Goal: Information Seeking & Learning: Learn about a topic

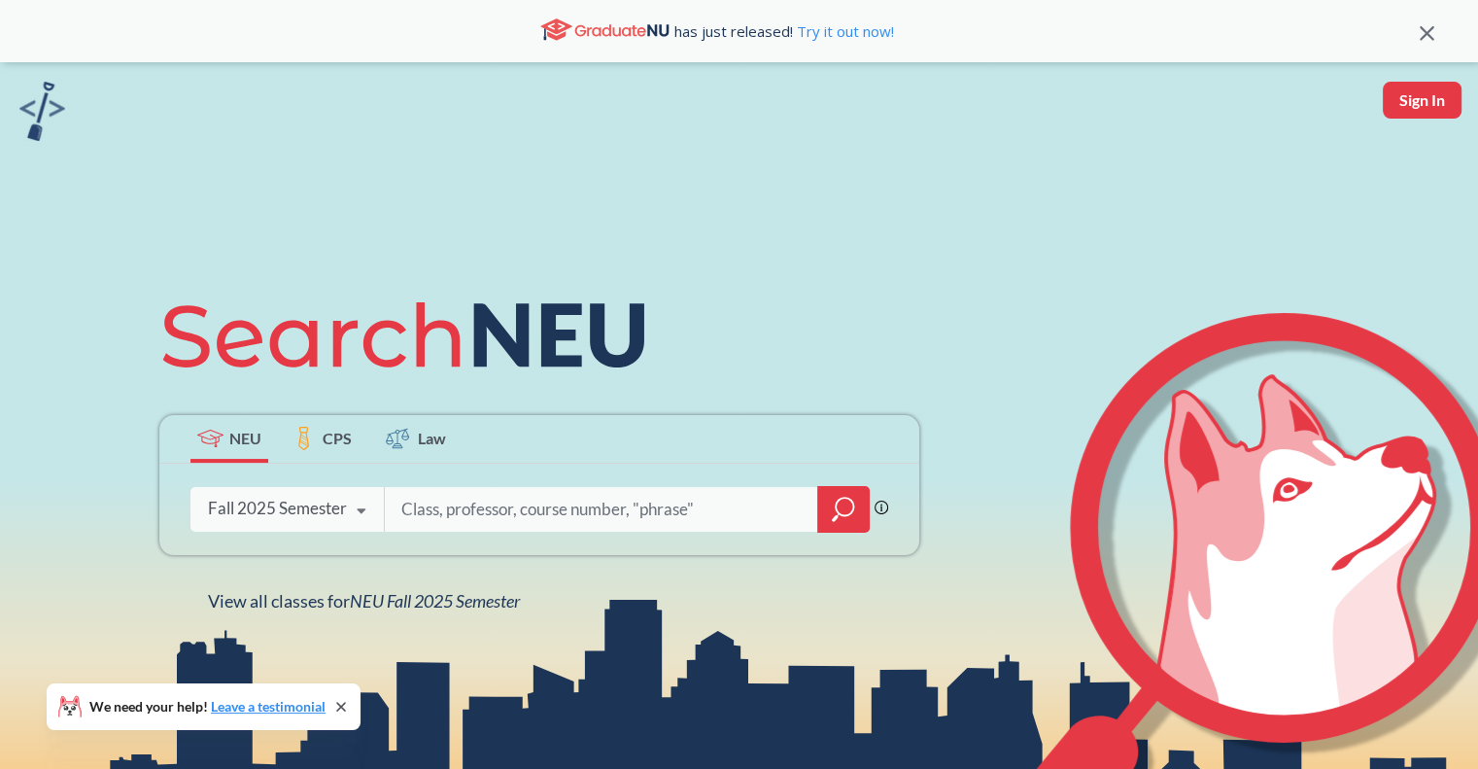
click at [361, 511] on icon at bounding box center [361, 511] width 37 height 54
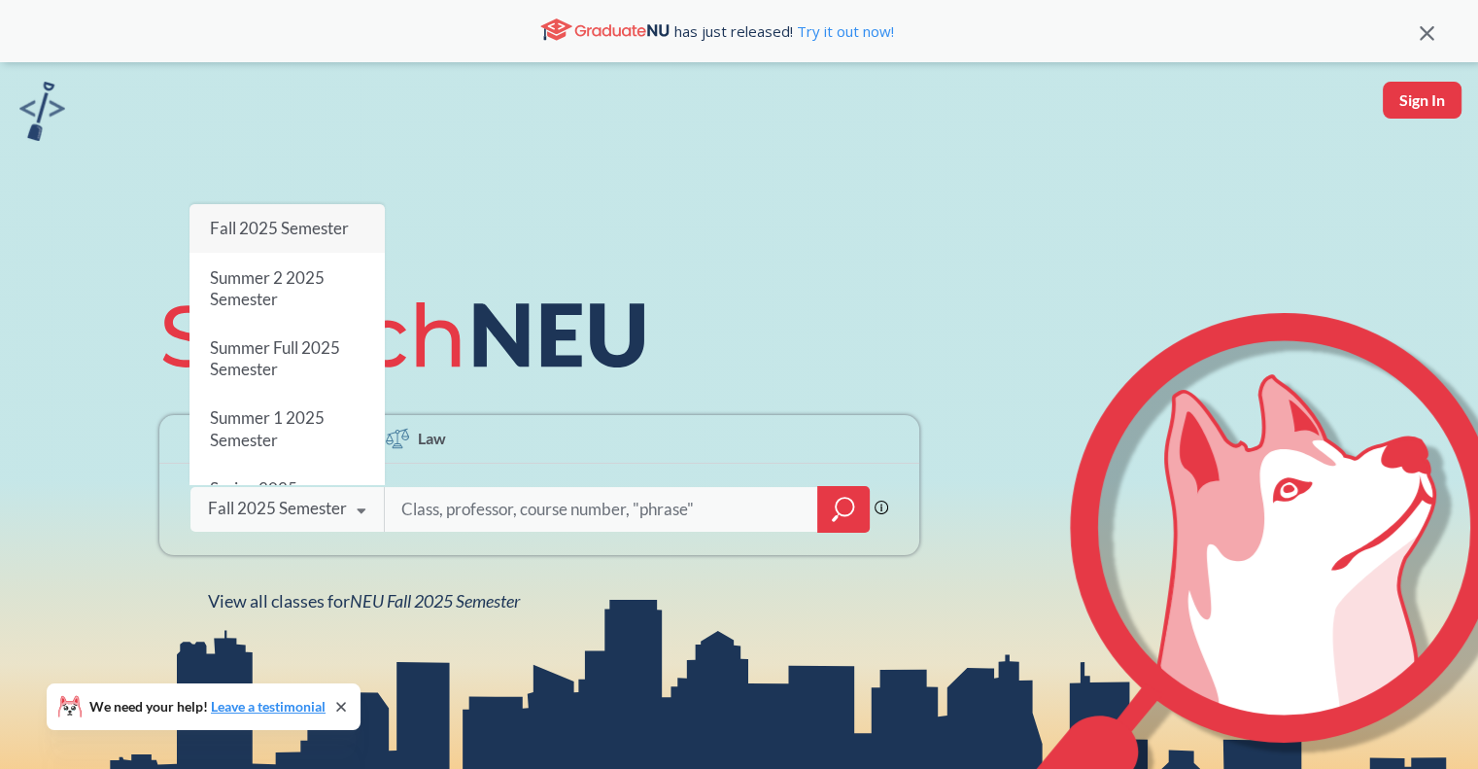
click at [289, 407] on span "Summer 1 2025 Semester" at bounding box center [267, 428] width 115 height 42
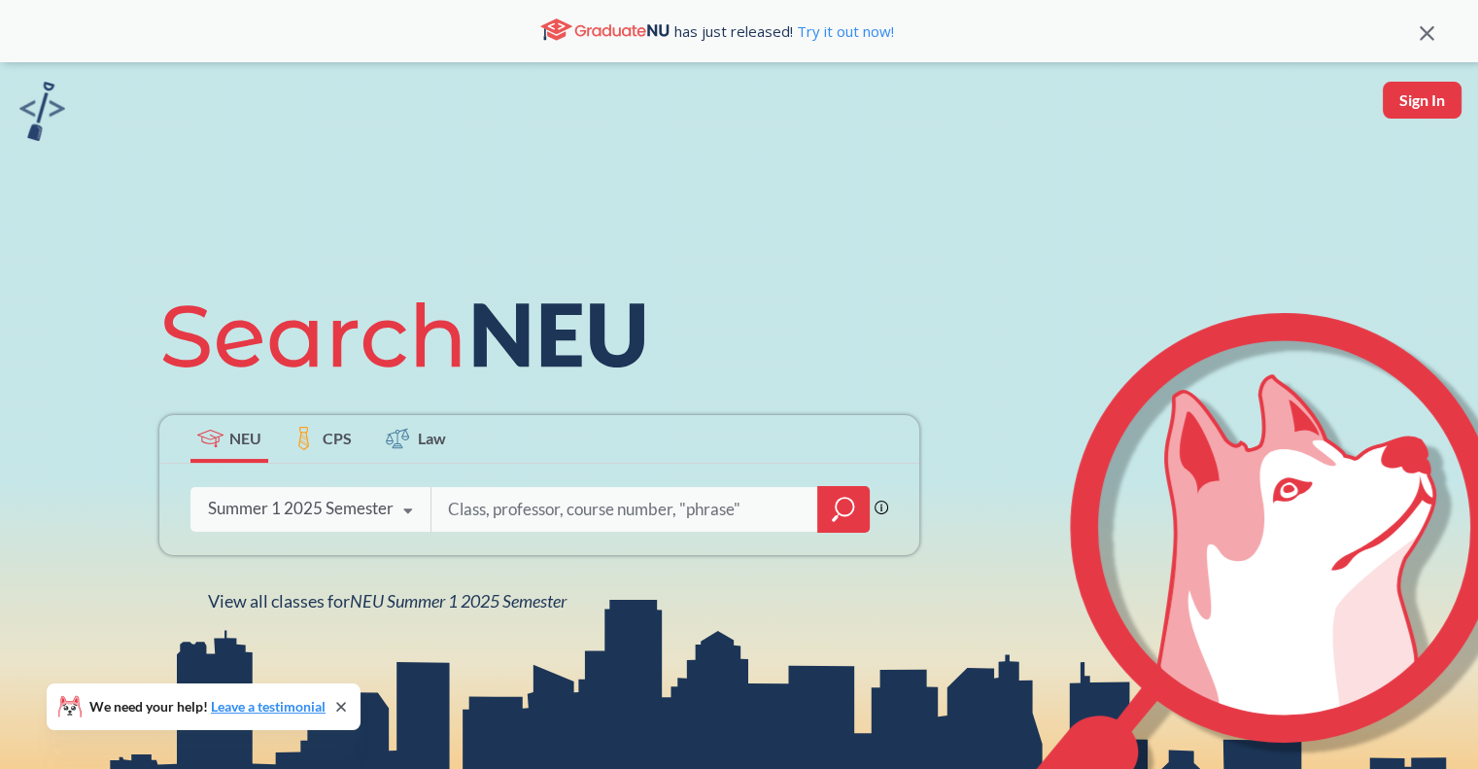
click at [514, 512] on input "search" at bounding box center [625, 509] width 358 height 41
type input "STRT 4501"
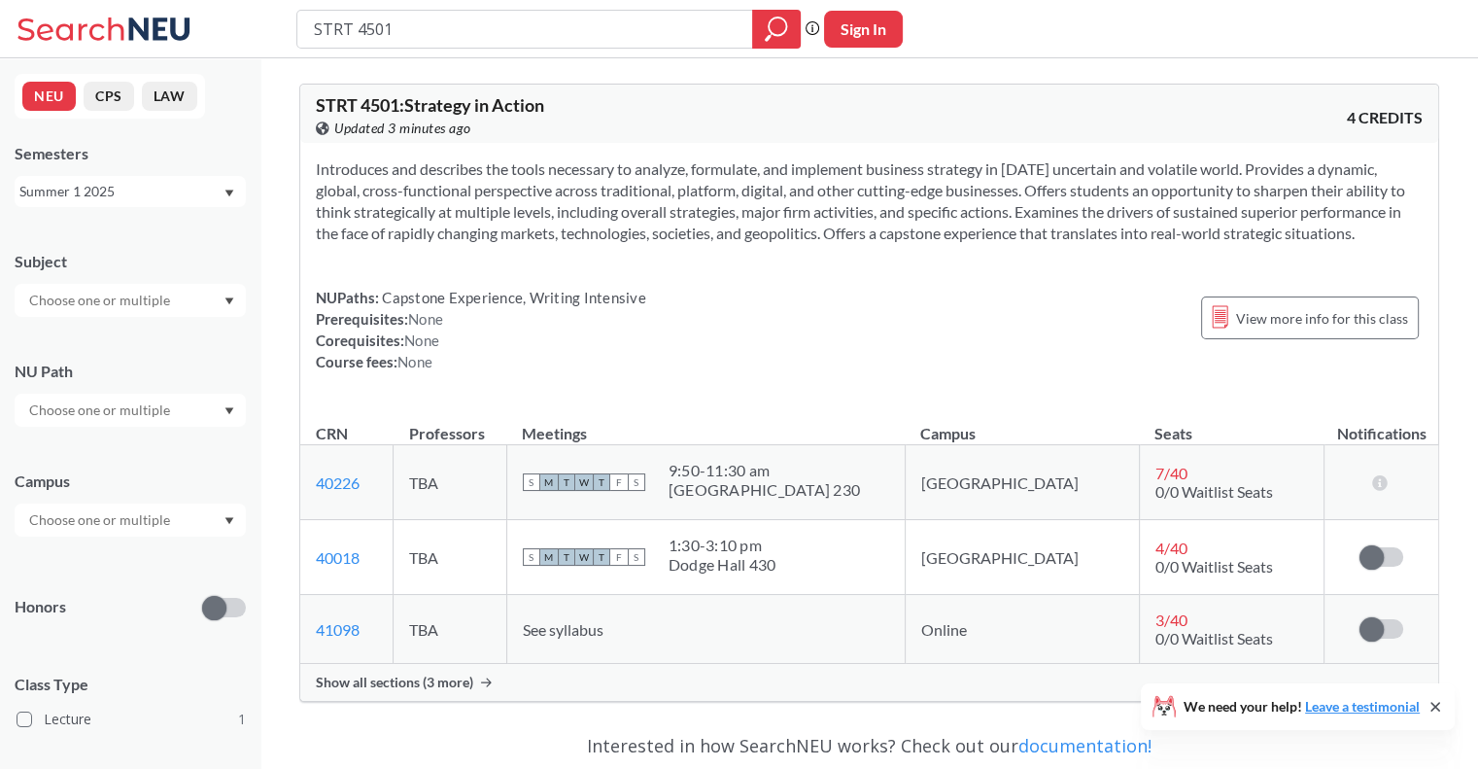
click at [403, 676] on span "Show all sections (3 more)" at bounding box center [394, 681] width 157 height 17
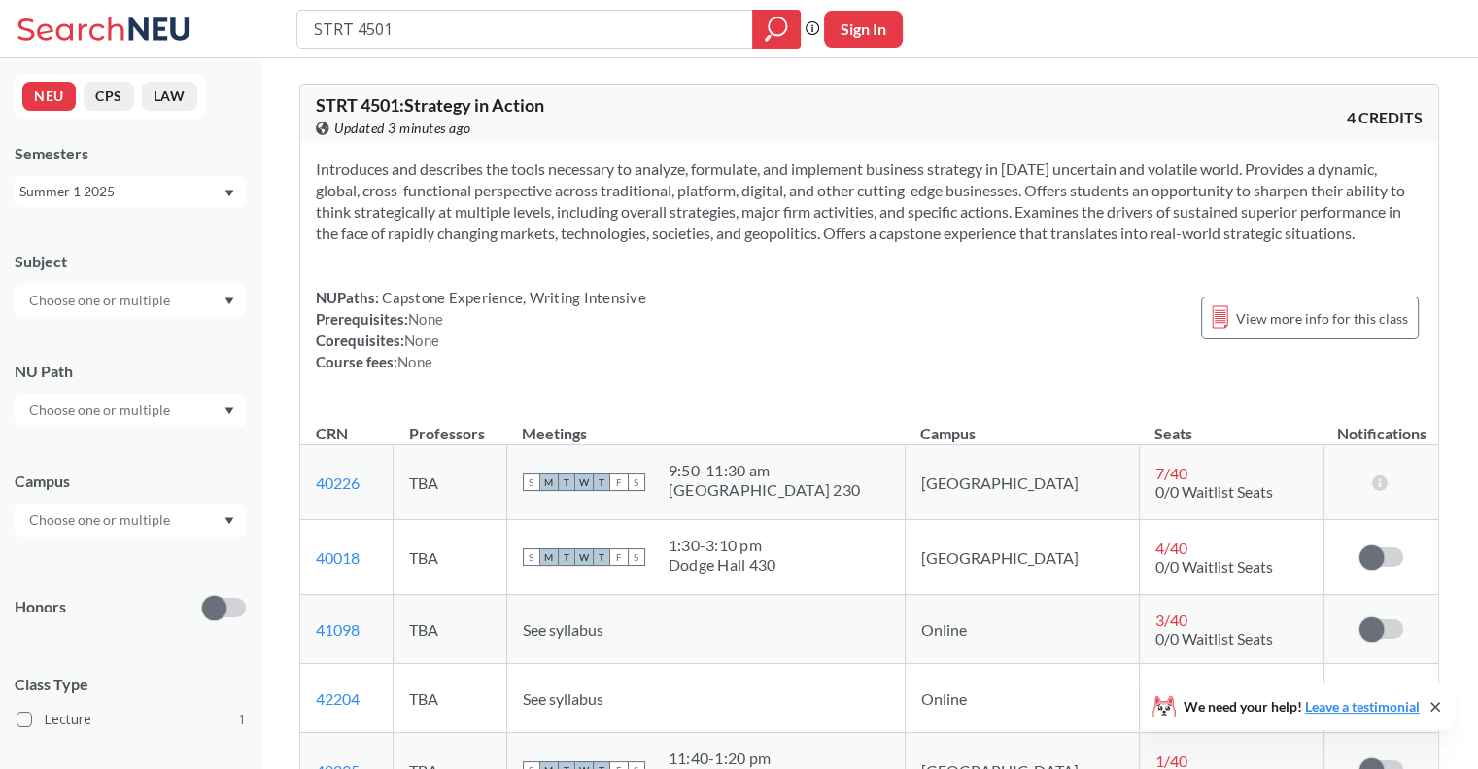
click at [181, 194] on div "Summer 1 2025" at bounding box center [120, 191] width 203 height 21
click at [161, 283] on div "Summer 2 2025" at bounding box center [135, 287] width 220 height 21
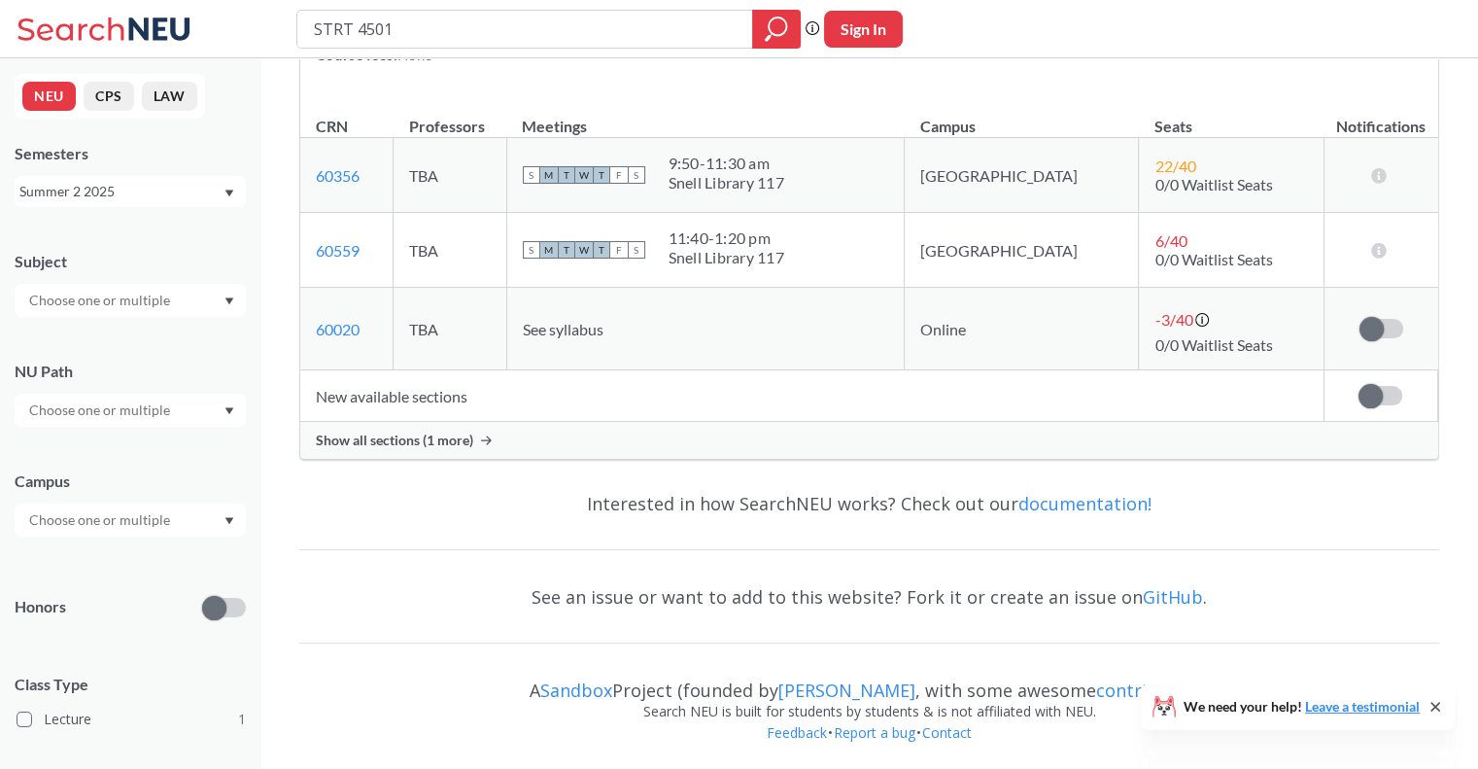
scroll to position [309, 0]
click at [427, 443] on span "Show all sections (1 more)" at bounding box center [394, 438] width 157 height 17
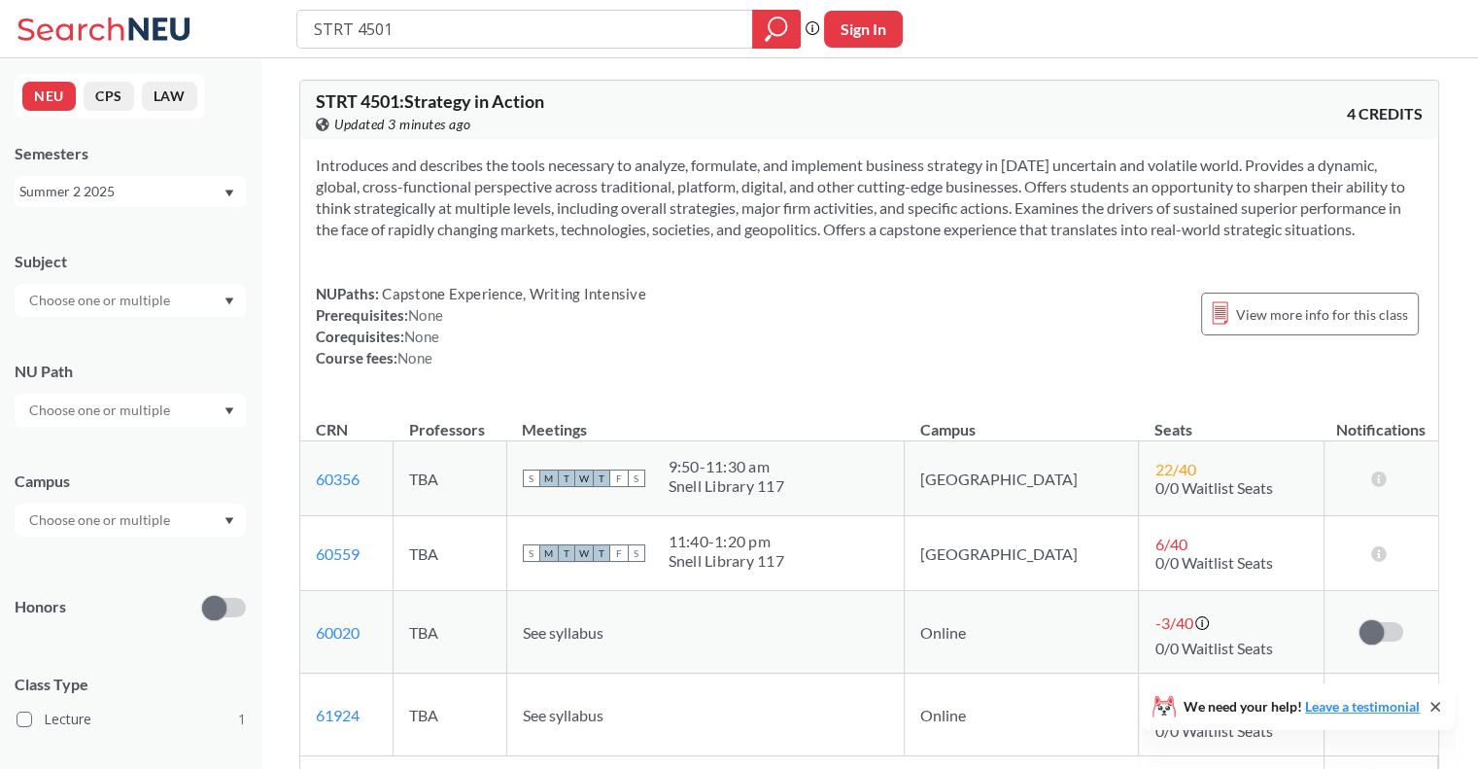
scroll to position [0, 0]
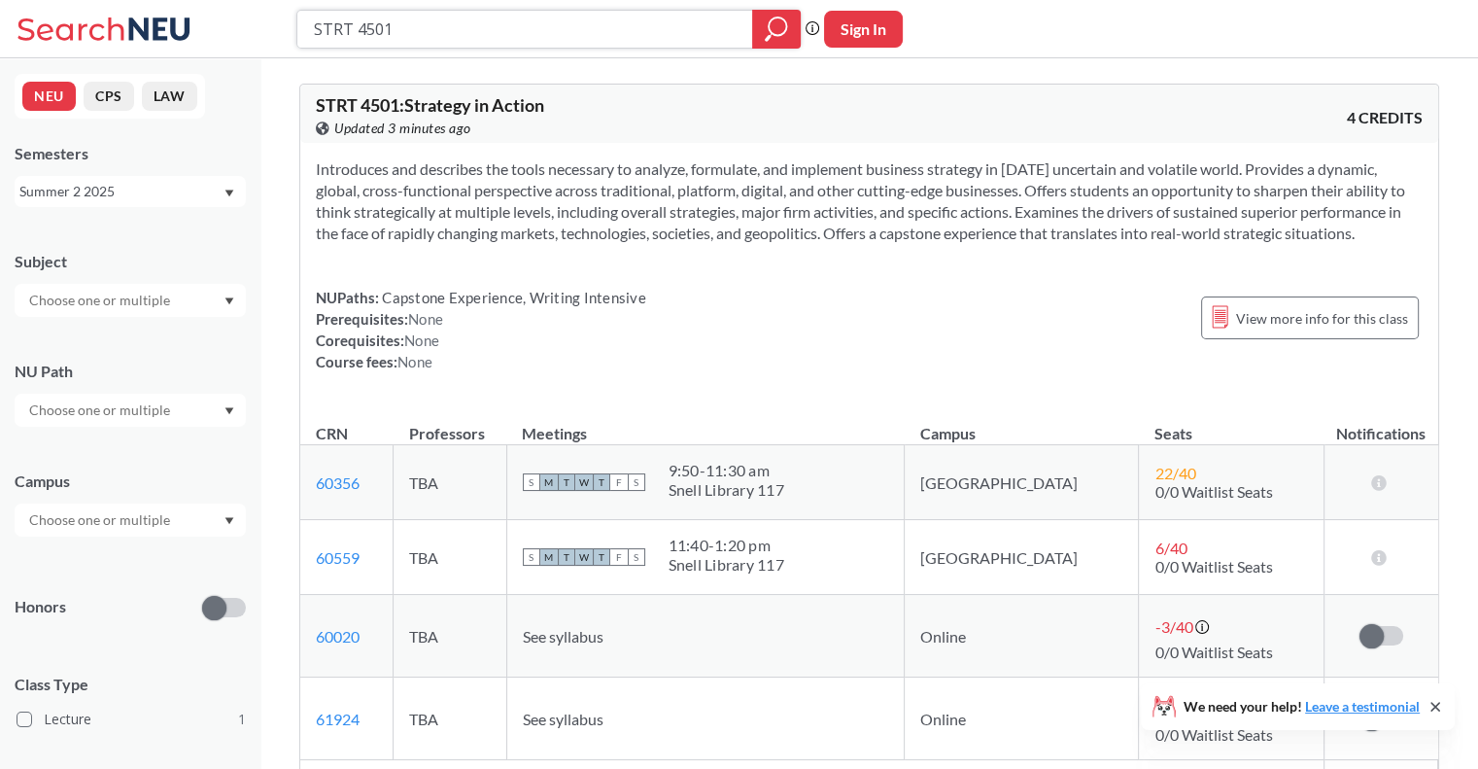
click at [355, 17] on input "STRT 4501" at bounding box center [525, 29] width 427 height 33
click at [1322, 311] on span "View more info for this class" at bounding box center [1322, 318] width 172 height 24
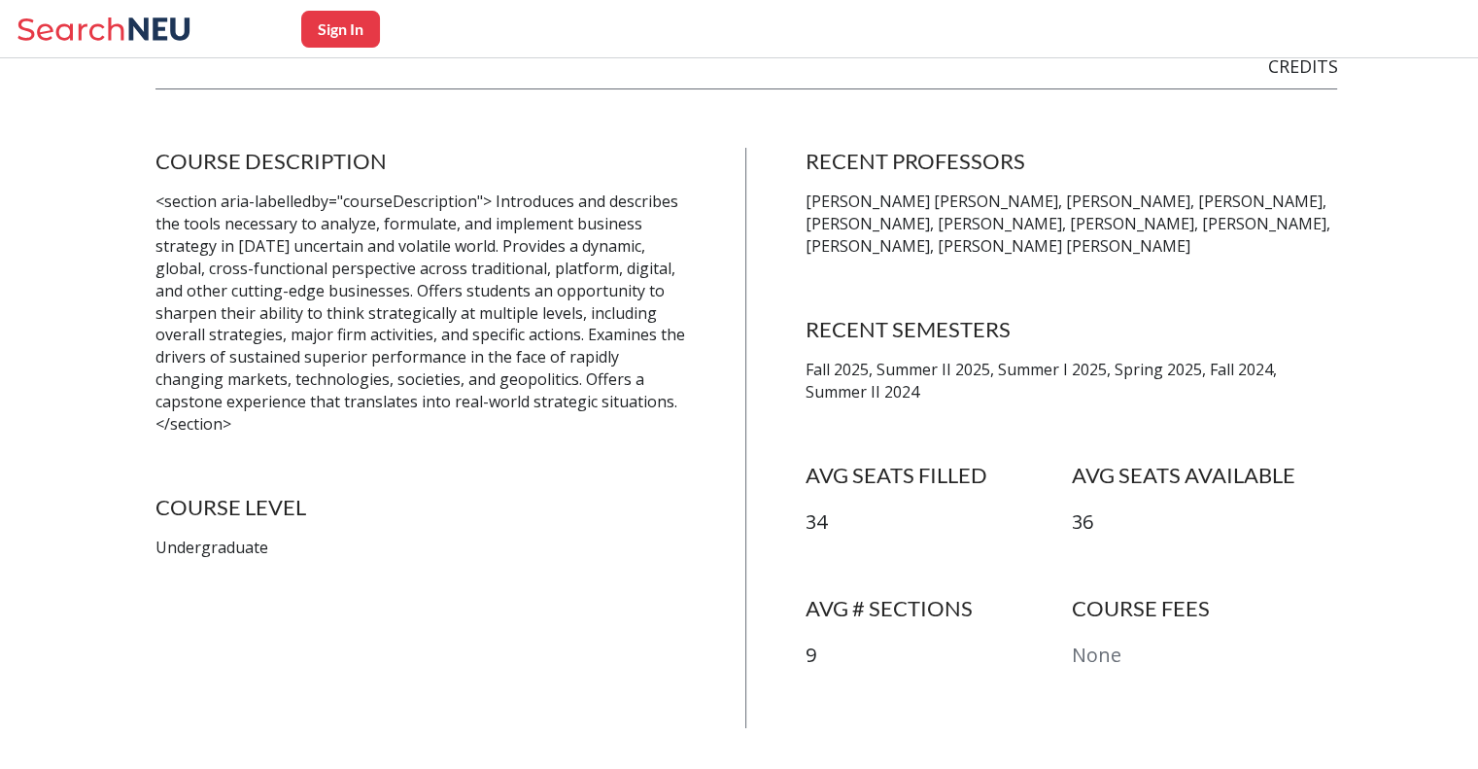
scroll to position [194, 0]
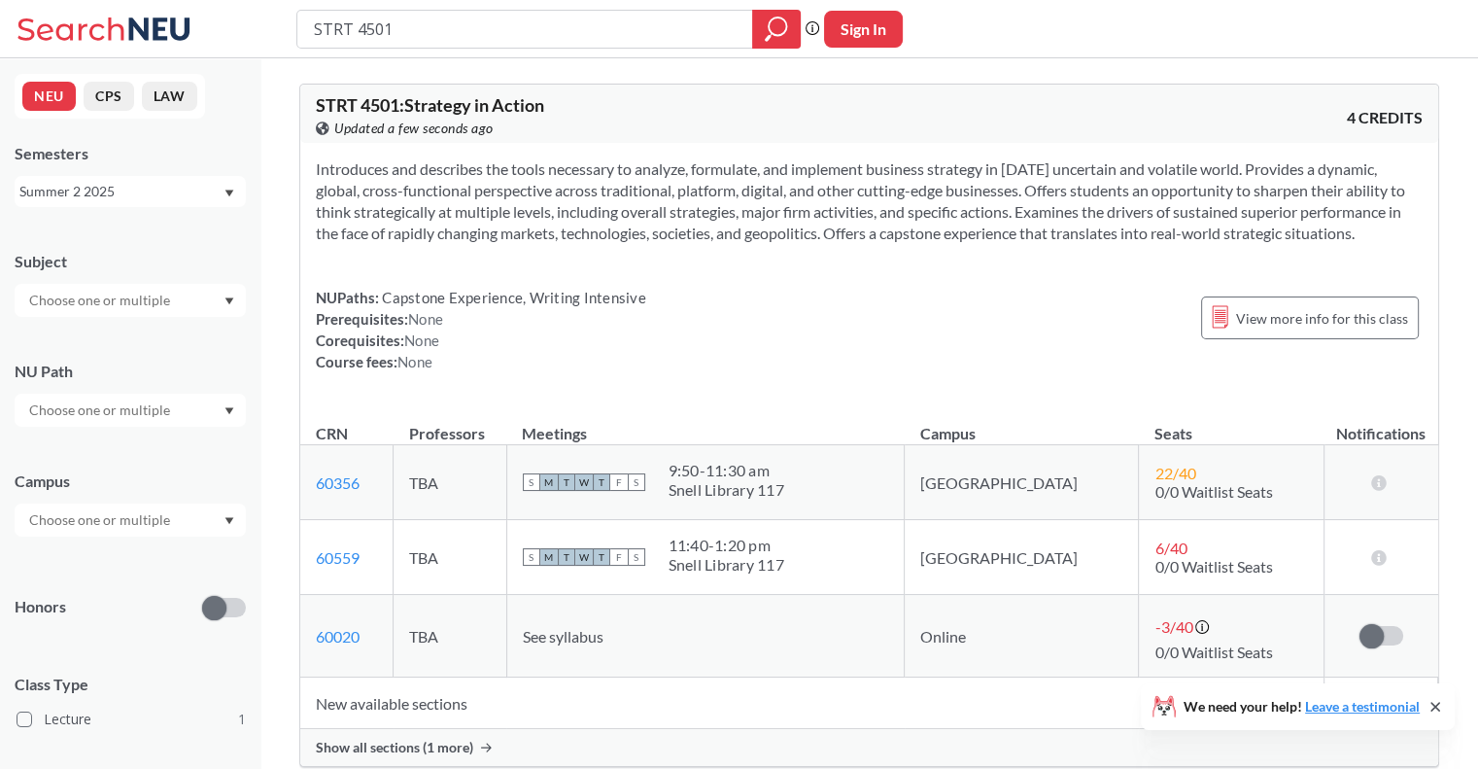
drag, startPoint x: 498, startPoint y: 37, endPoint x: 183, endPoint y: 34, distance: 314.9
click at [183, 33] on div "STRT 4501 Phrase search guarantees the exact search appears in the results. Ex.…" at bounding box center [739, 29] width 1478 height 58
type input "ORGB 3201"
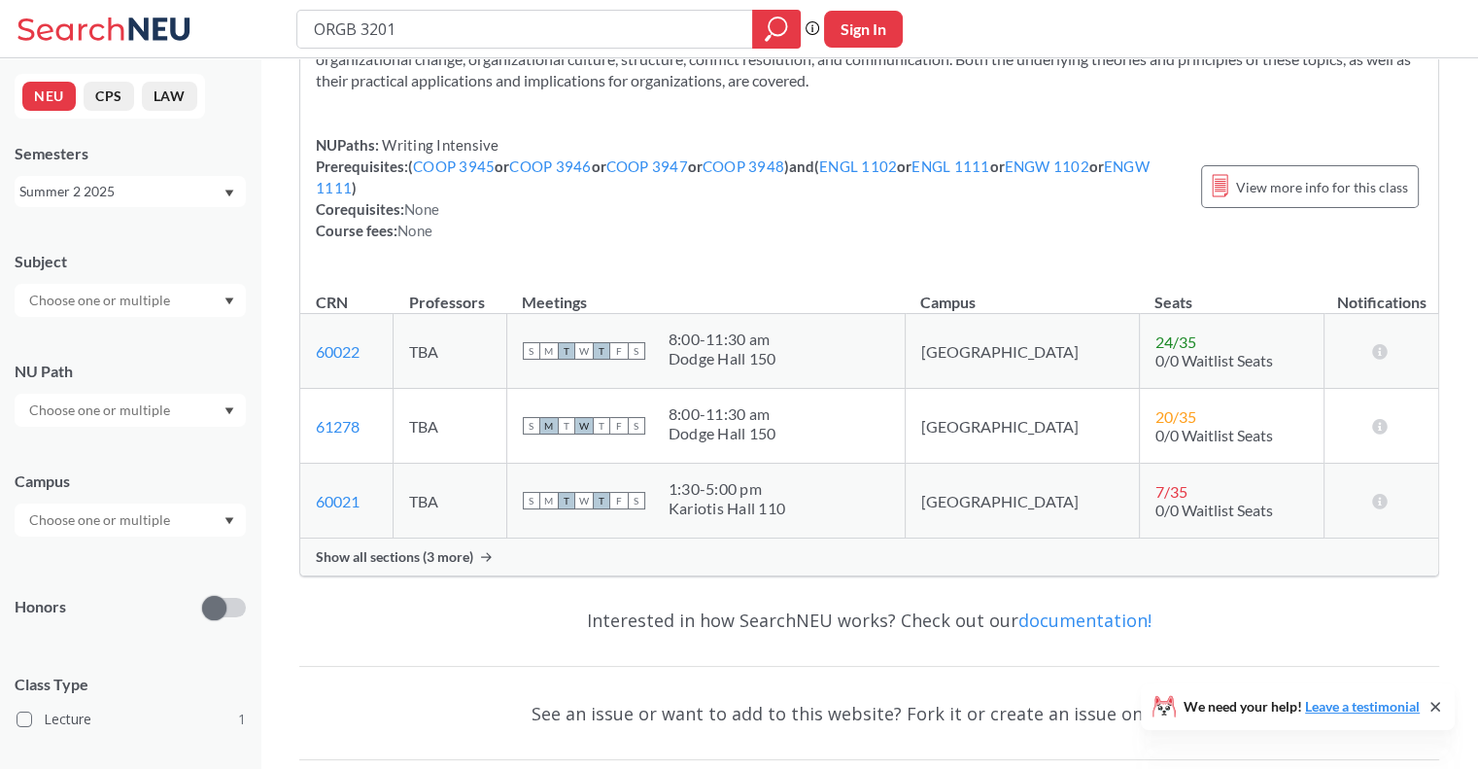
scroll to position [194, 0]
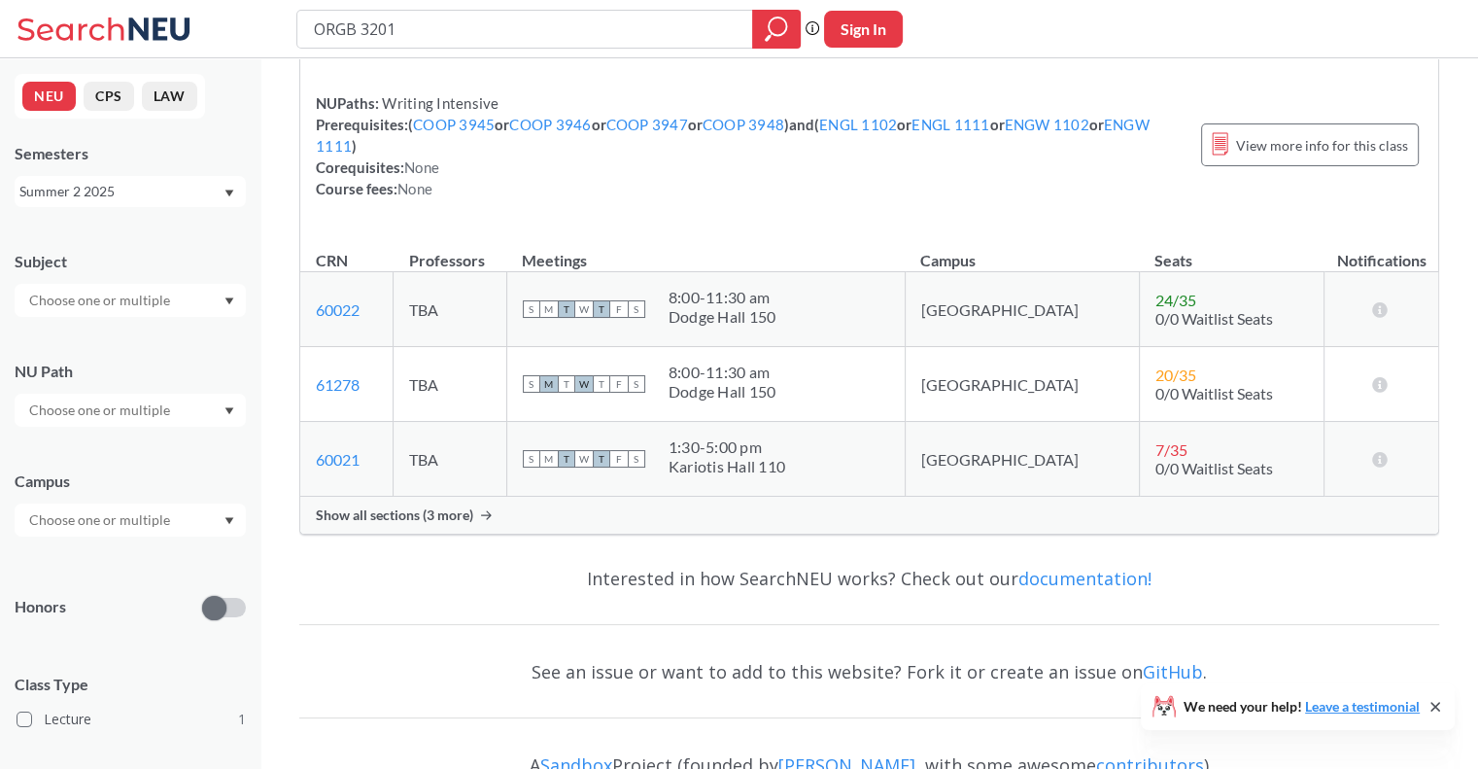
click at [405, 518] on span "Show all sections (3 more)" at bounding box center [394, 514] width 157 height 17
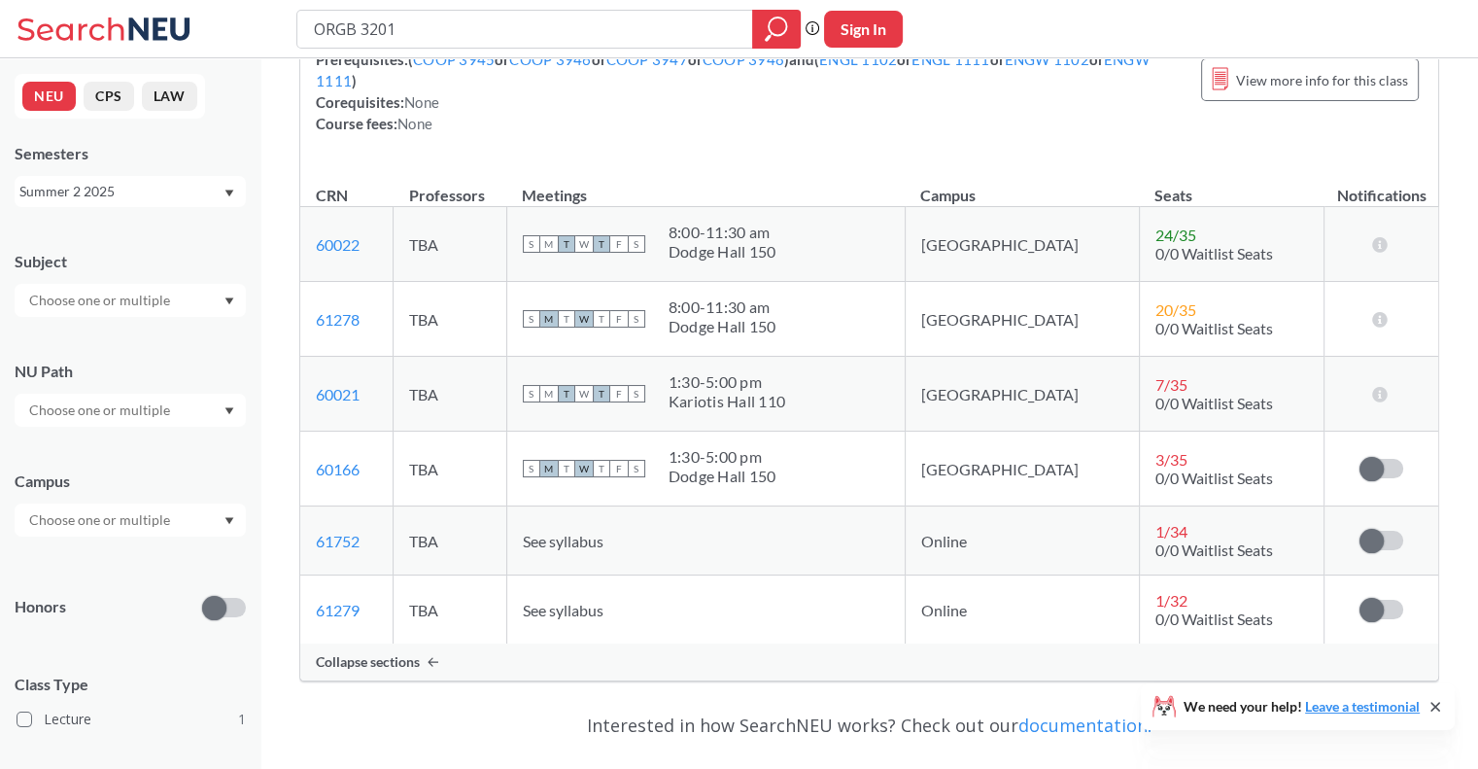
scroll to position [292, 0]
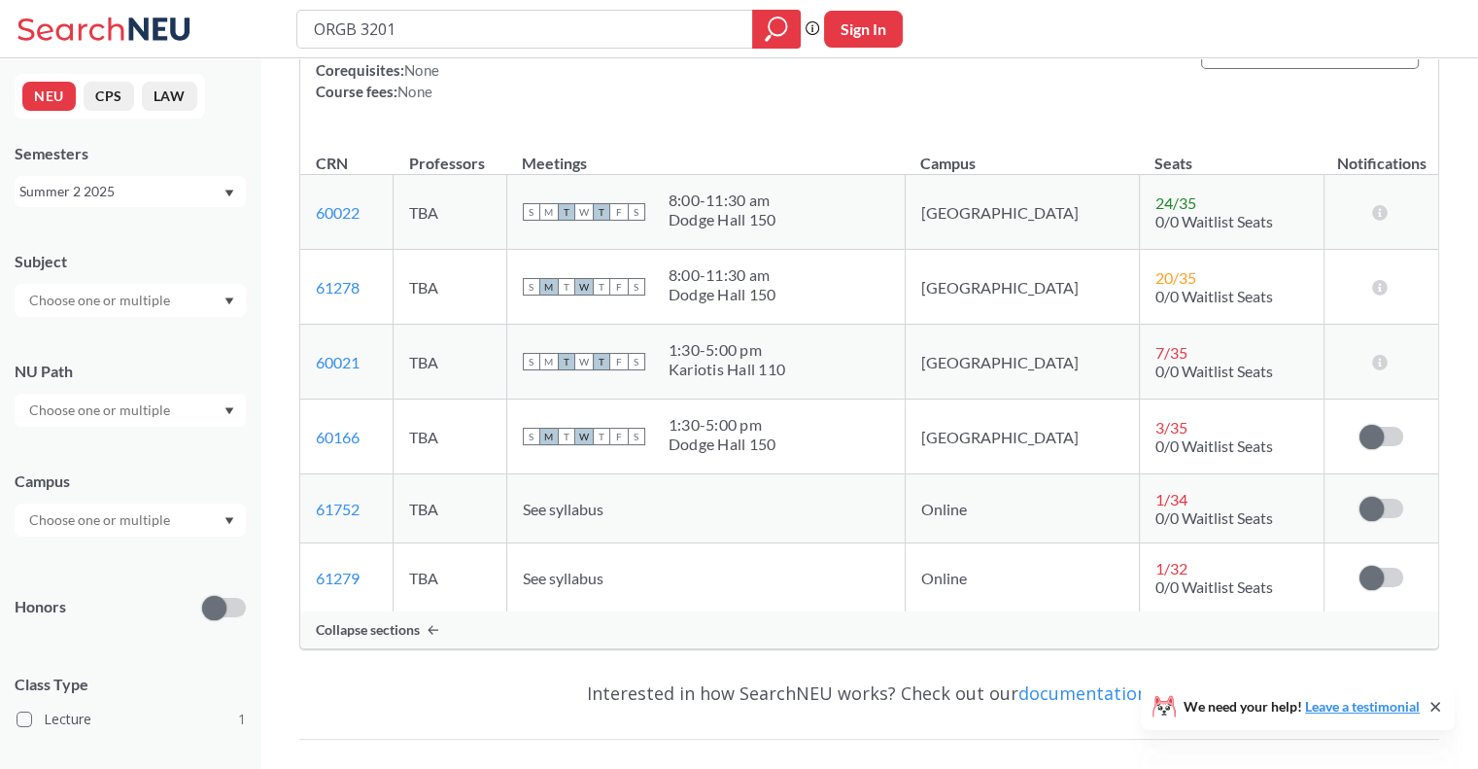
click at [164, 198] on div "Summer 2 2025" at bounding box center [120, 191] width 203 height 21
drag, startPoint x: 416, startPoint y: 19, endPoint x: 261, endPoint y: 23, distance: 154.6
click at [261, 21] on div "ORGB 3201 Phrase search guarantees the exact search appears in the results. Ex.…" at bounding box center [739, 29] width 1478 height 58
type input "MISM 2301"
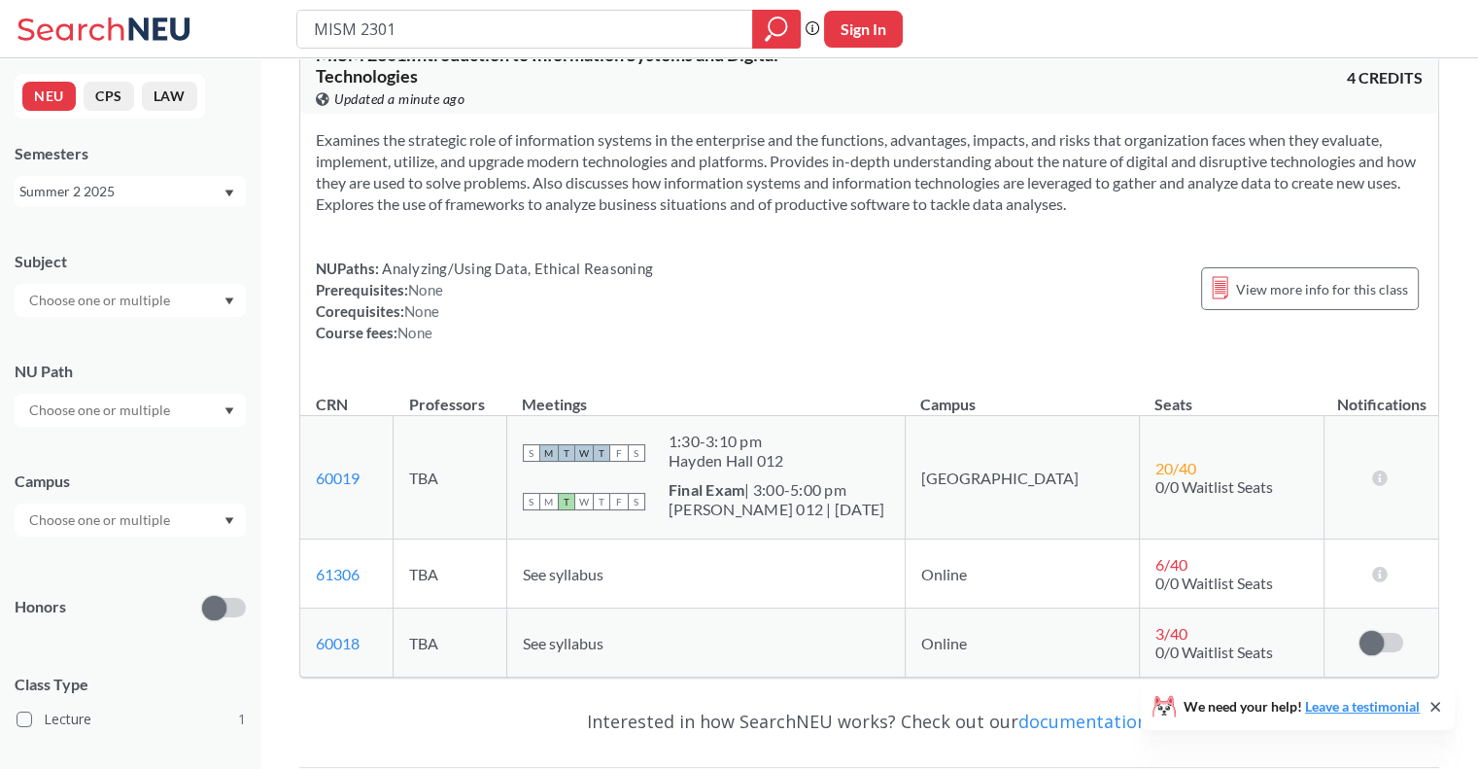
scroll to position [97, 0]
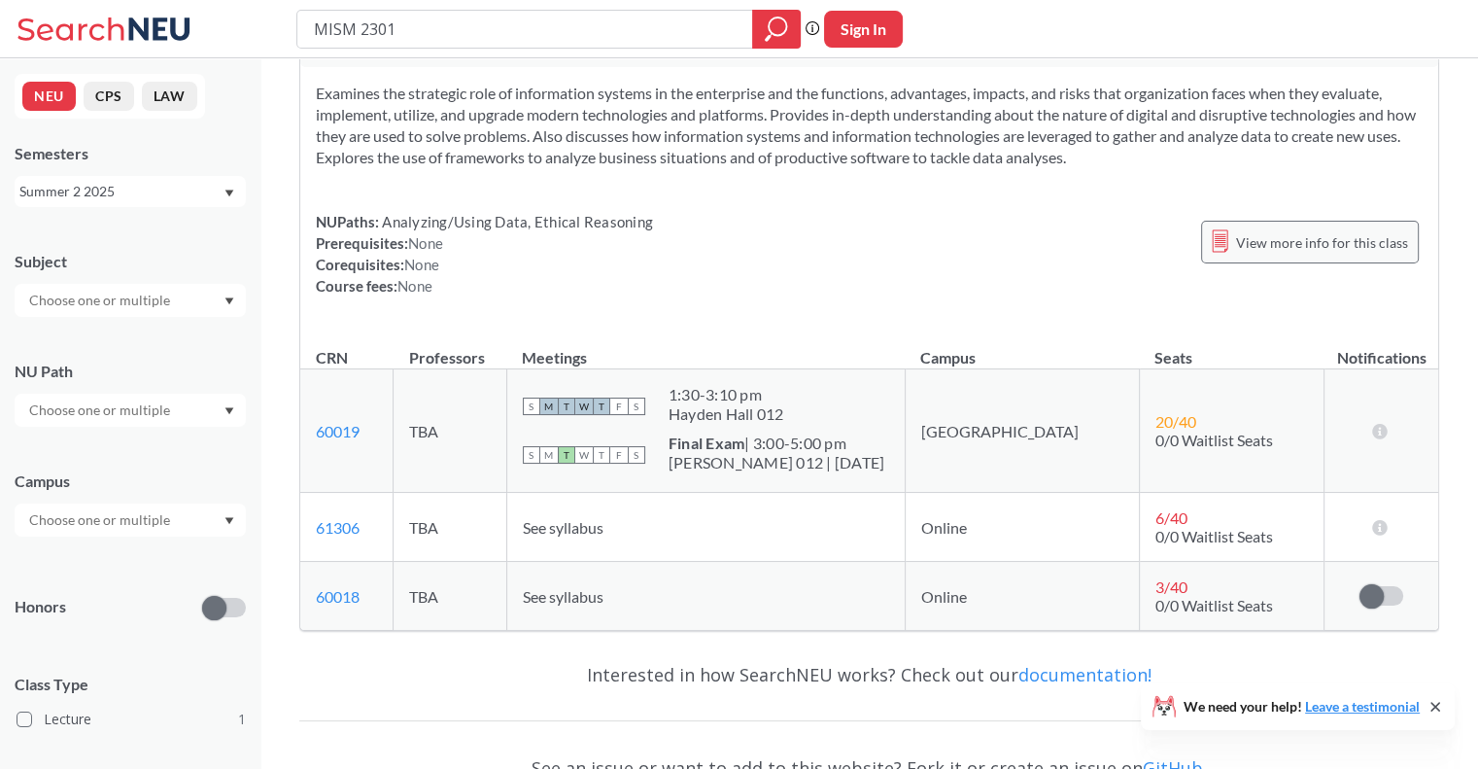
click at [1296, 257] on div "View more info for this class" at bounding box center [1310, 242] width 218 height 43
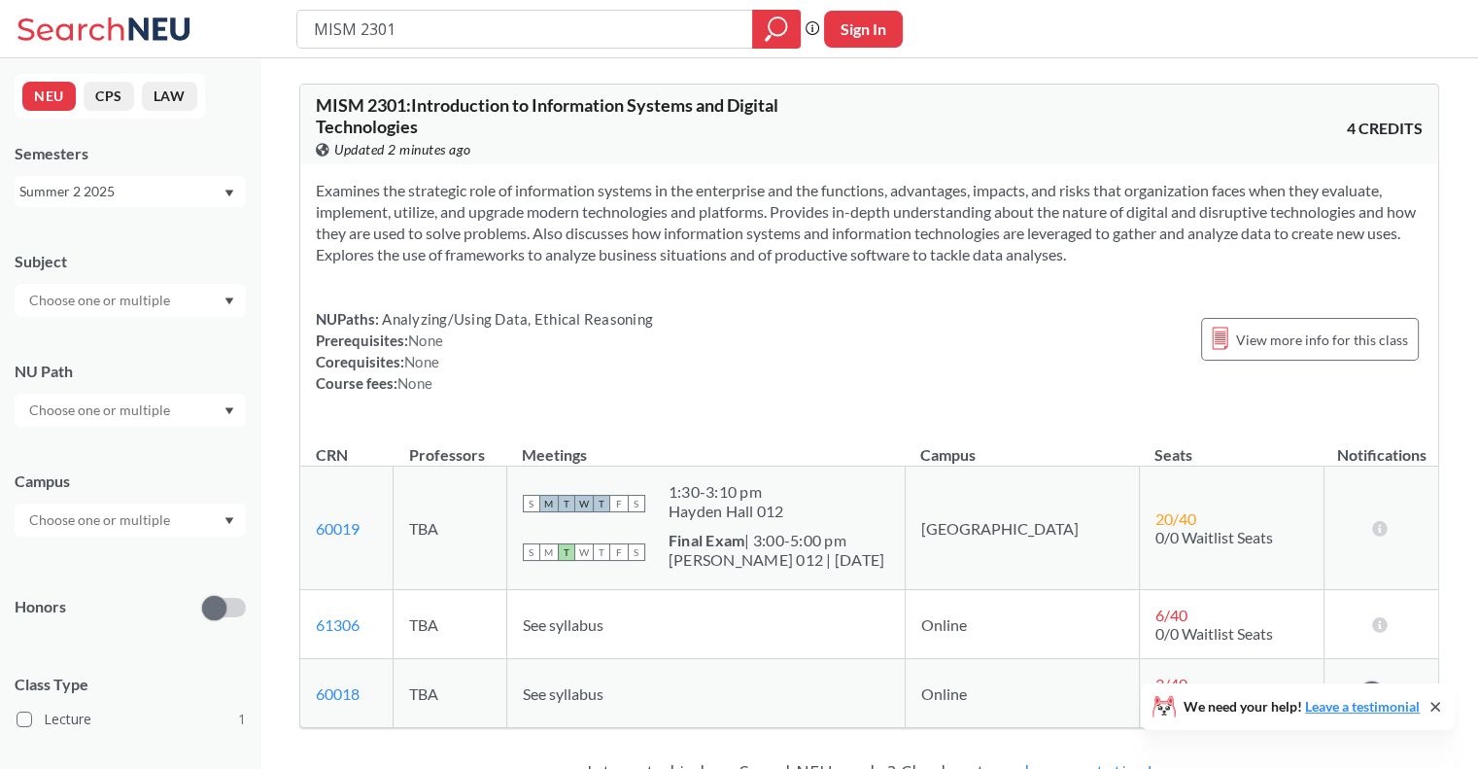
drag, startPoint x: 450, startPoint y: 31, endPoint x: 157, endPoint y: 5, distance: 293.7
click at [157, 5] on div "MISM 2301 Phrase search guarantees the exact search appears in the results. Ex.…" at bounding box center [739, 29] width 1478 height 58
type input "ACCT 4412"
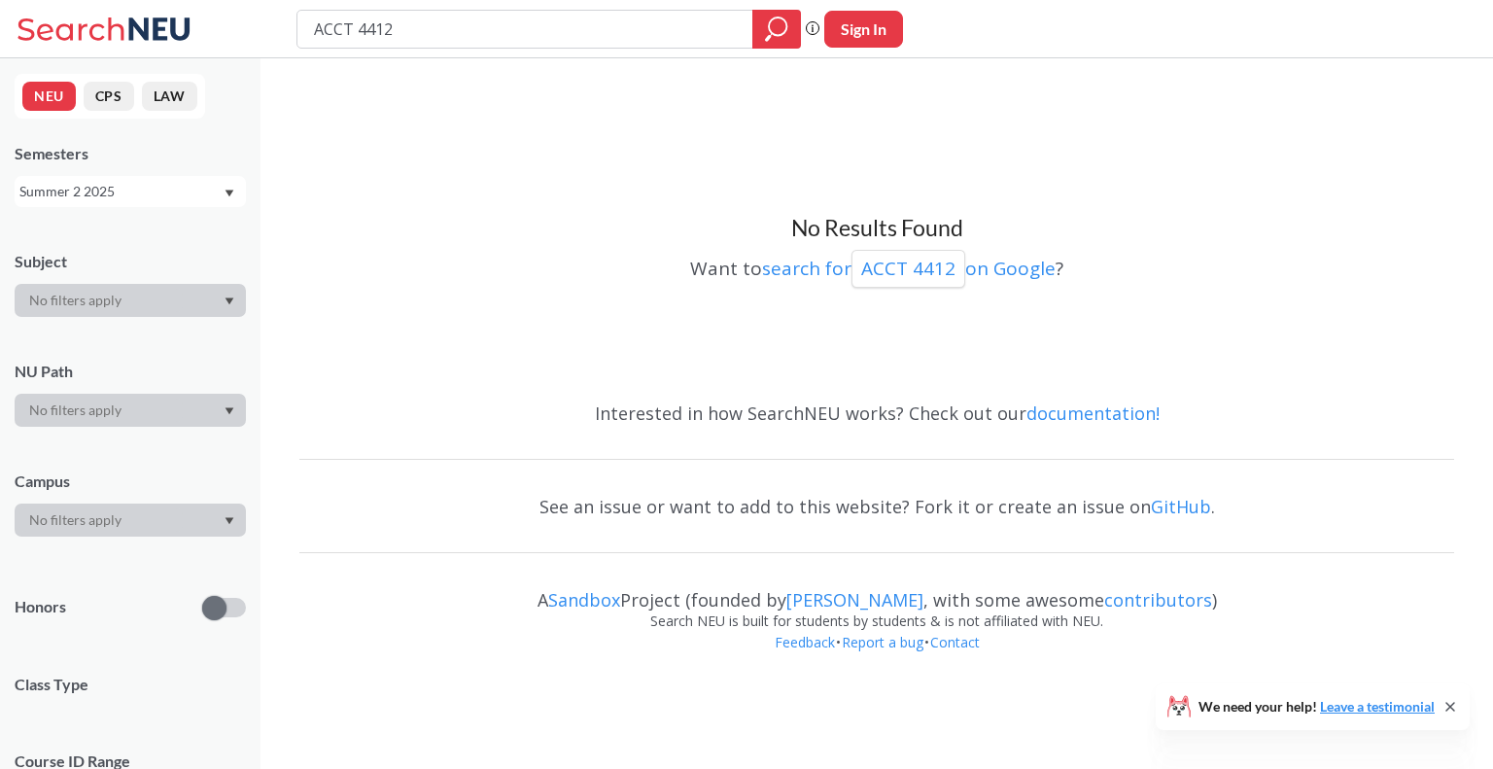
click at [202, 198] on div "Summer 2 2025" at bounding box center [120, 191] width 203 height 21
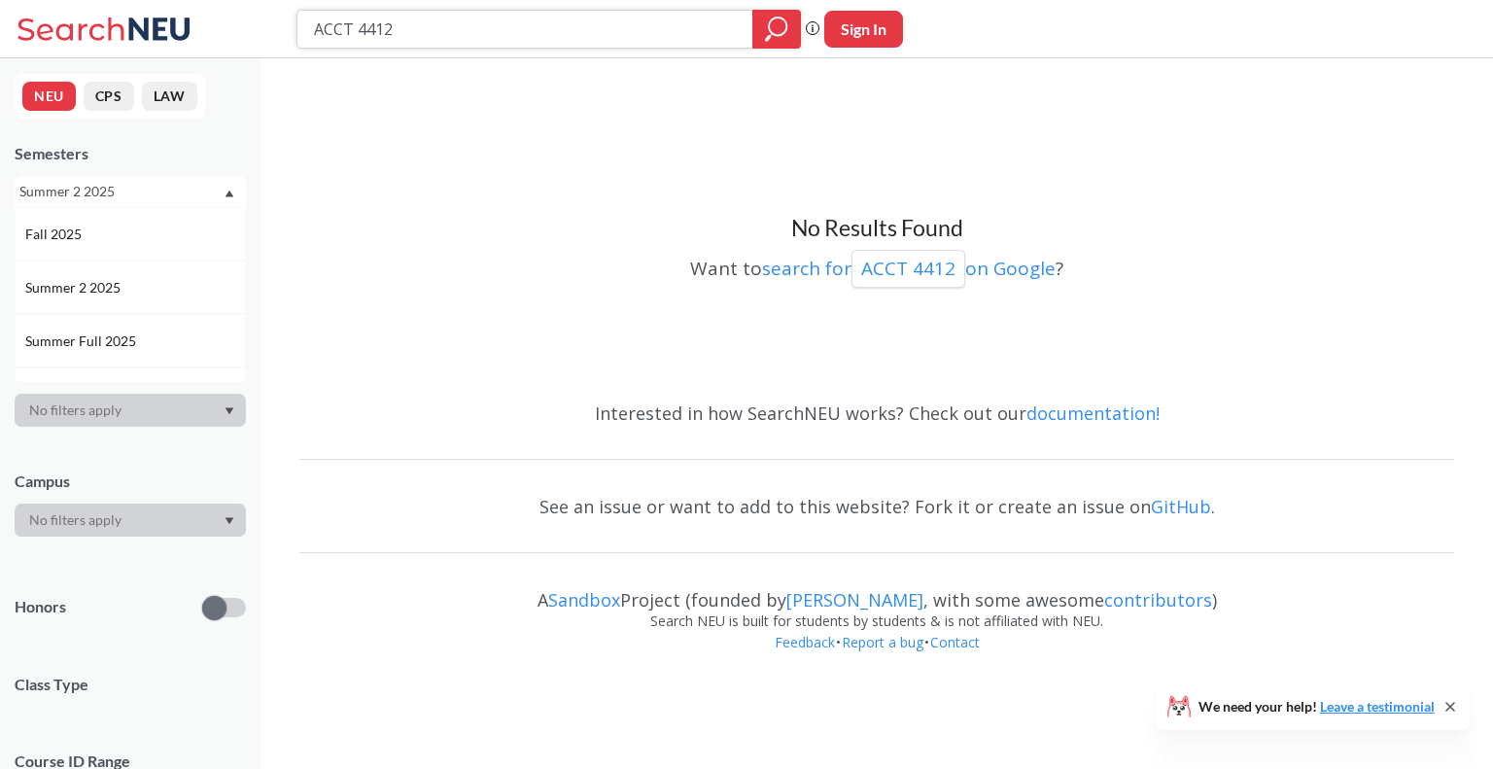
click at [446, 26] on input "ACCT 4412" at bounding box center [525, 29] width 427 height 33
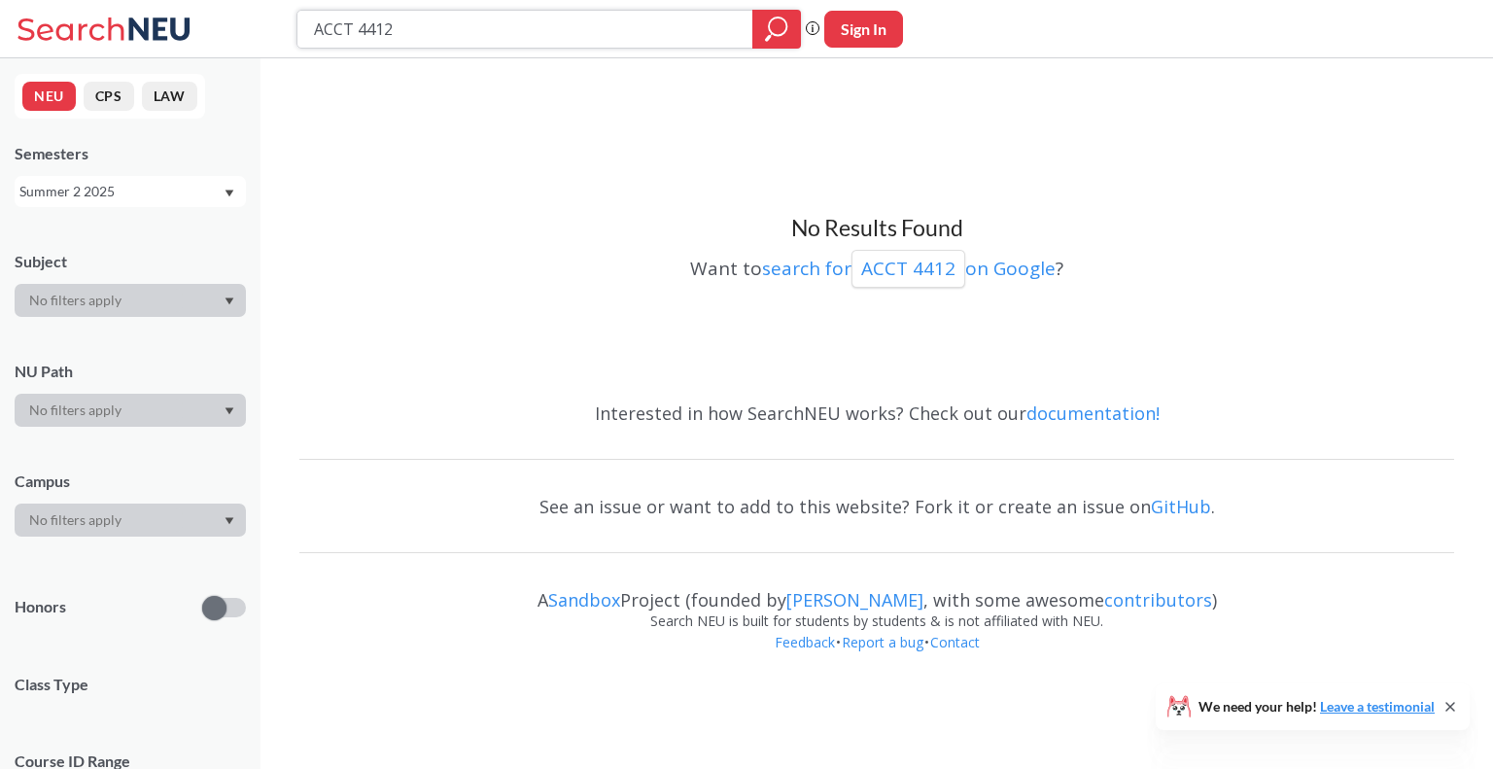
click at [446, 26] on input "ACCT 4412" at bounding box center [525, 29] width 427 height 33
type input "ACCT 4414"
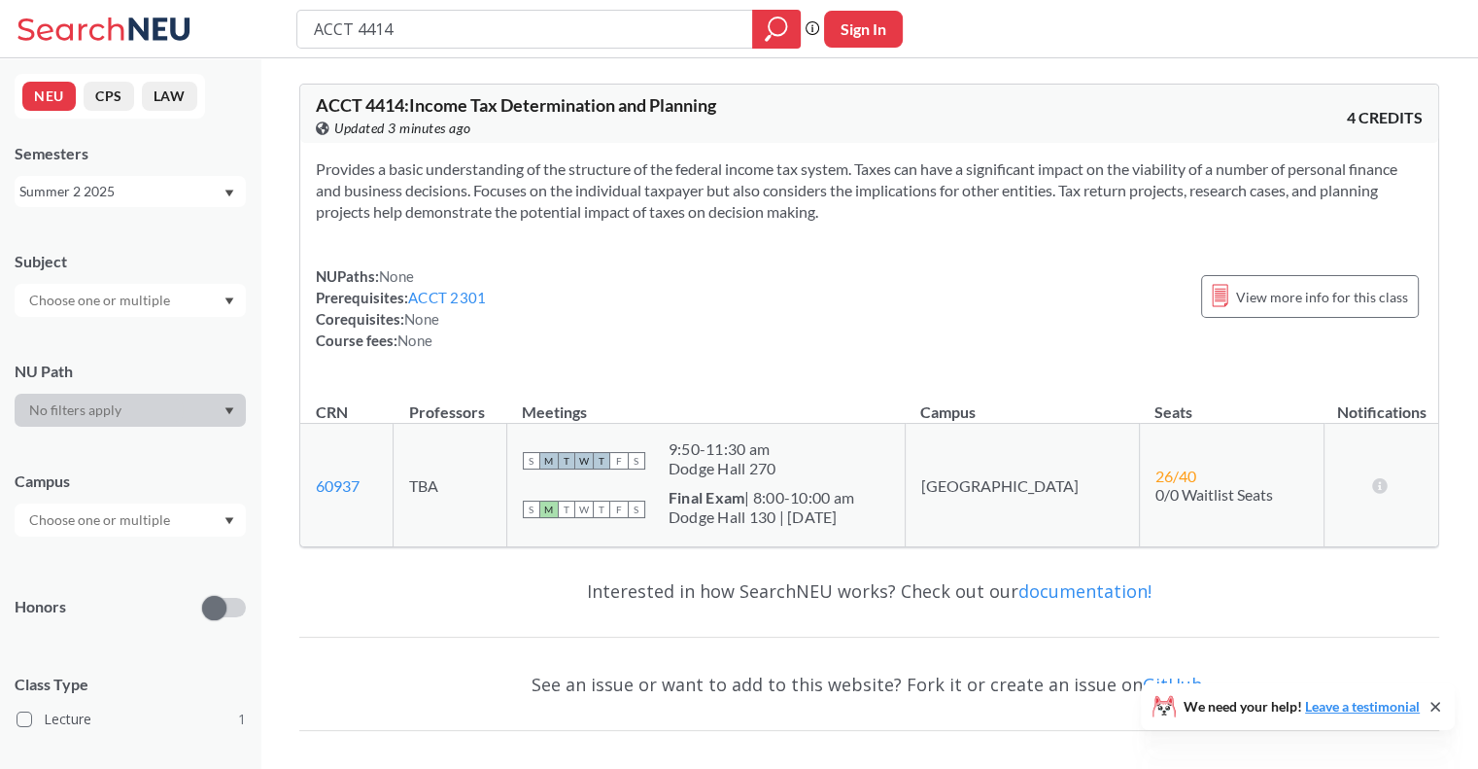
click at [206, 199] on div "Summer 2 2025" at bounding box center [120, 191] width 203 height 21
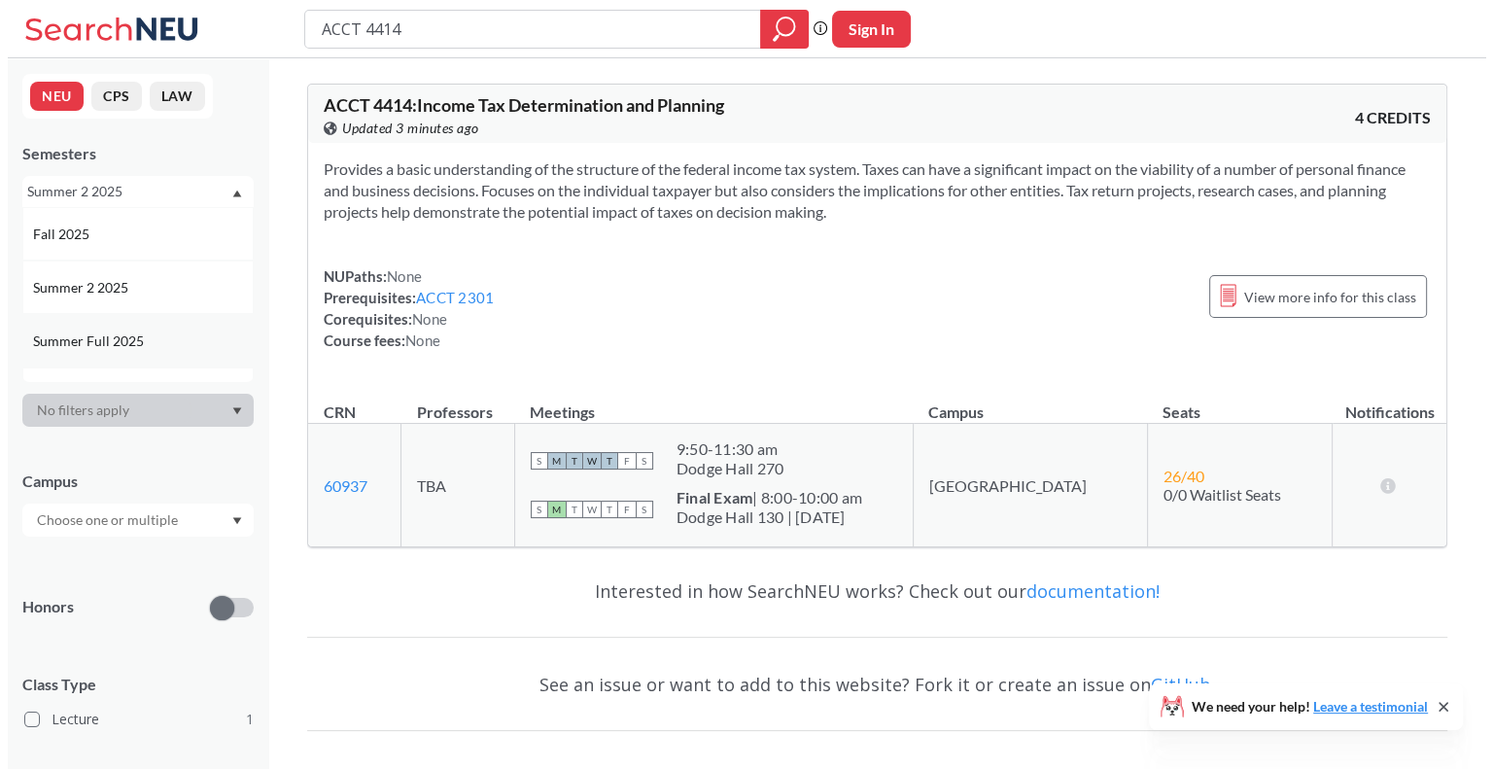
scroll to position [97, 0]
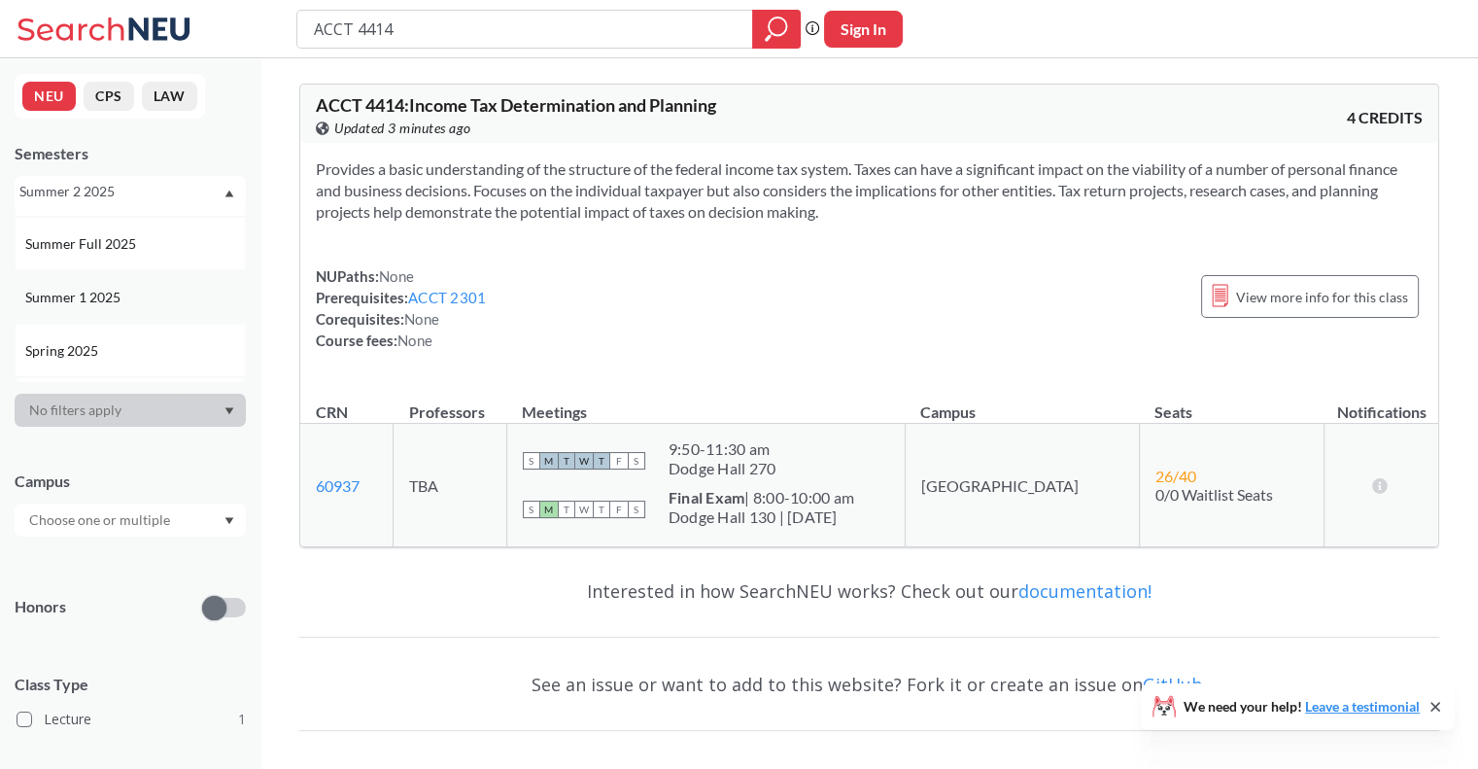
click at [124, 300] on div "Summer 1 2025" at bounding box center [135, 297] width 220 height 21
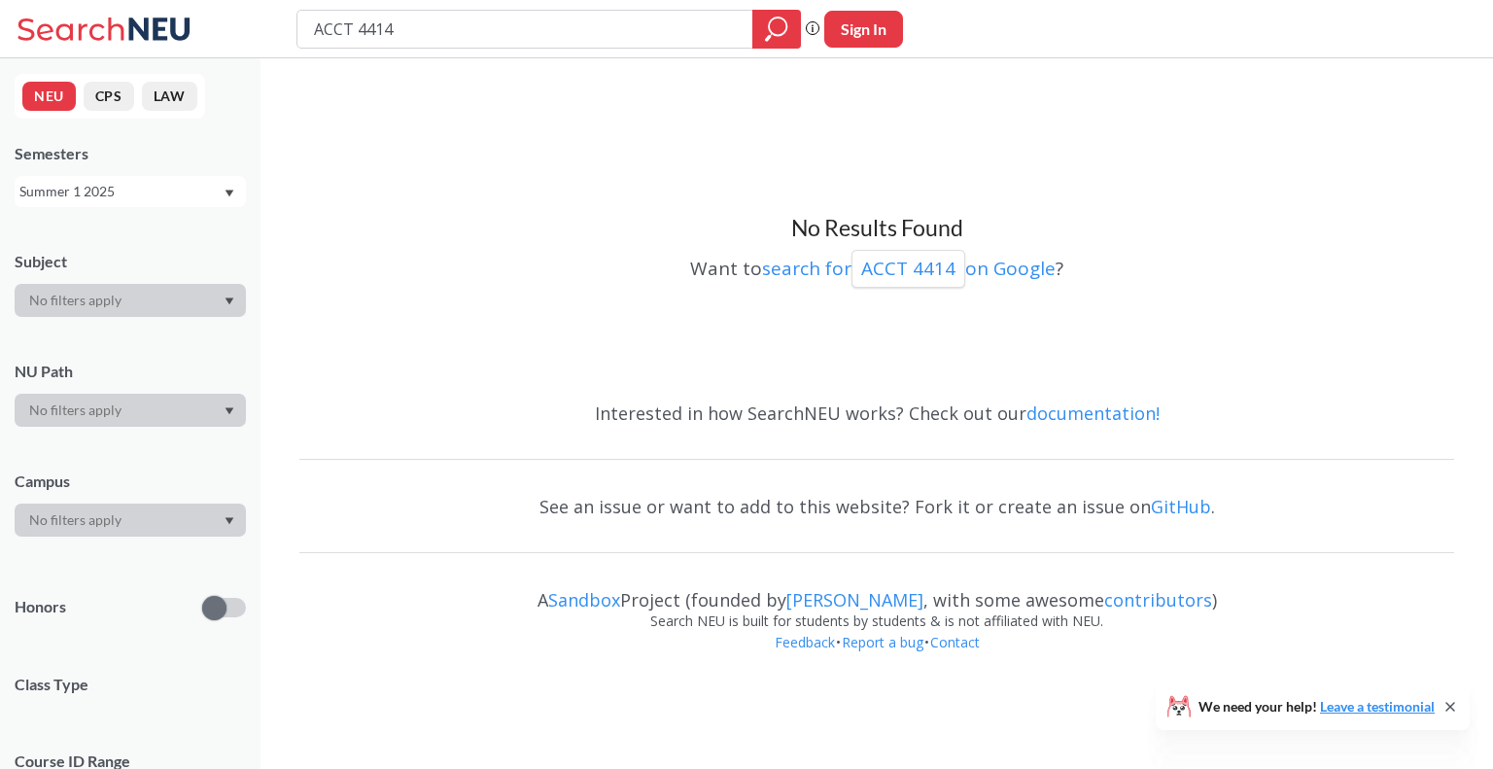
click at [554, 11] on div "ACCT 4414" at bounding box center [548, 29] width 504 height 39
click at [769, 25] on icon "magnifying glass" at bounding box center [777, 25] width 17 height 17
click at [517, 18] on input "ACCT 4414" at bounding box center [525, 29] width 427 height 33
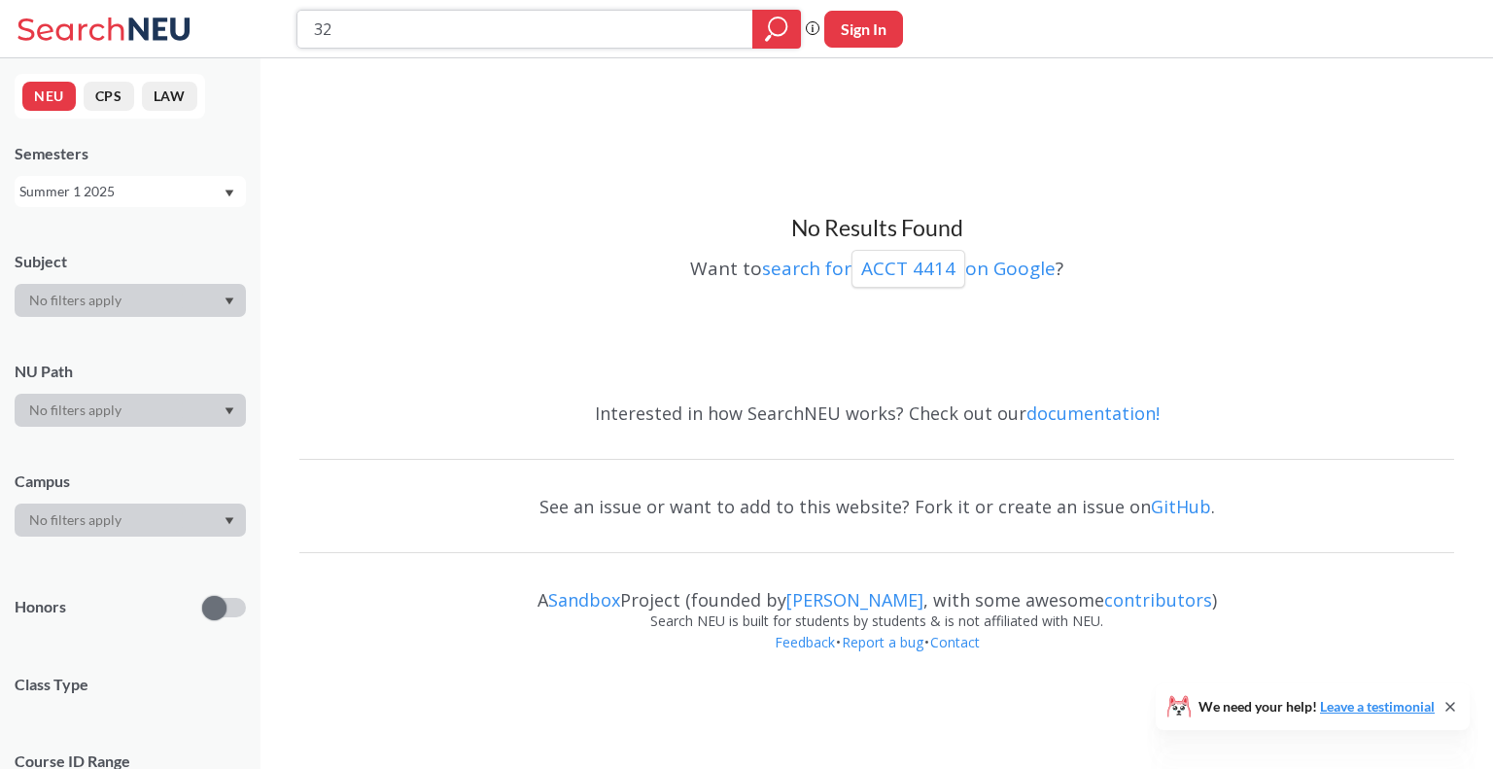
type input "3"
type input "ACCT 3220"
click at [173, 187] on div "Summer 1 2025" at bounding box center [120, 191] width 203 height 21
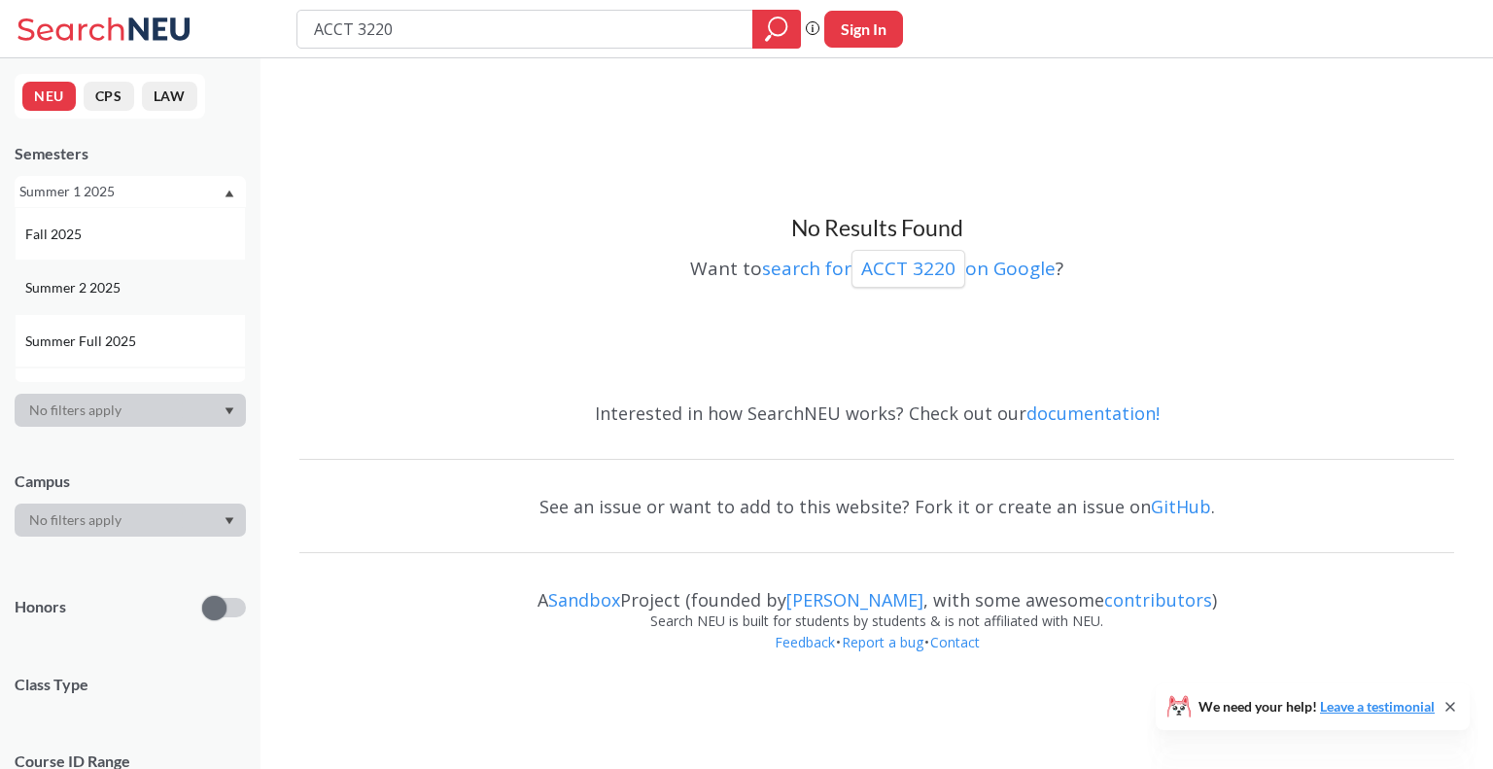
click at [178, 275] on div "Summer 2 2025" at bounding box center [130, 286] width 231 height 53
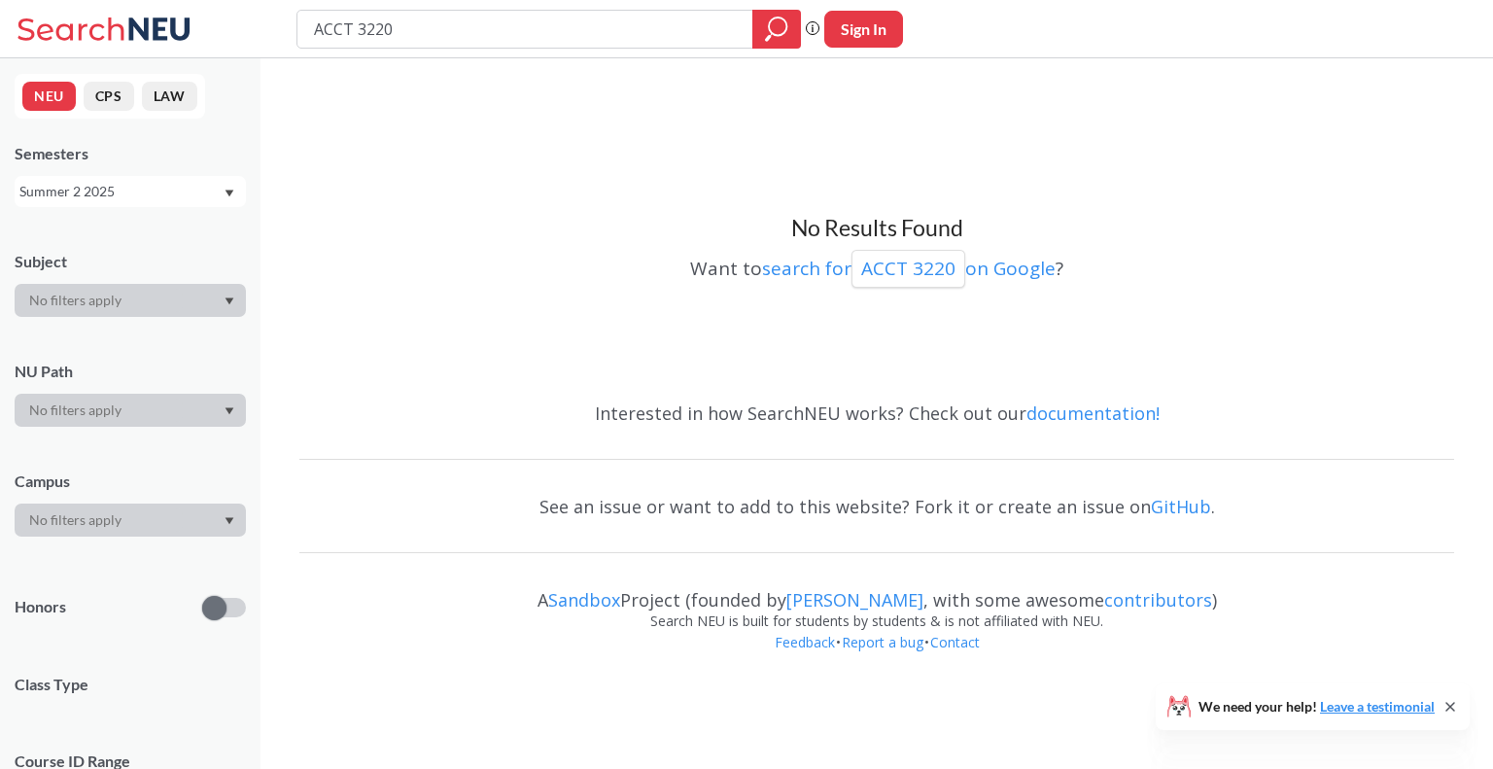
click at [445, 10] on div "ACCT 3220" at bounding box center [548, 29] width 504 height 39
click at [445, 8] on div "ACCT 3220 Phrase search guarantees the exact search appears in the results. Ex.…" at bounding box center [746, 29] width 1493 height 58
click at [445, 10] on div "ACCT 3220" at bounding box center [548, 29] width 504 height 39
click at [448, 17] on input "ACCT 3220" at bounding box center [525, 29] width 427 height 33
click at [448, 18] on input "ACCT 3220" at bounding box center [525, 29] width 427 height 33
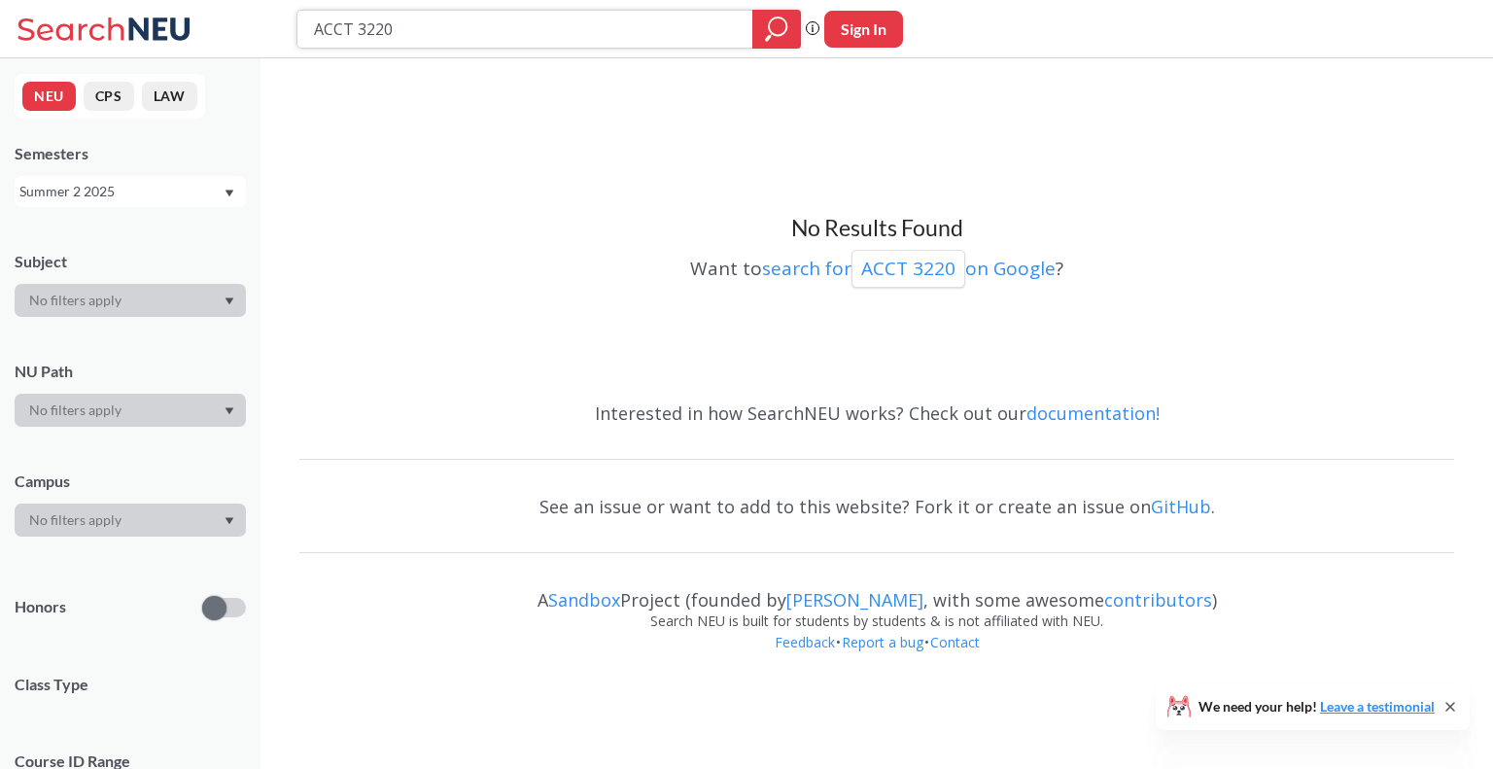
click at [415, 31] on input "ACCT 3220" at bounding box center [525, 29] width 427 height 33
click at [415, 30] on input "ACCT 3220" at bounding box center [525, 29] width 427 height 33
type input "ACCT 3403"
click at [428, 37] on input "ACCT 3403" at bounding box center [525, 29] width 427 height 33
type input "ACCT 3416"
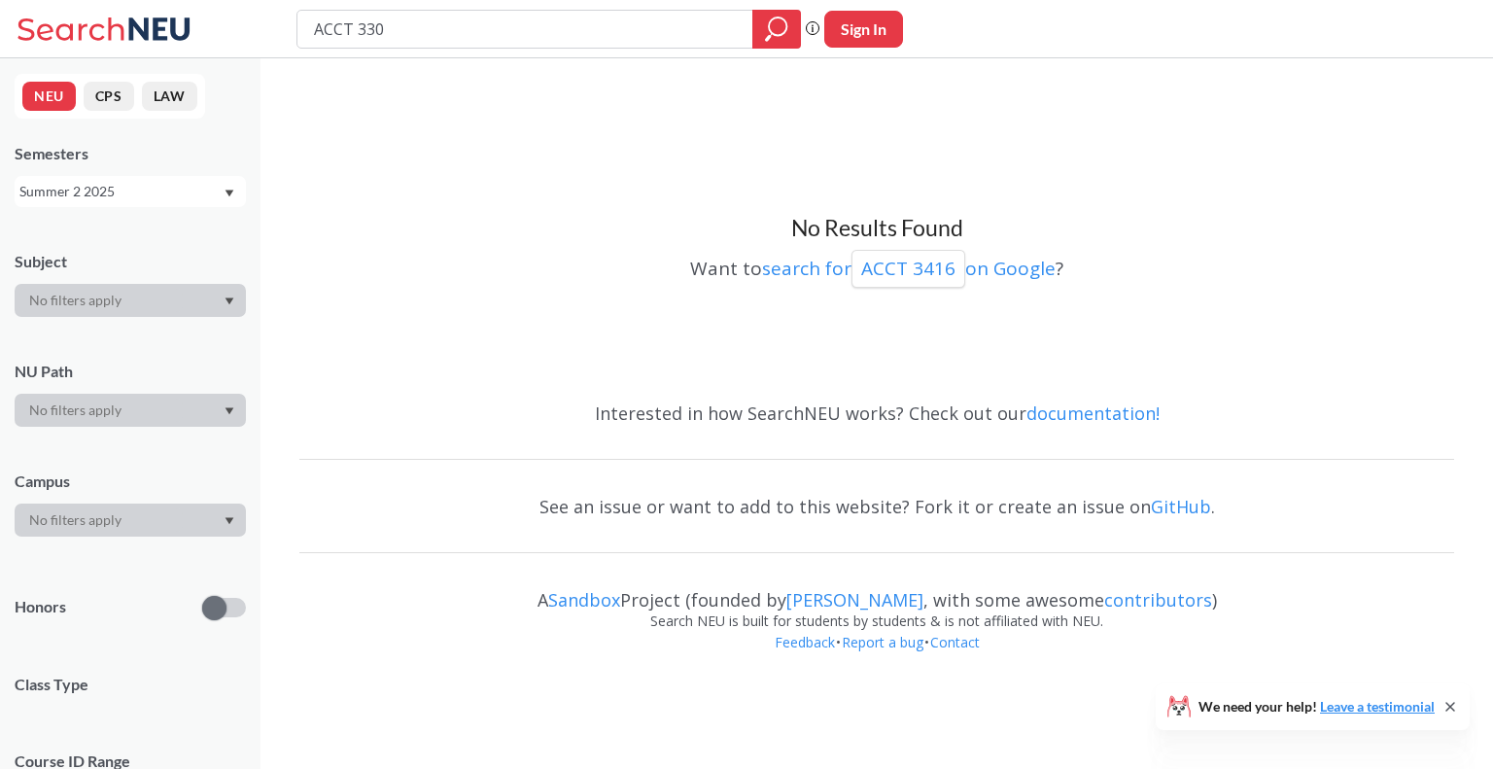
type input "ACCT 3304"
click at [150, 186] on div "Summer 2 2025" at bounding box center [120, 191] width 203 height 21
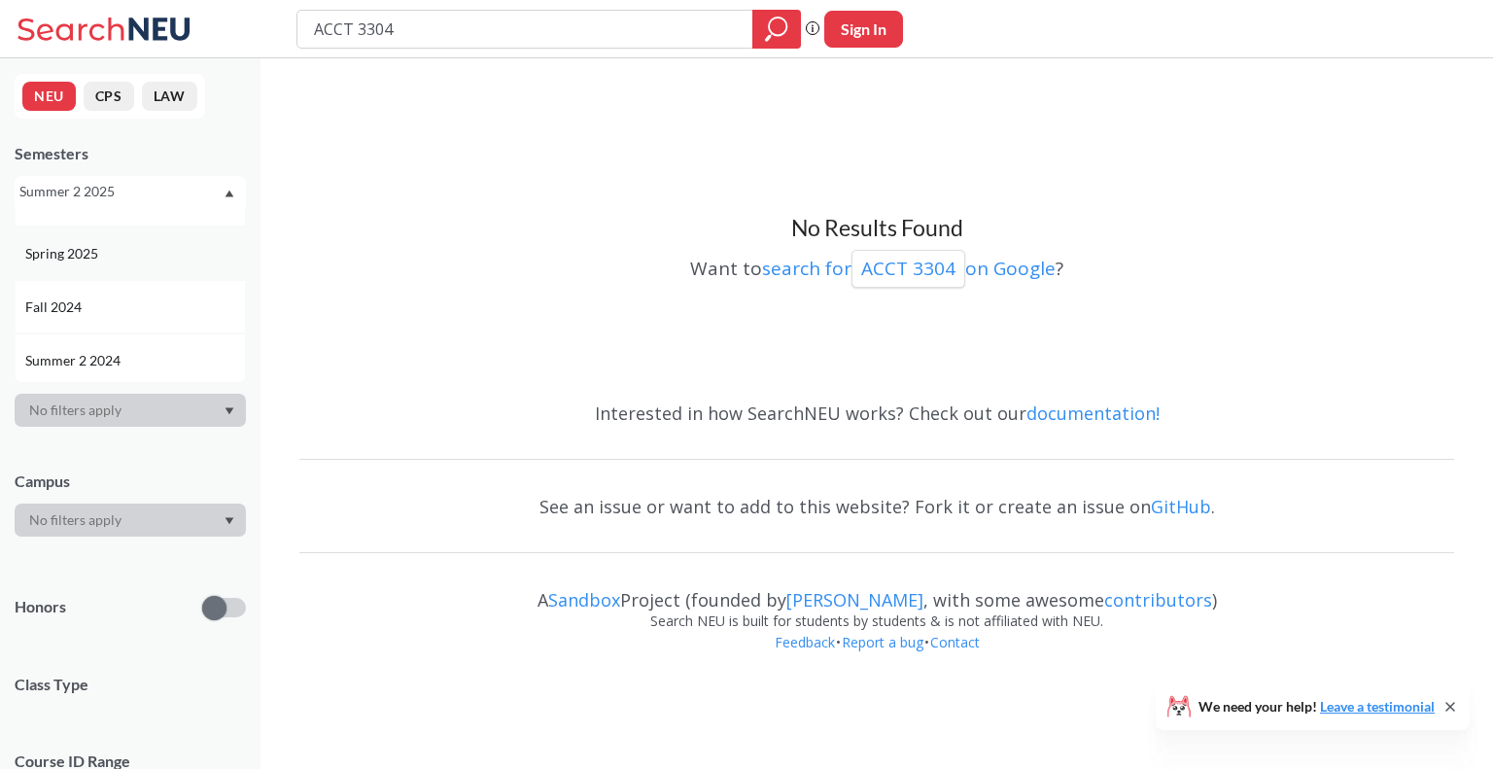
scroll to position [97, 0]
click at [125, 284] on div "Summer 1 2025" at bounding box center [130, 296] width 231 height 53
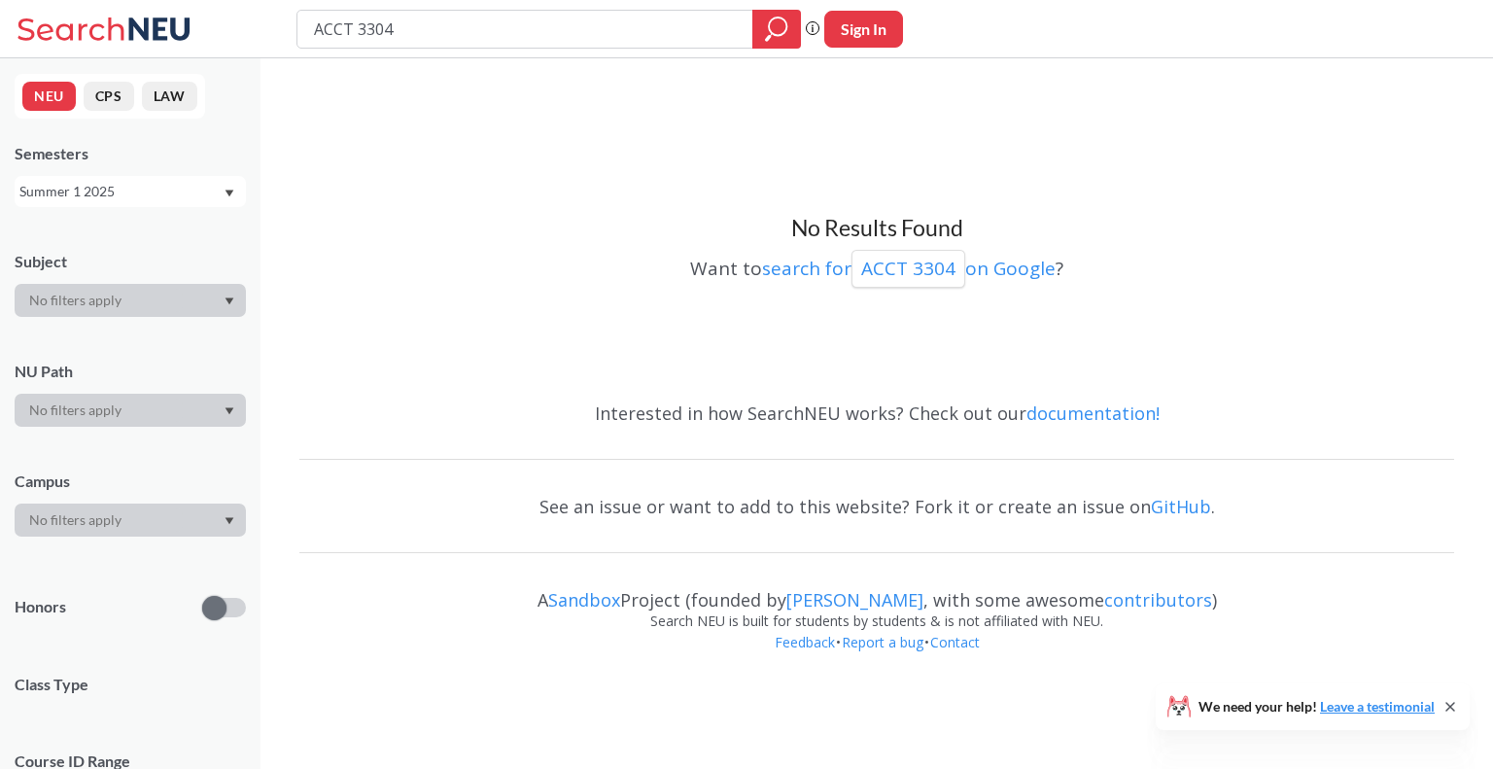
click at [451, 17] on input "ACCT 3304" at bounding box center [525, 29] width 427 height 33
click at [768, 30] on icon "magnifying glass" at bounding box center [776, 29] width 23 height 27
click at [418, 23] on input "ACCT 3304" at bounding box center [525, 29] width 427 height 33
type input "ACCT"
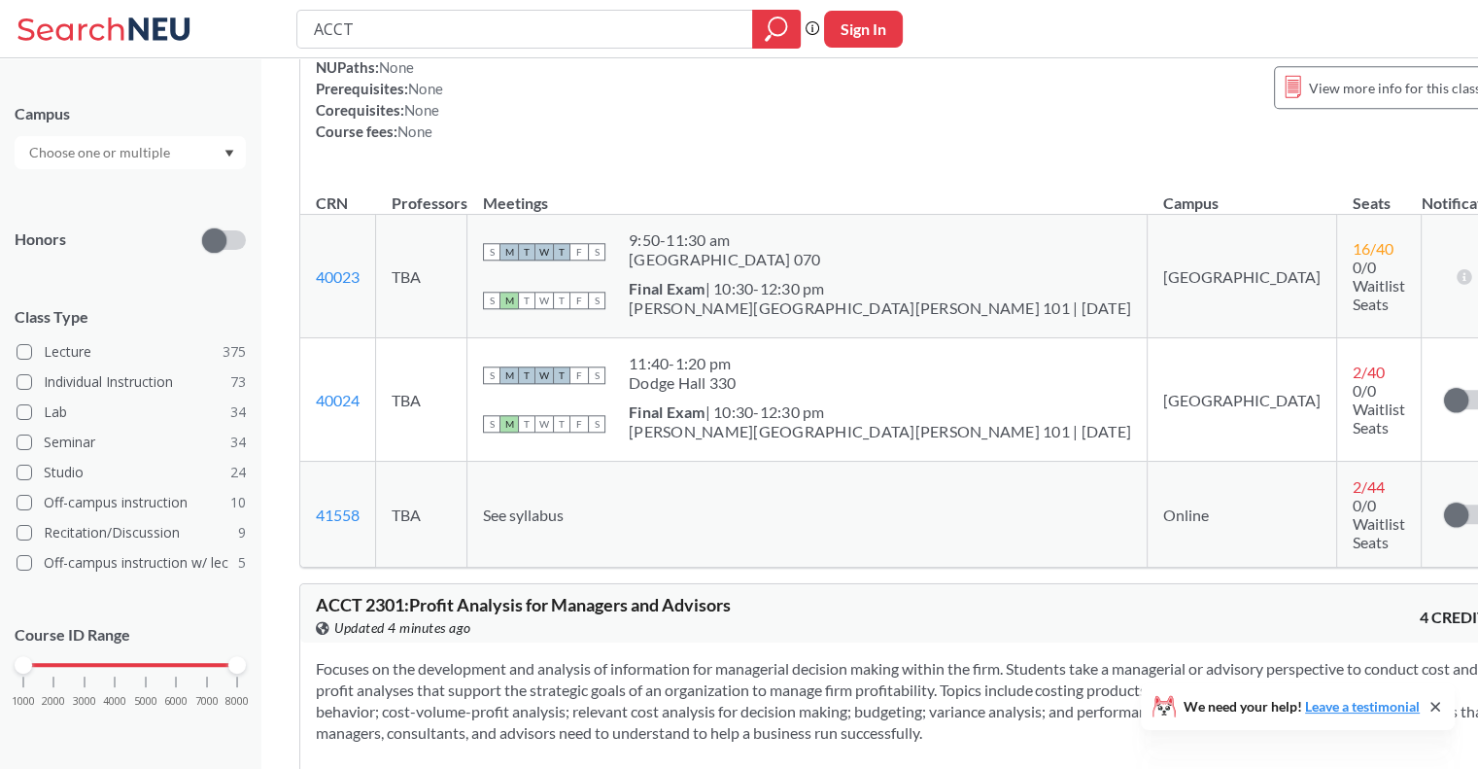
scroll to position [1846, 0]
drag, startPoint x: 23, startPoint y: 668, endPoint x: 47, endPoint y: 672, distance: 23.6
click at [47, 672] on div "1000 2000 3000 4000 5000 6000 7000 8000" at bounding box center [130, 701] width 231 height 87
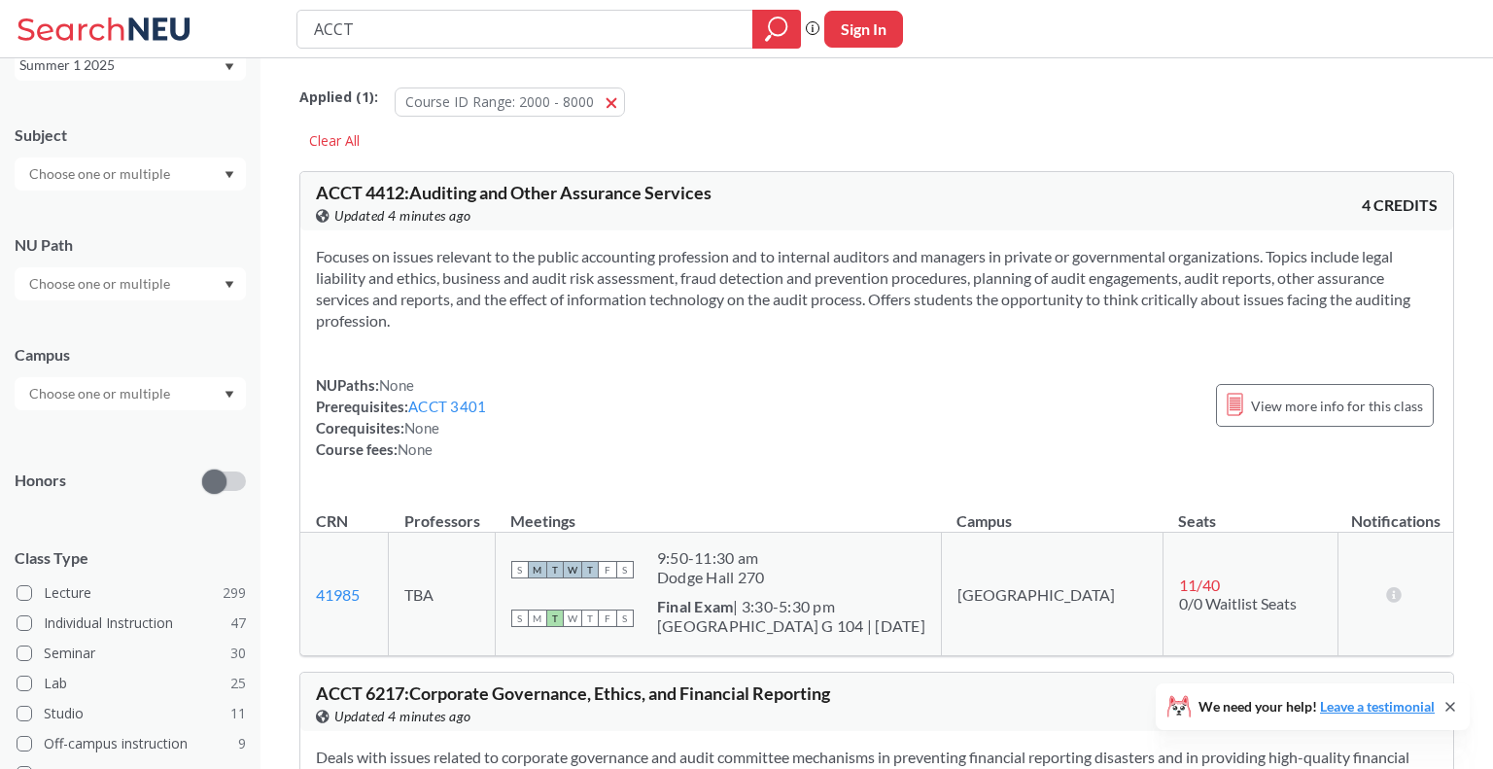
scroll to position [367, 0]
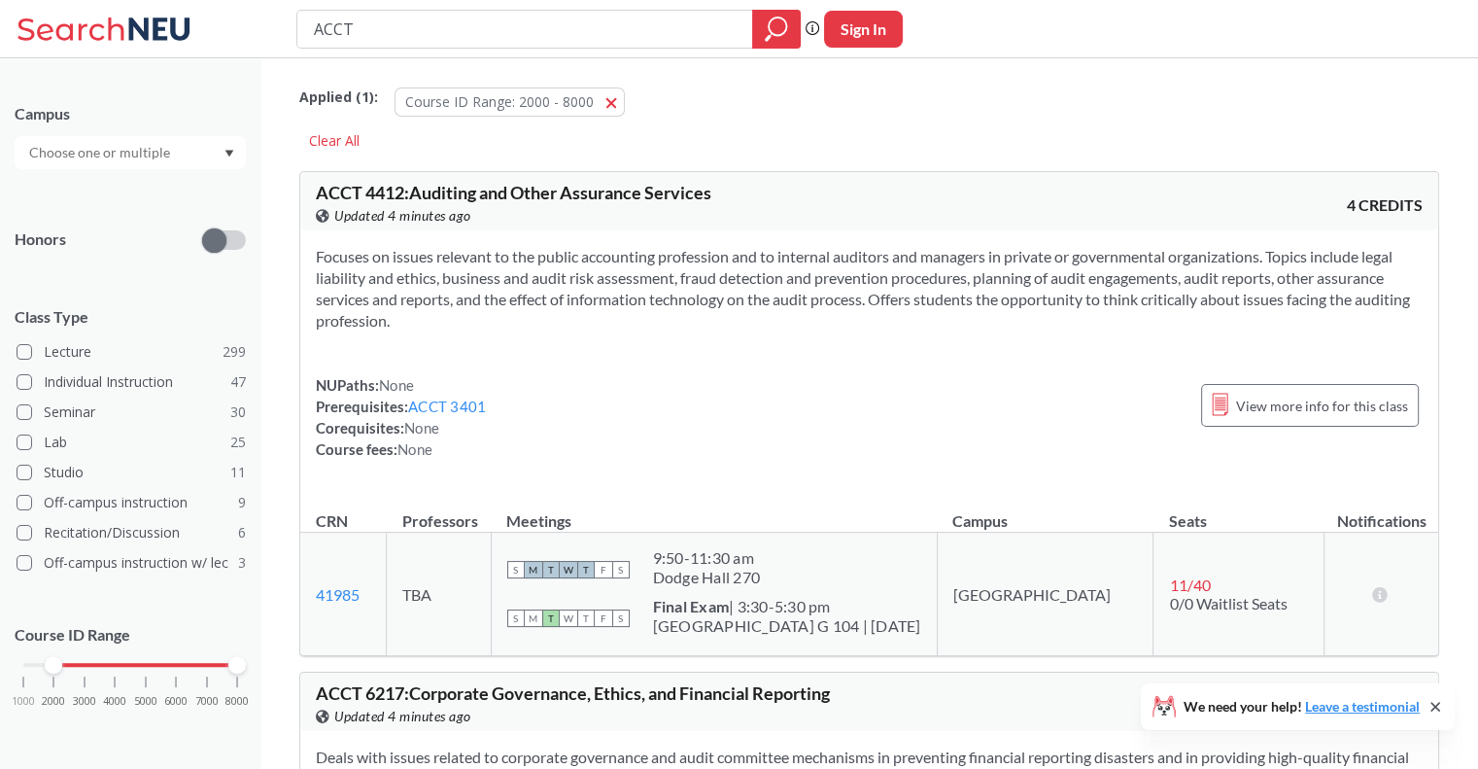
drag, startPoint x: 246, startPoint y: 664, endPoint x: 232, endPoint y: 671, distance: 15.2
click at [155, 677] on div "NEU CPS LAW Semesters Summer 1 2025 Subject NU Path Campus Honors Class Type Le…" at bounding box center [130, 413] width 260 height 710
drag, startPoint x: 239, startPoint y: 671, endPoint x: 143, endPoint y: 680, distance: 96.7
click at [143, 680] on div "1000 2000 3000 4000 5000 6000 7000 8000" at bounding box center [130, 701] width 231 height 87
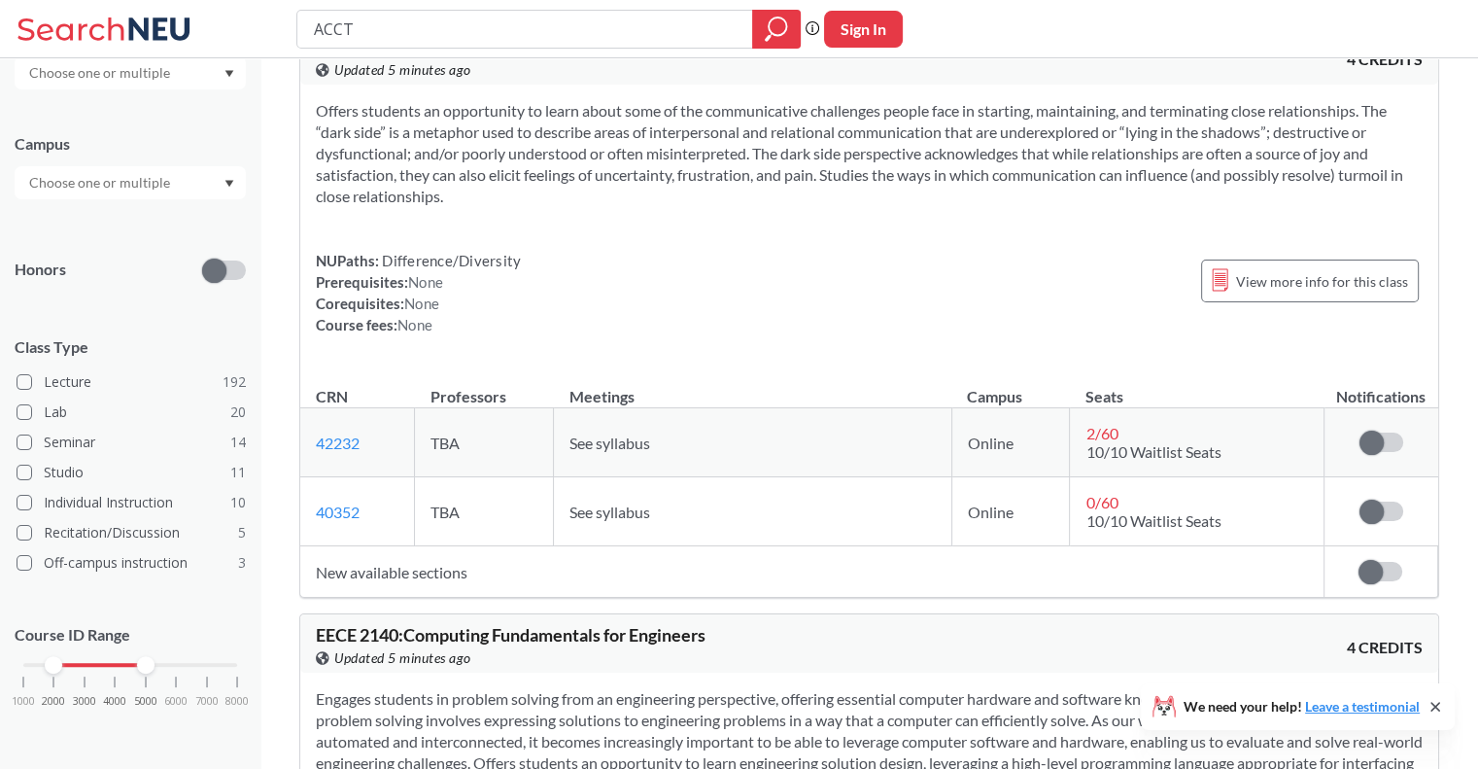
scroll to position [3887, 0]
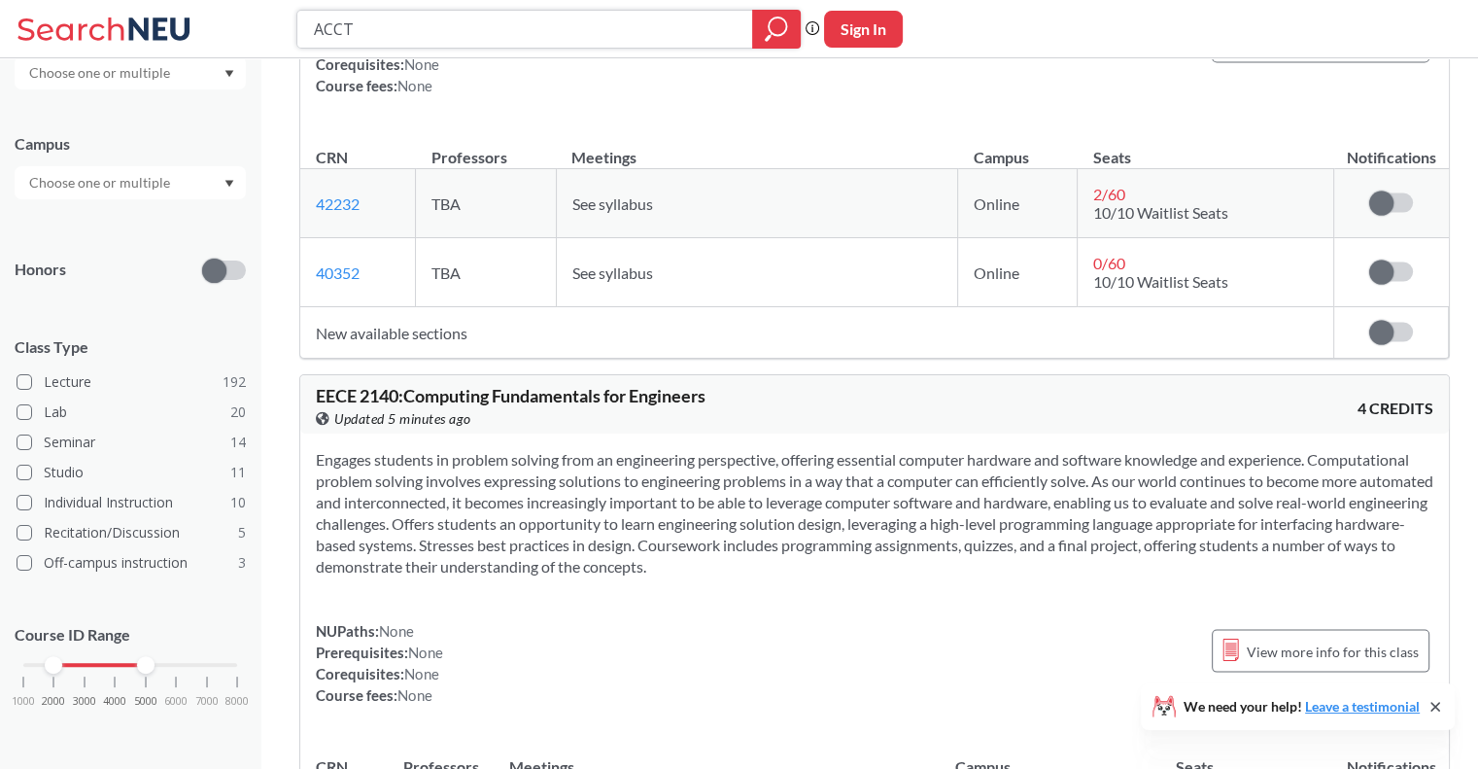
click at [783, 35] on icon "magnifying glass" at bounding box center [776, 29] width 23 height 27
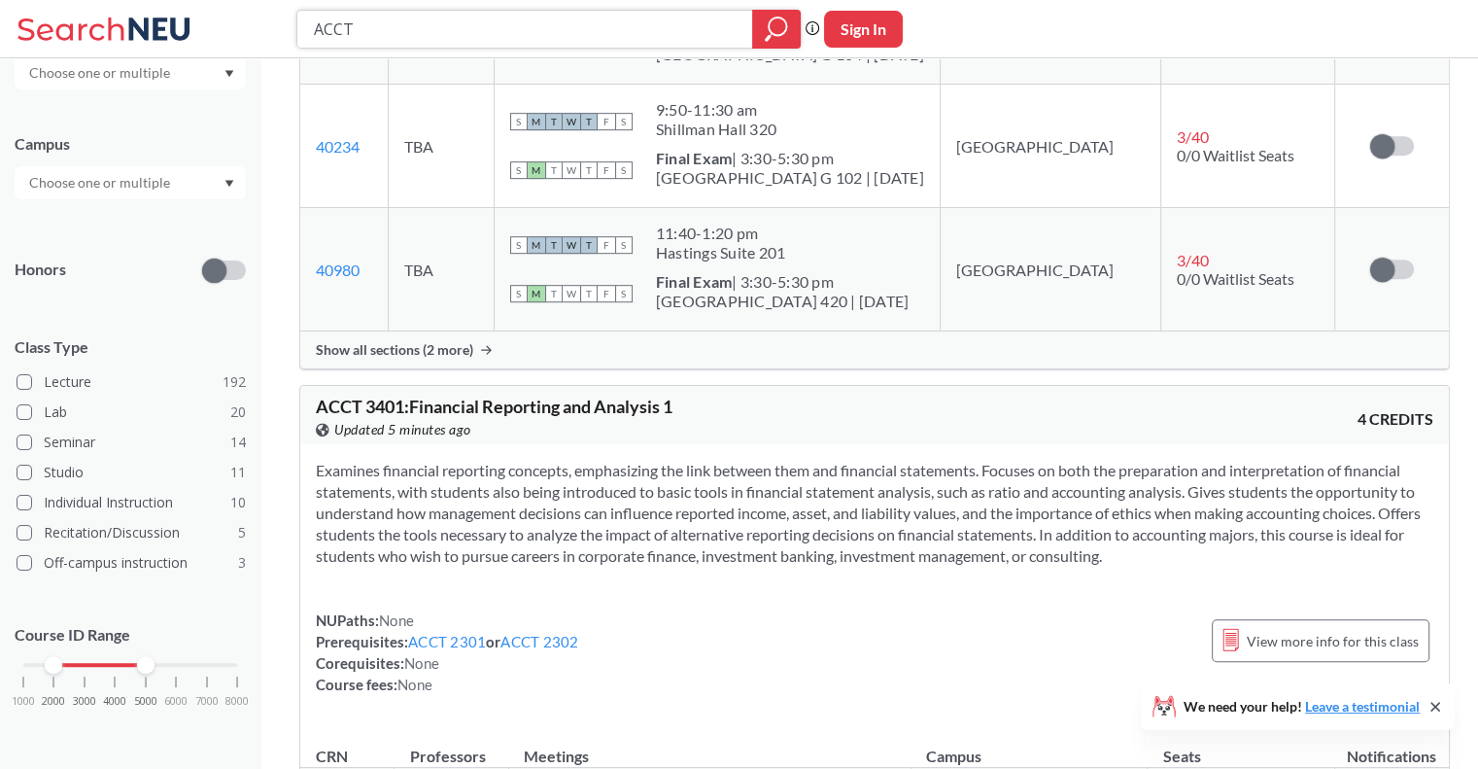
scroll to position [1069, 0]
click at [347, 28] on input "ACCT" at bounding box center [525, 29] width 427 height 33
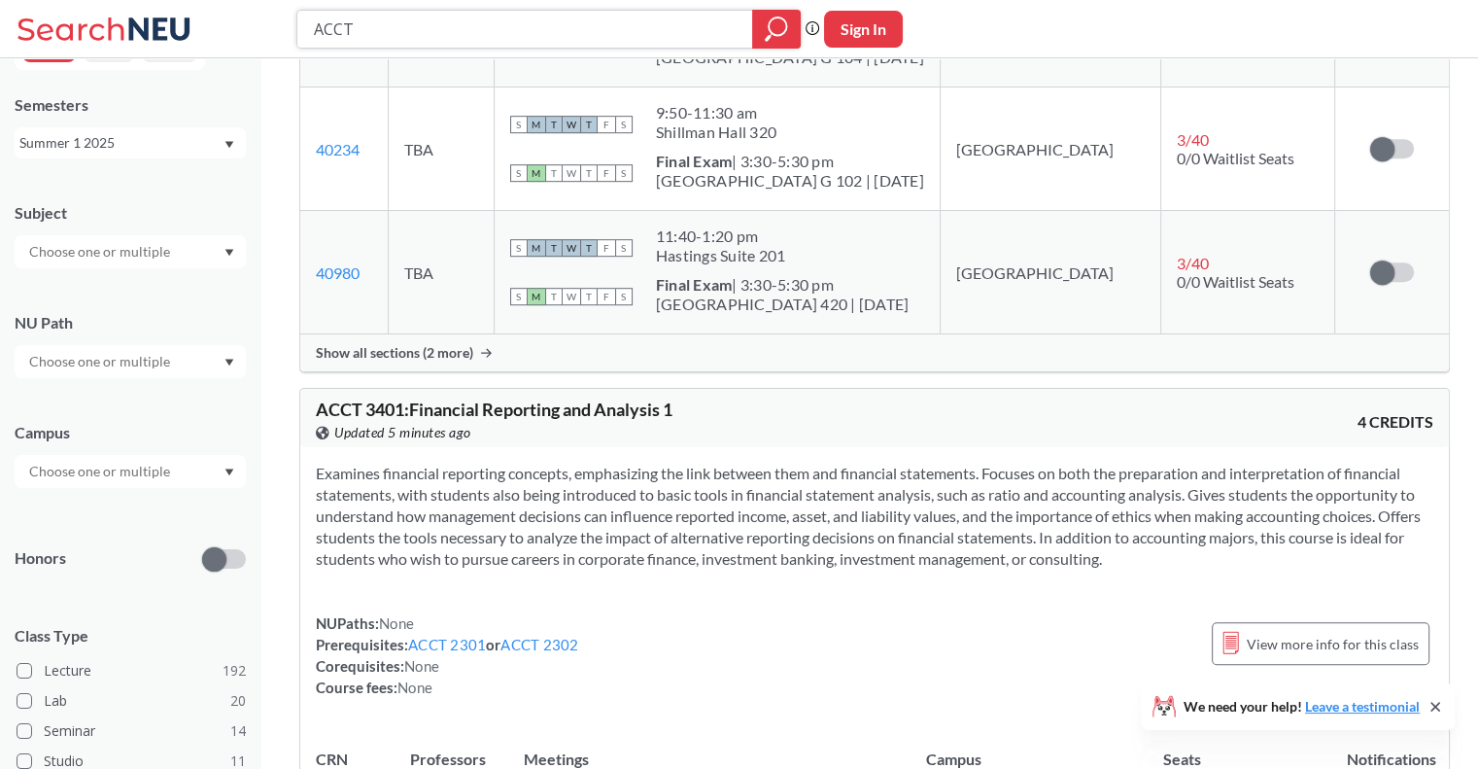
scroll to position [46, 0]
click at [229, 257] on icon "Dropdown arrow" at bounding box center [229, 255] width 9 height 7
click at [68, 382] on p "Finance & Insurance" at bounding box center [135, 391] width 220 height 19
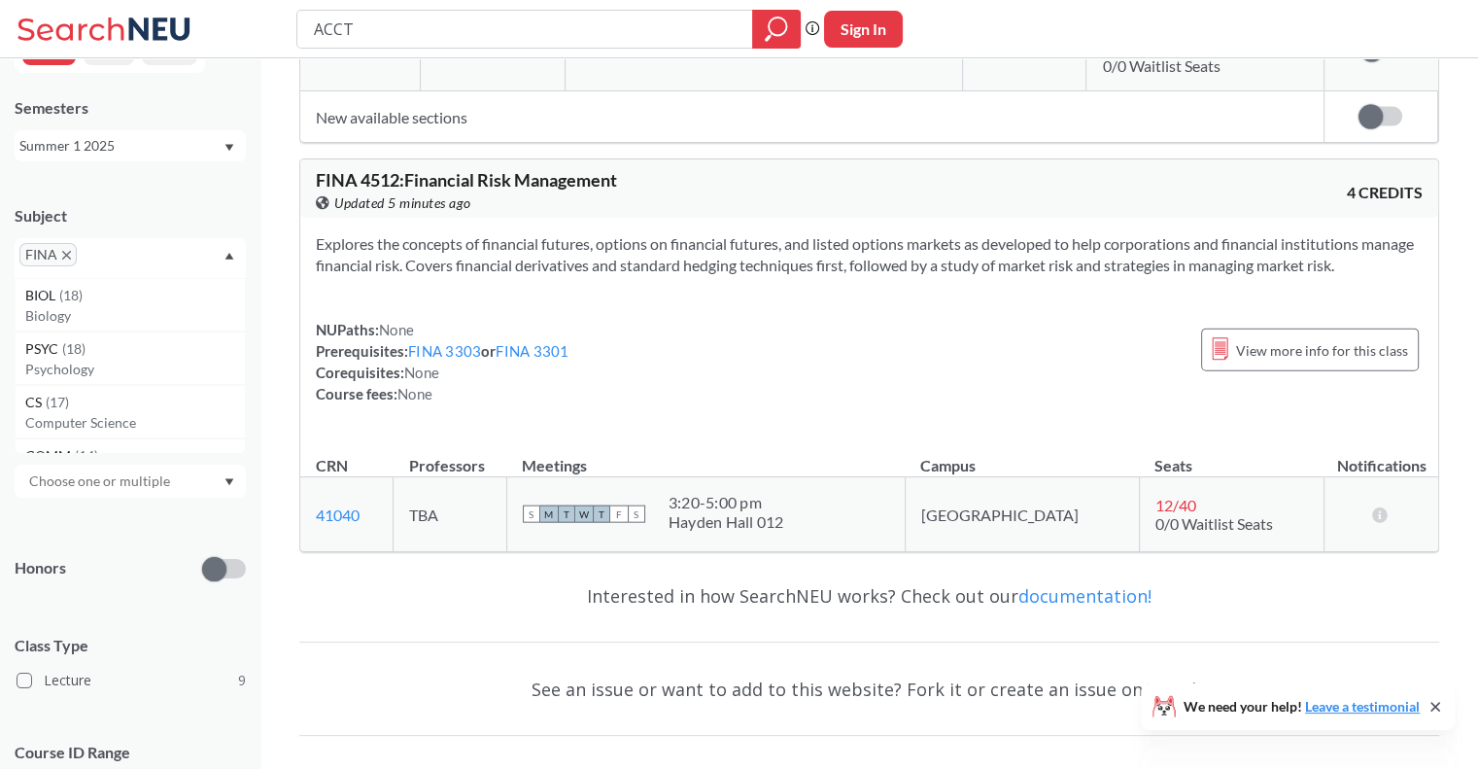
scroll to position [4466, 0]
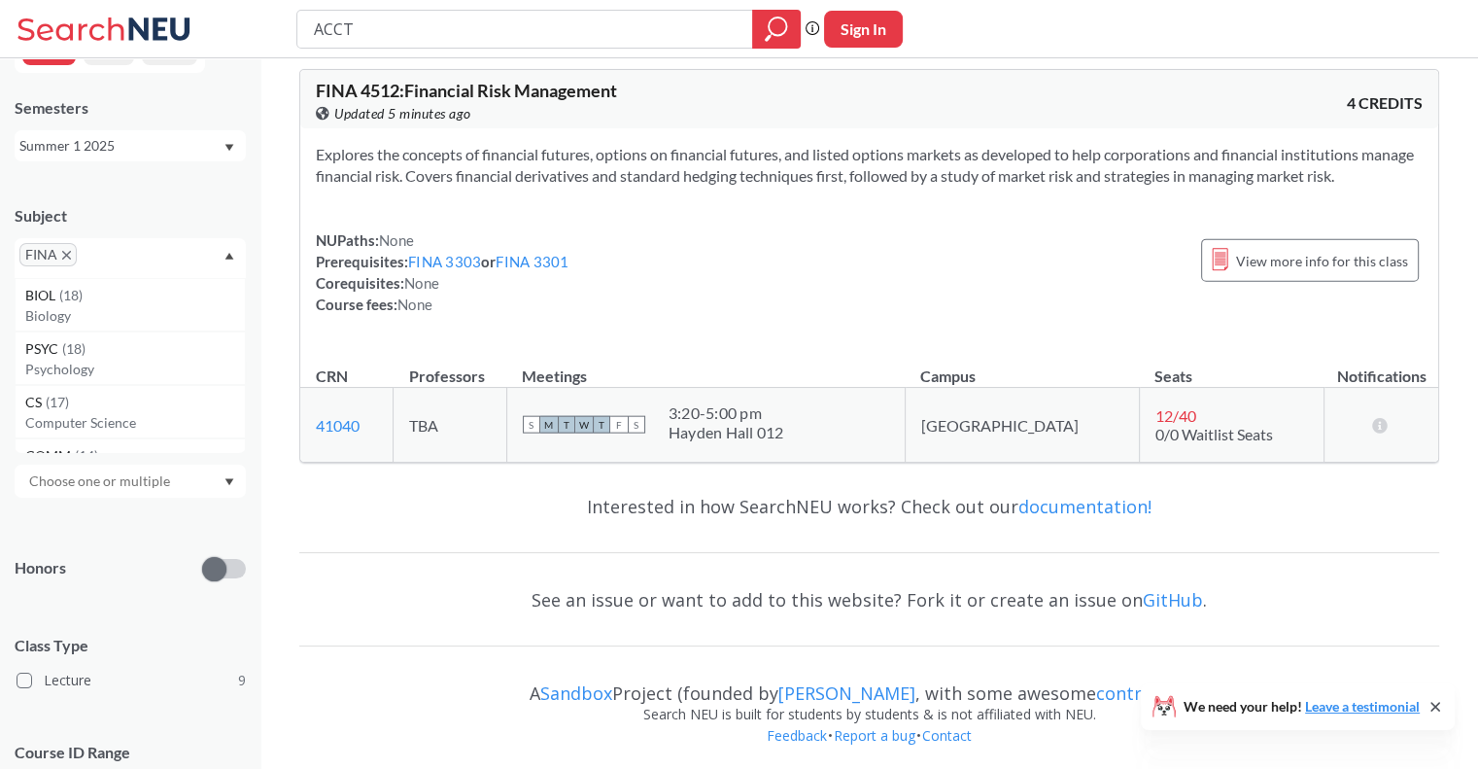
click at [147, 145] on div "Summer 1 2025" at bounding box center [120, 145] width 203 height 21
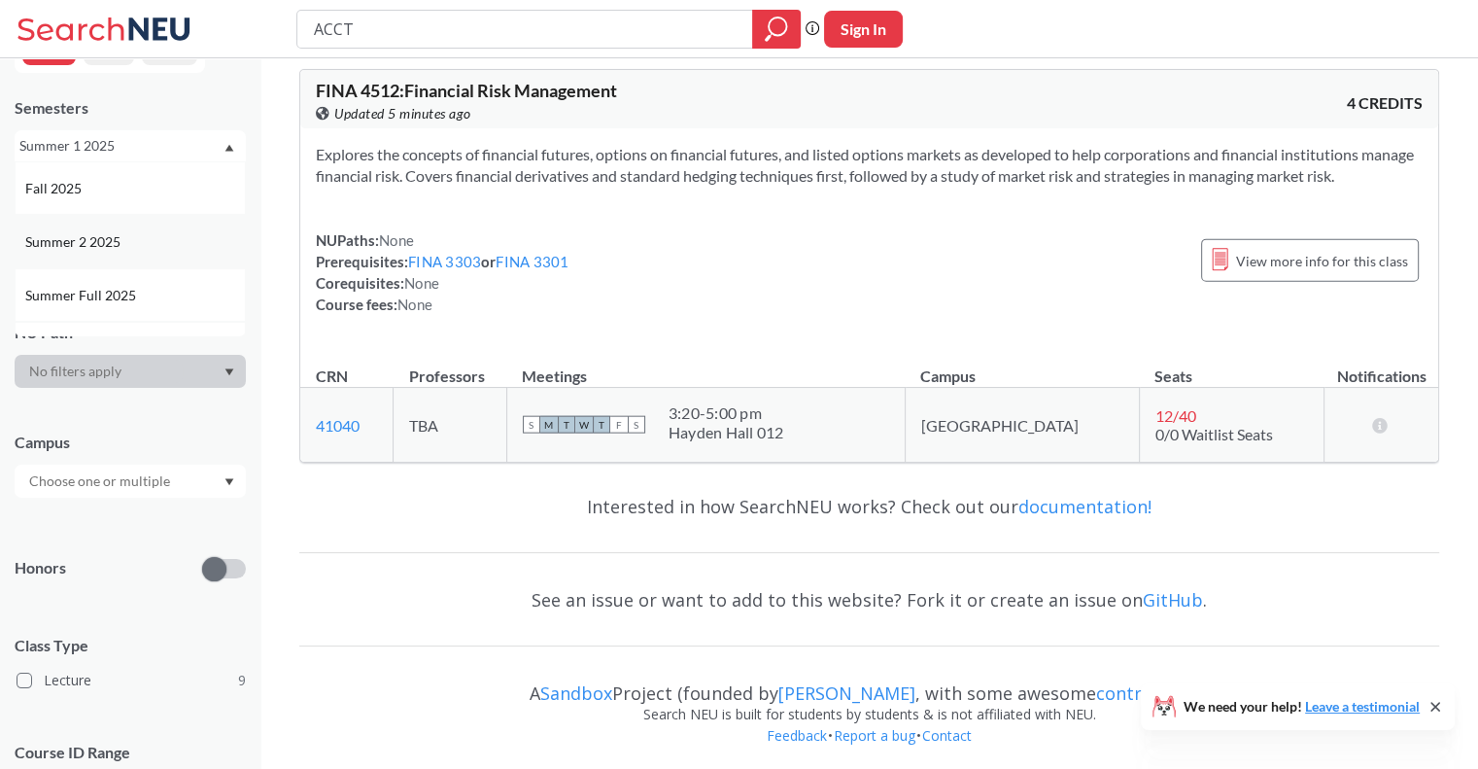
click at [127, 245] on div "Summer 2 2025" at bounding box center [135, 241] width 220 height 21
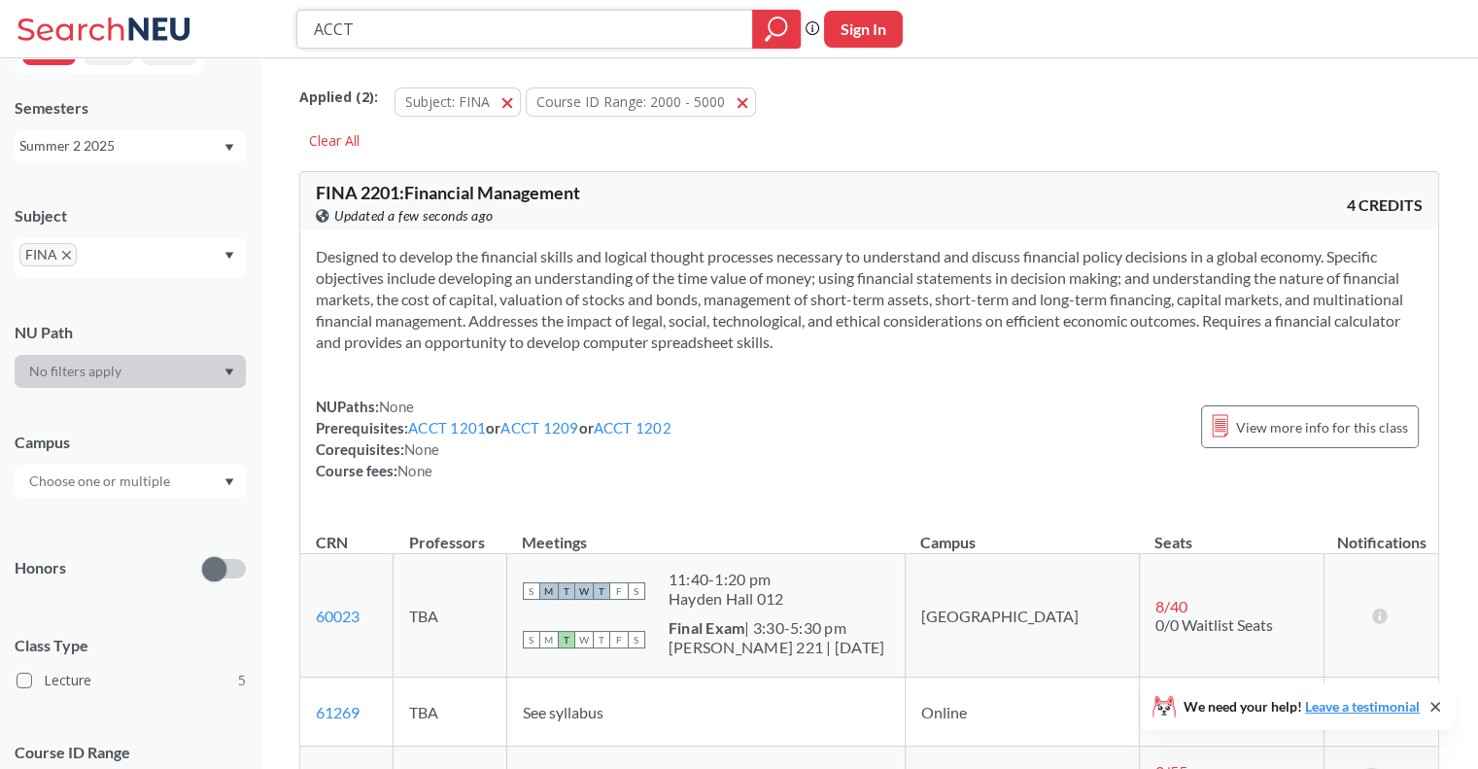
click at [390, 26] on input "ACCT" at bounding box center [525, 29] width 427 height 33
click at [63, 253] on icon "X to remove pill" at bounding box center [66, 255] width 9 height 9
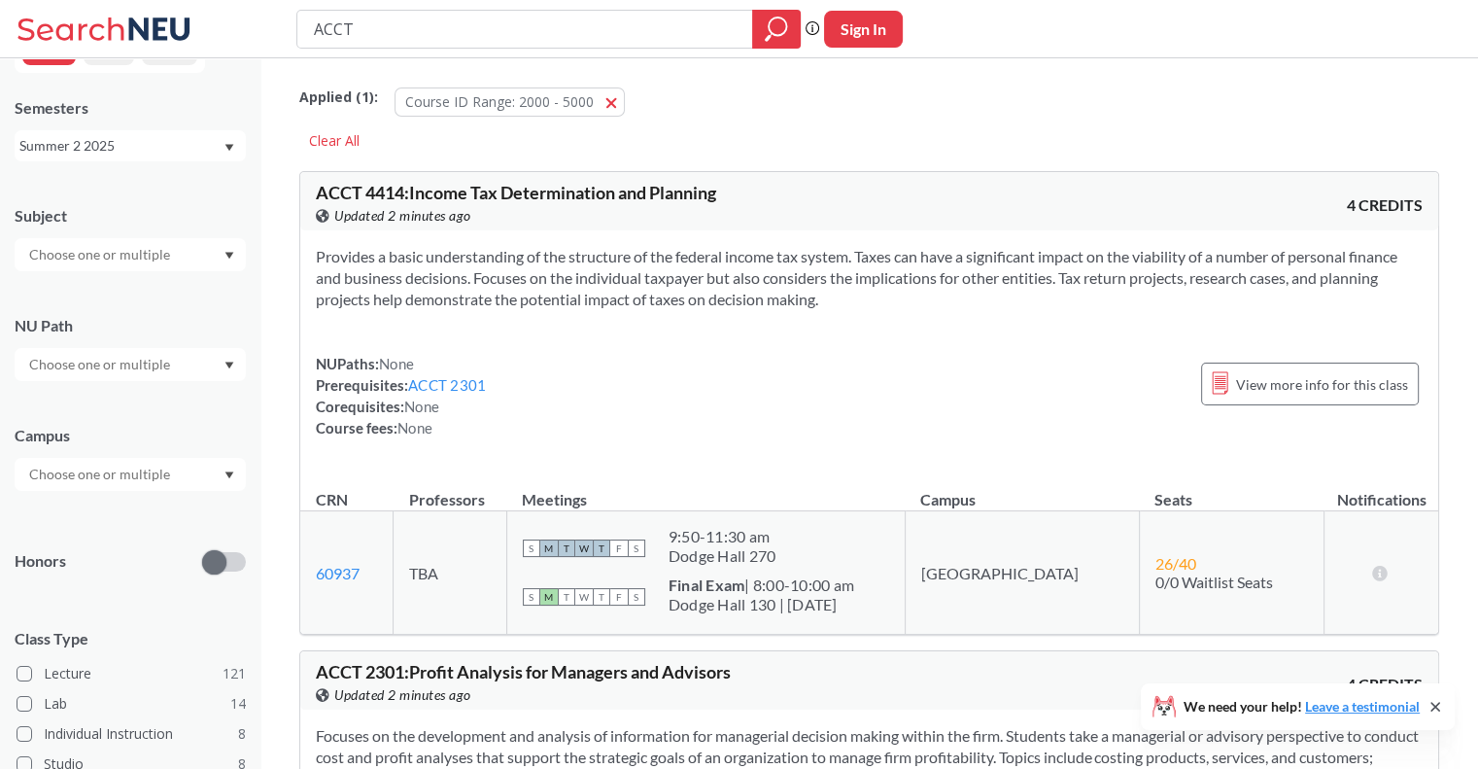
click at [390, 32] on input "ACCT" at bounding box center [525, 29] width 427 height 33
type input "ORGB 3201"
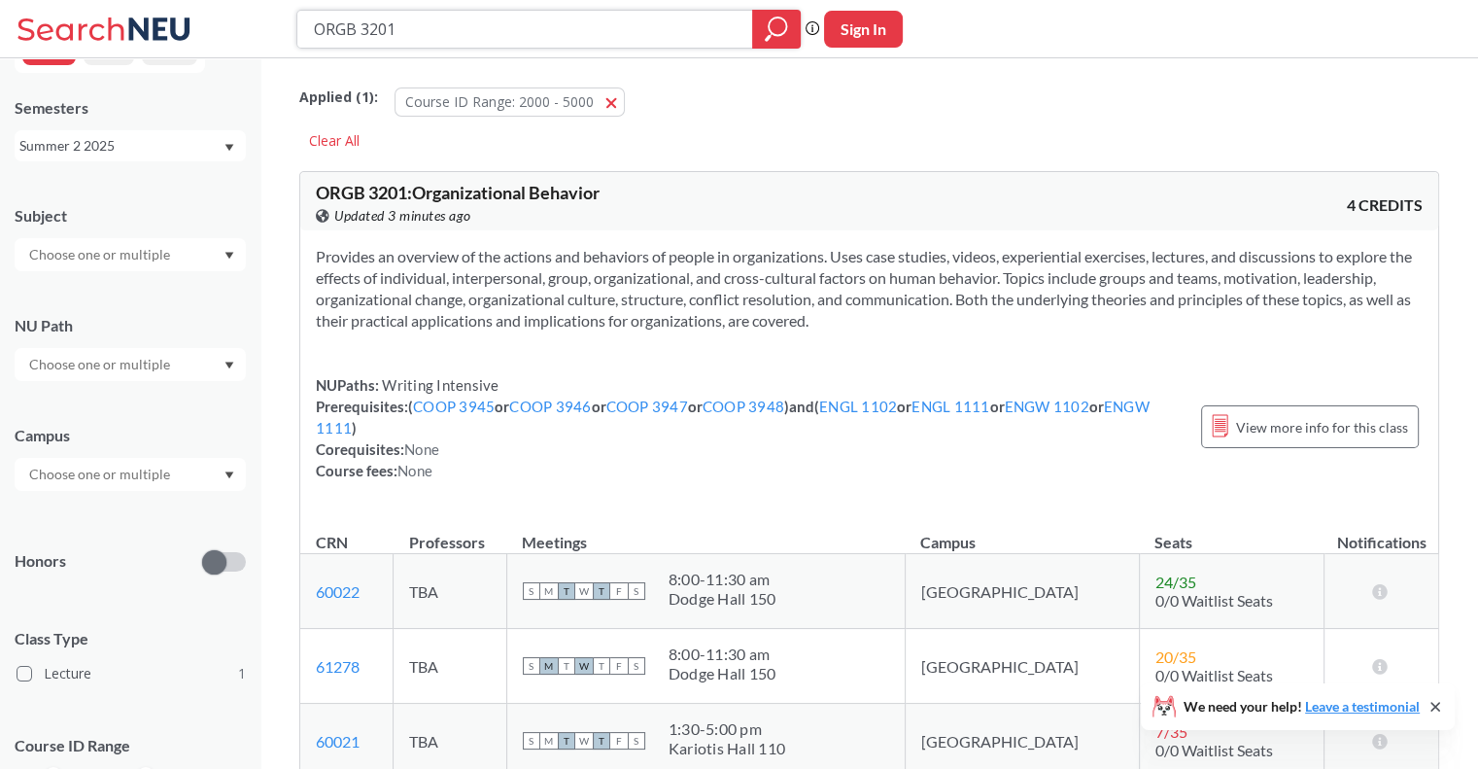
scroll to position [97, 0]
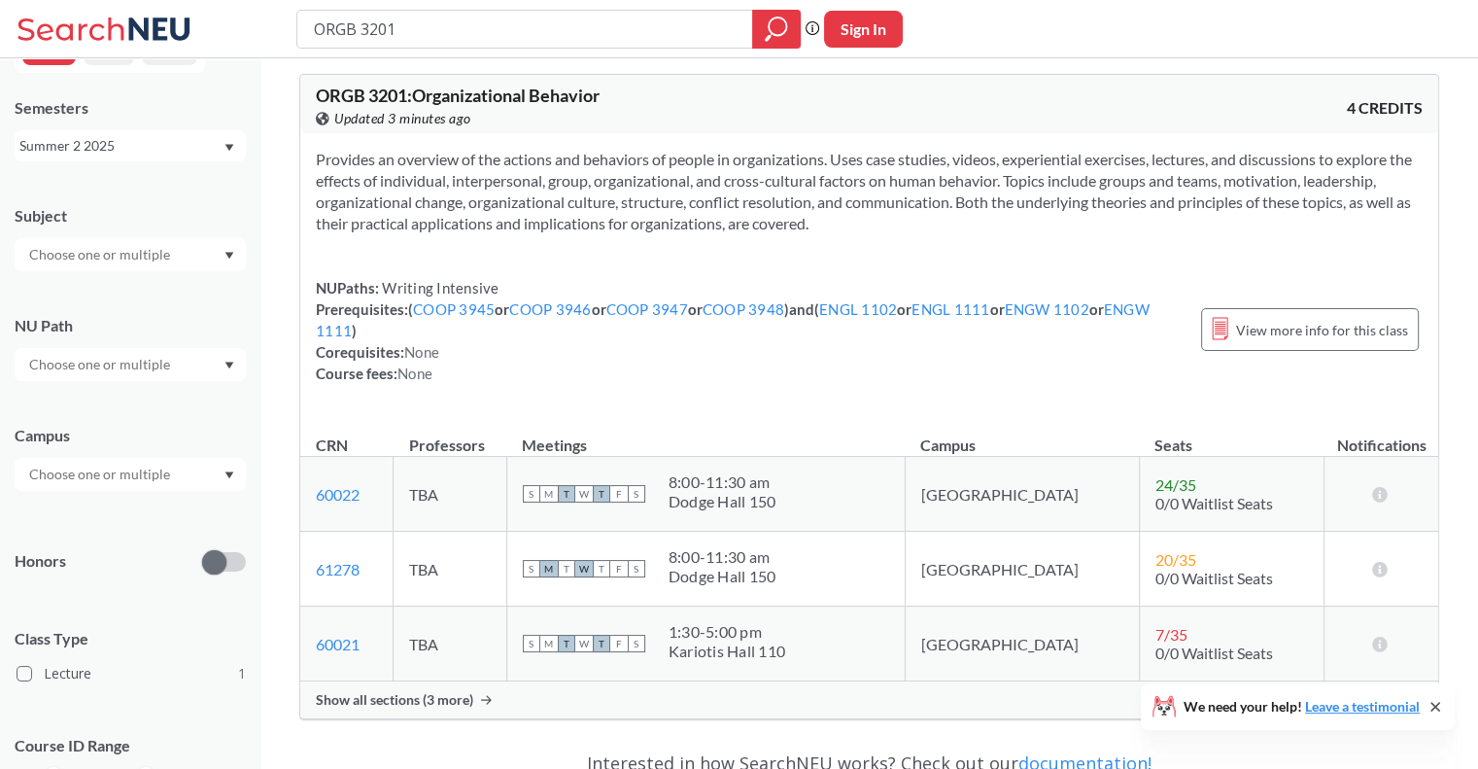
click at [186, 141] on div "Summer 2 2025" at bounding box center [120, 145] width 203 height 21
drag, startPoint x: 230, startPoint y: 178, endPoint x: 206, endPoint y: 311, distance: 135.3
click at [206, 311] on div "Fall 2025 Summer 2 2025 Summer Full 2025 Summer 1 2025 Spring 2025 Fall 2024 Su…" at bounding box center [130, 248] width 231 height 175
click at [223, 155] on div "Summer 2 2025" at bounding box center [130, 145] width 231 height 31
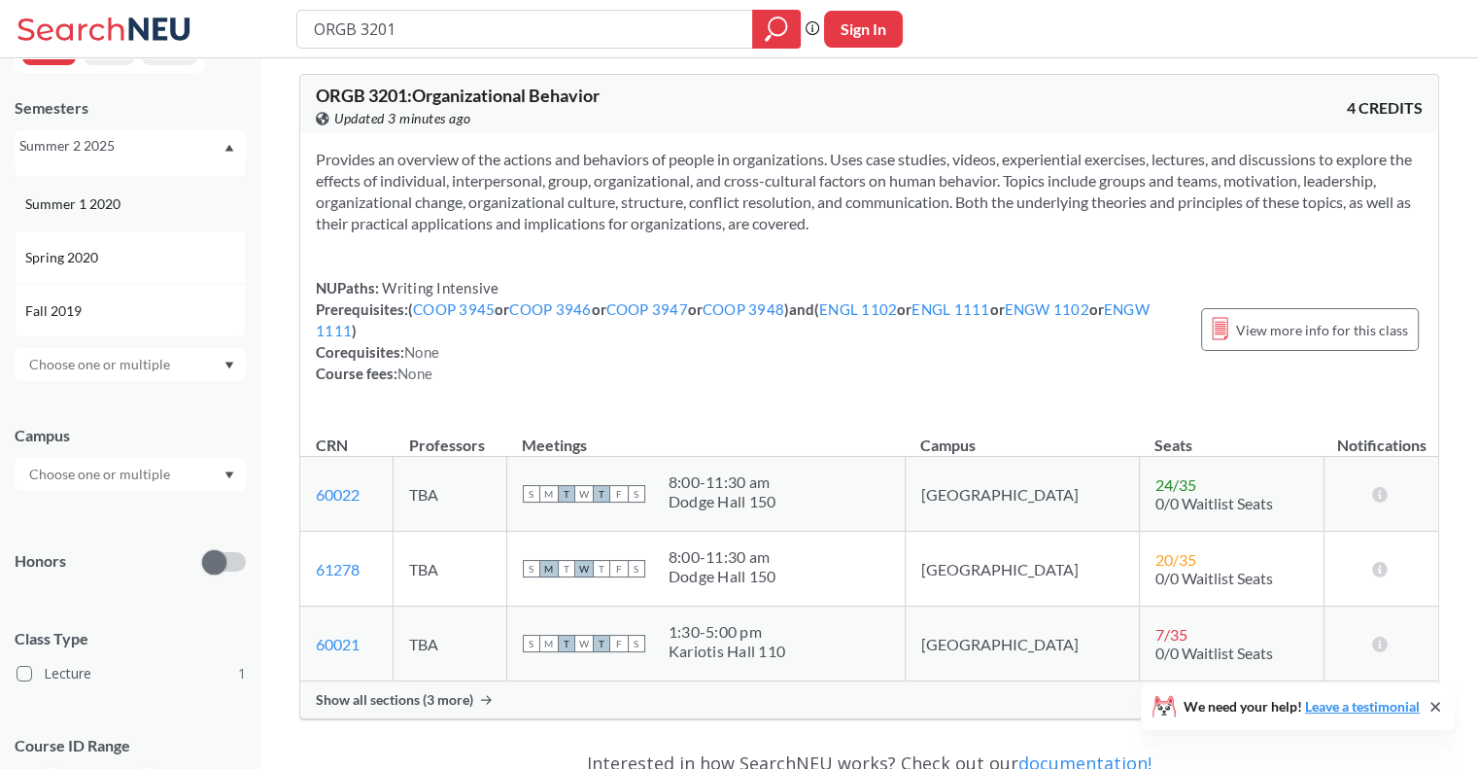
click at [89, 213] on div "Summer 1 2020" at bounding box center [130, 203] width 231 height 53
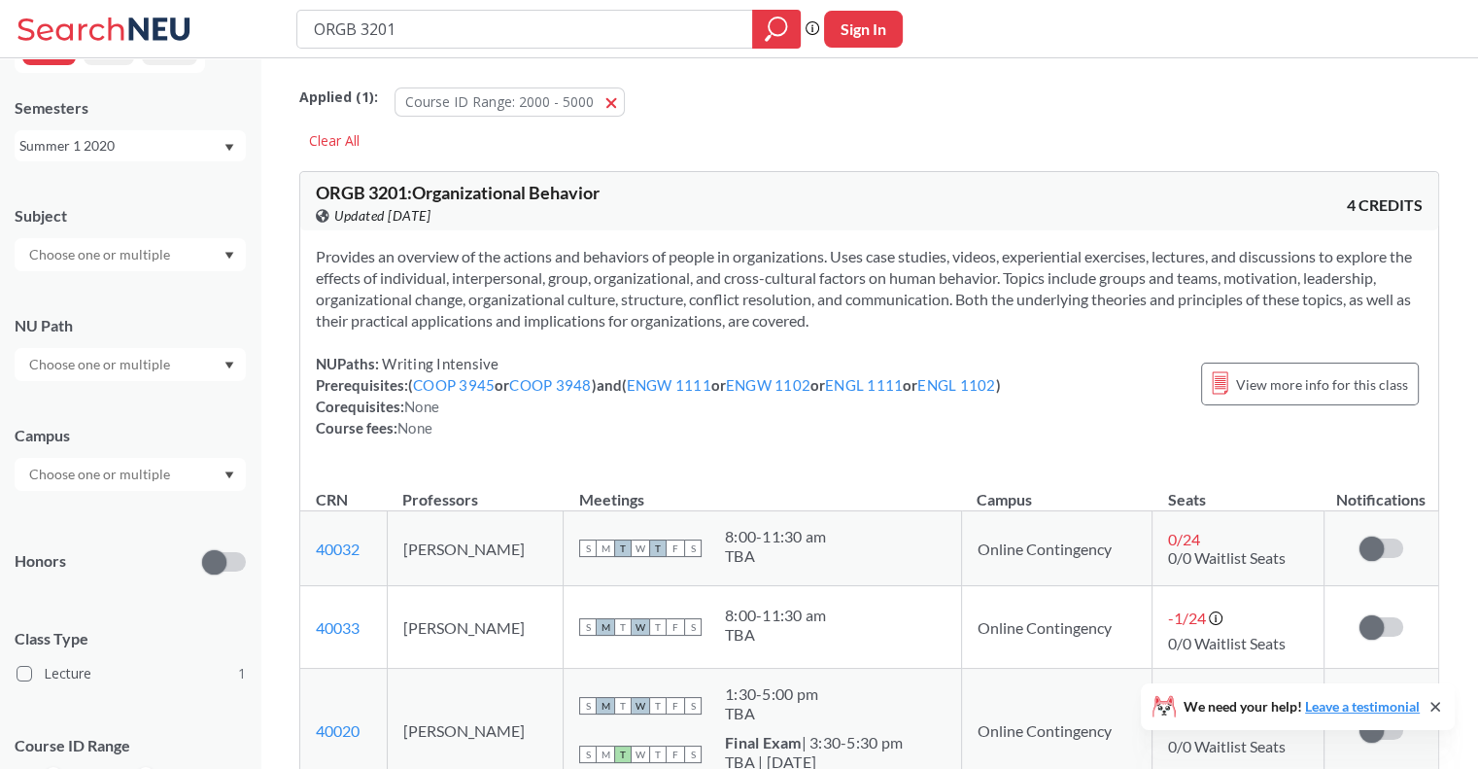
click at [225, 147] on icon "Dropdown arrow" at bounding box center [229, 148] width 10 height 8
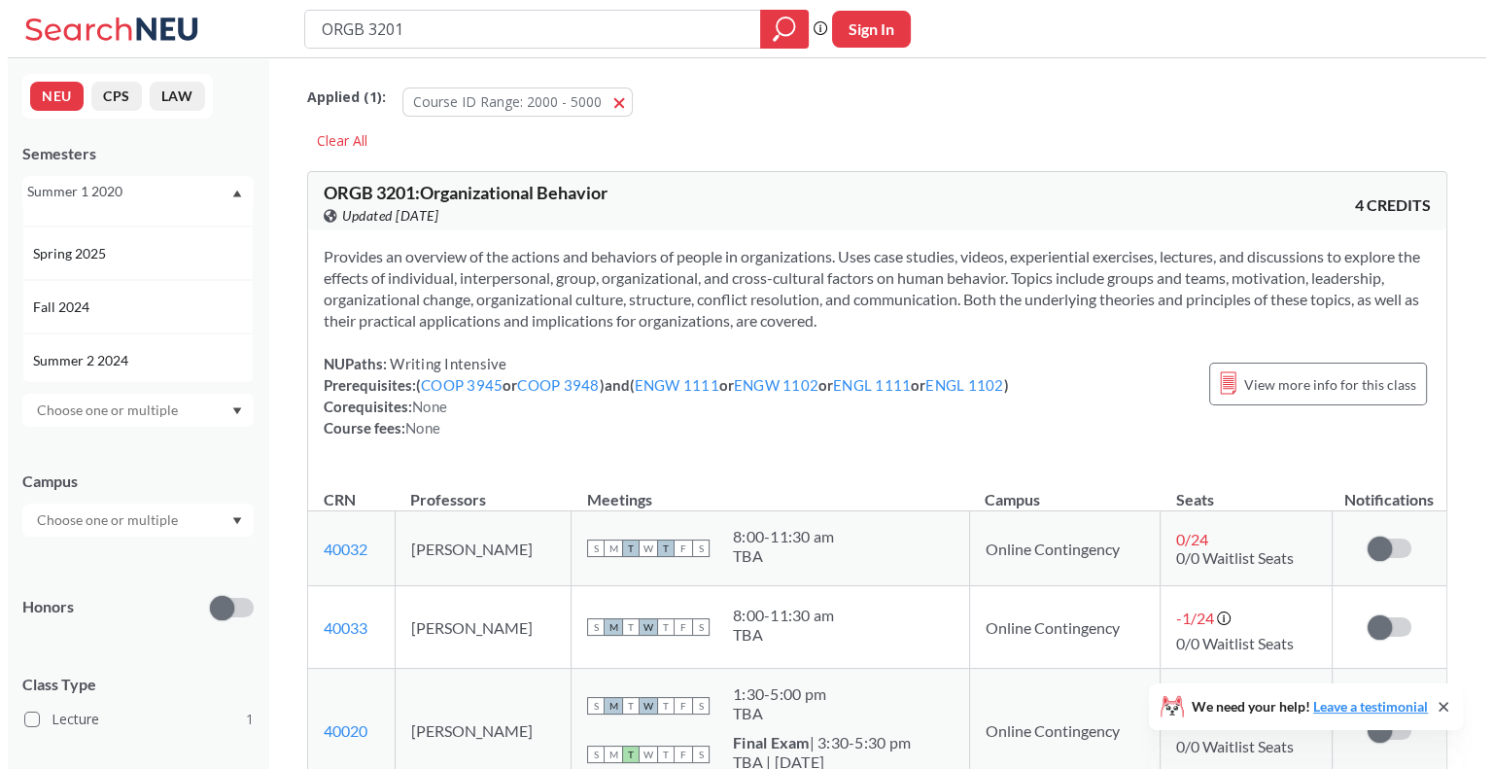
scroll to position [292, 0]
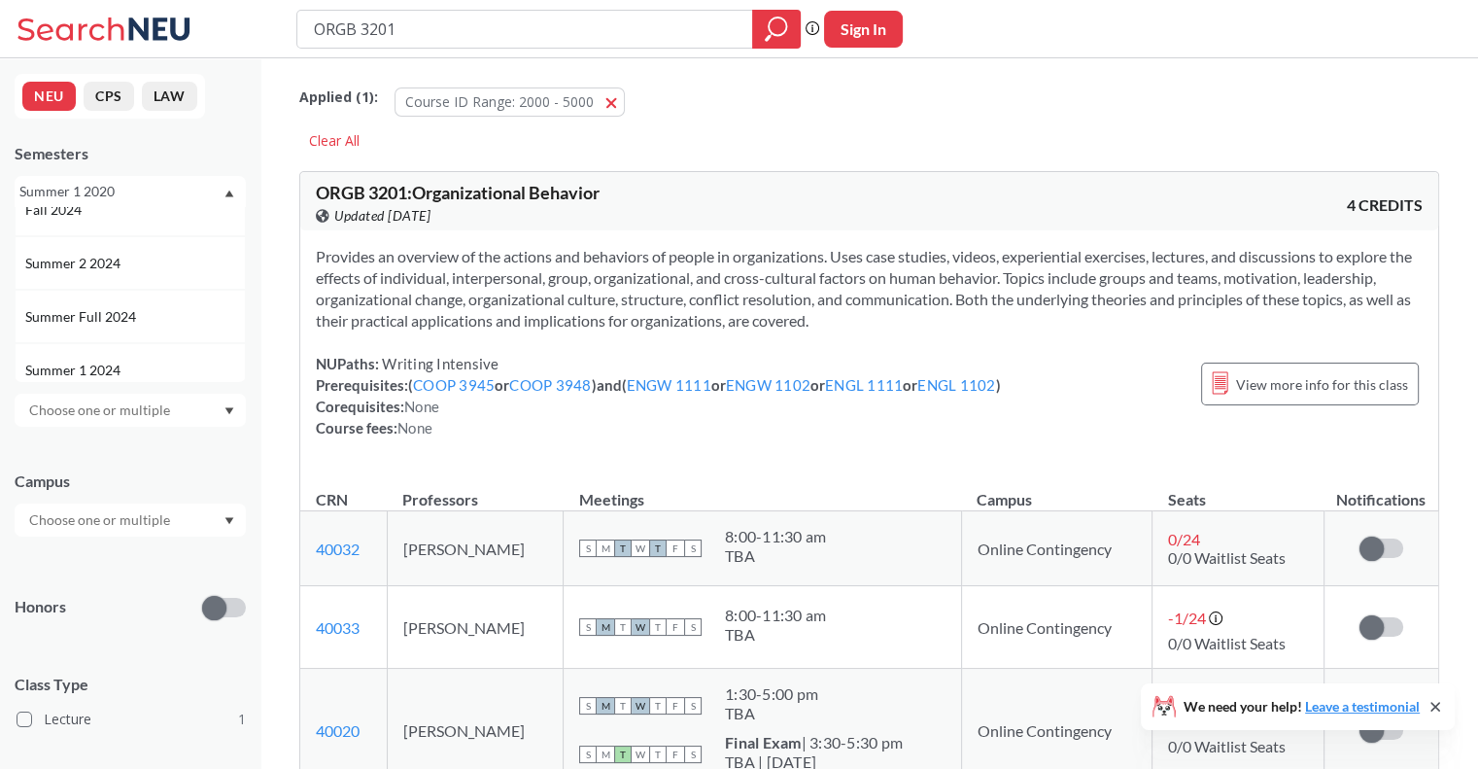
click at [129, 262] on div "Summer 2 2024" at bounding box center [135, 263] width 220 height 21
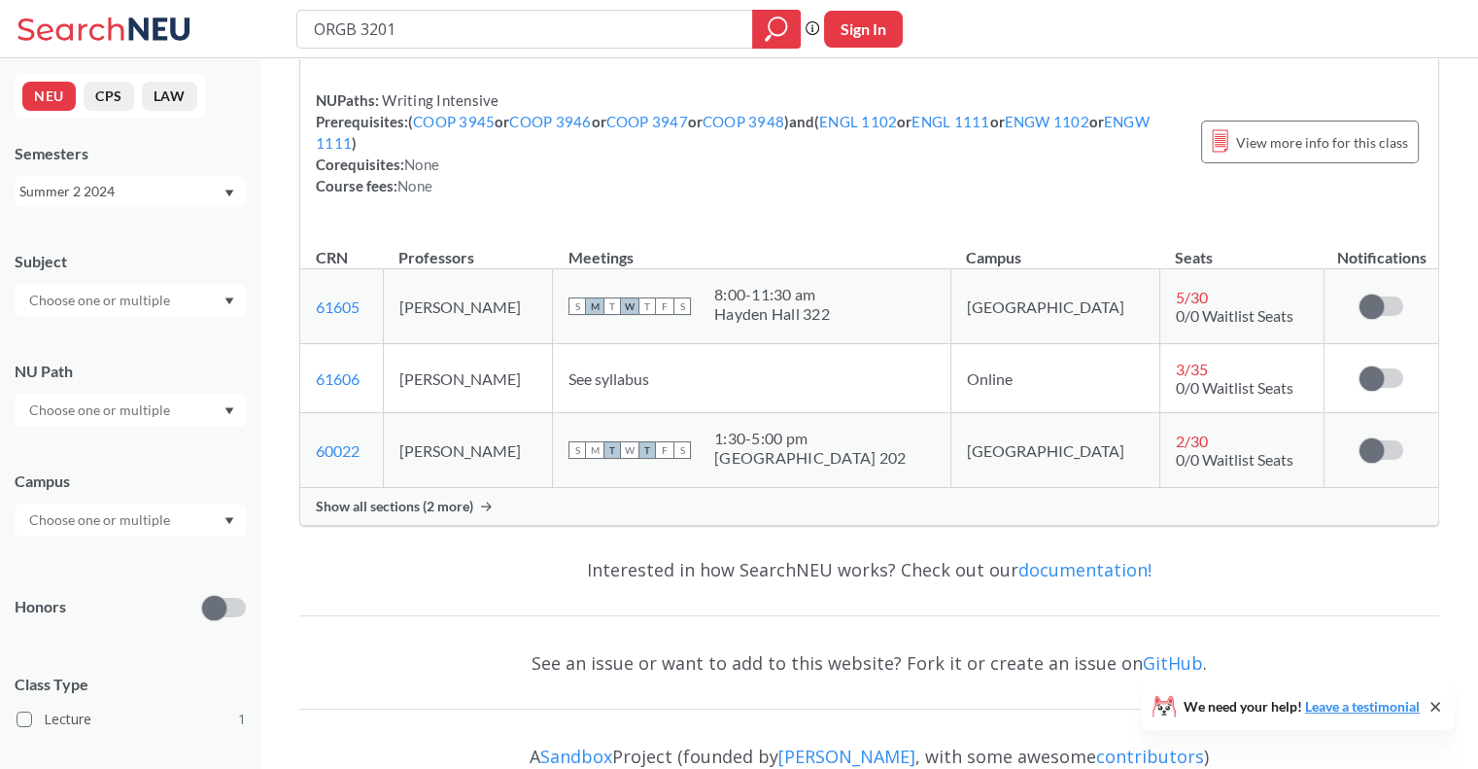
scroll to position [292, 0]
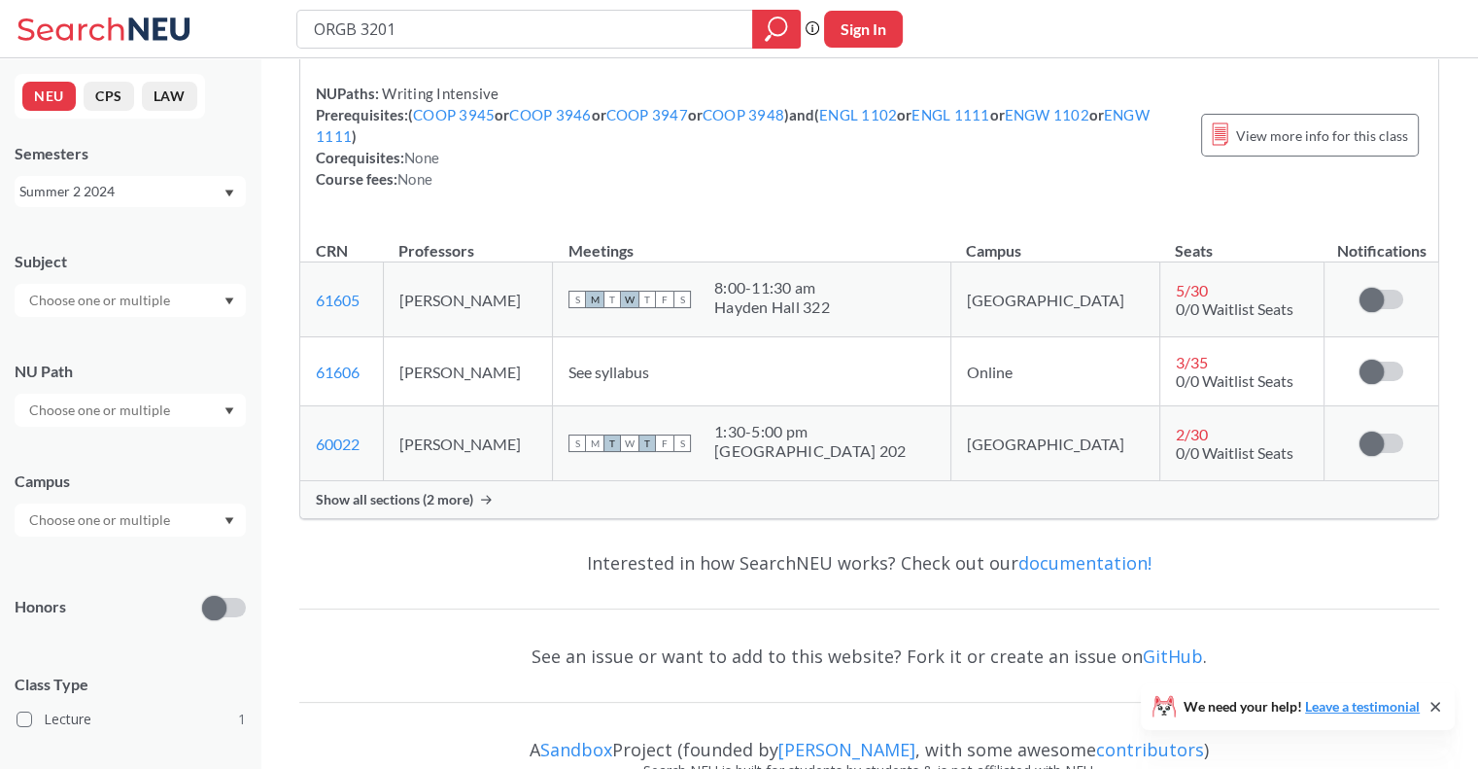
click at [385, 493] on span "Show all sections (2 more)" at bounding box center [394, 499] width 157 height 17
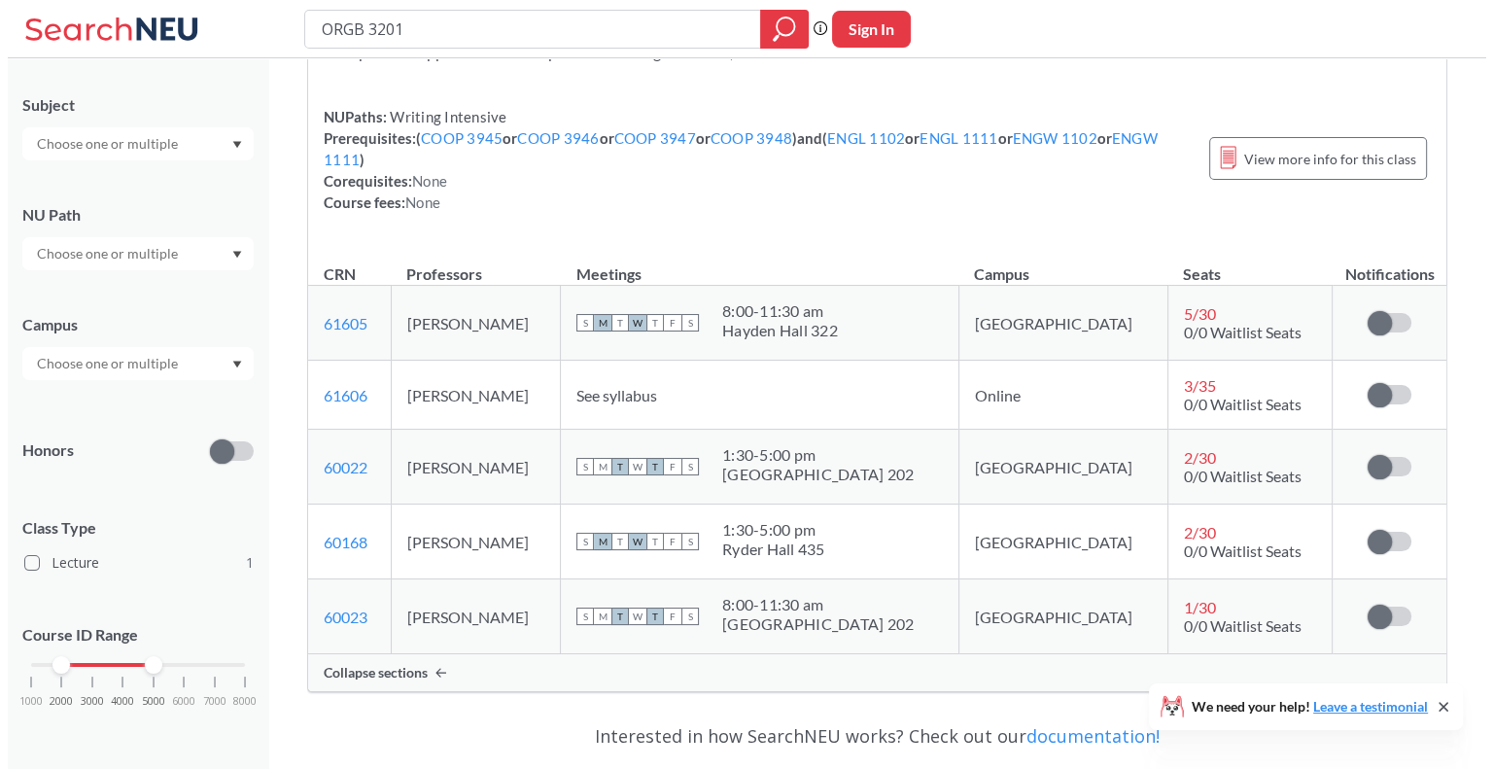
scroll to position [0, 0]
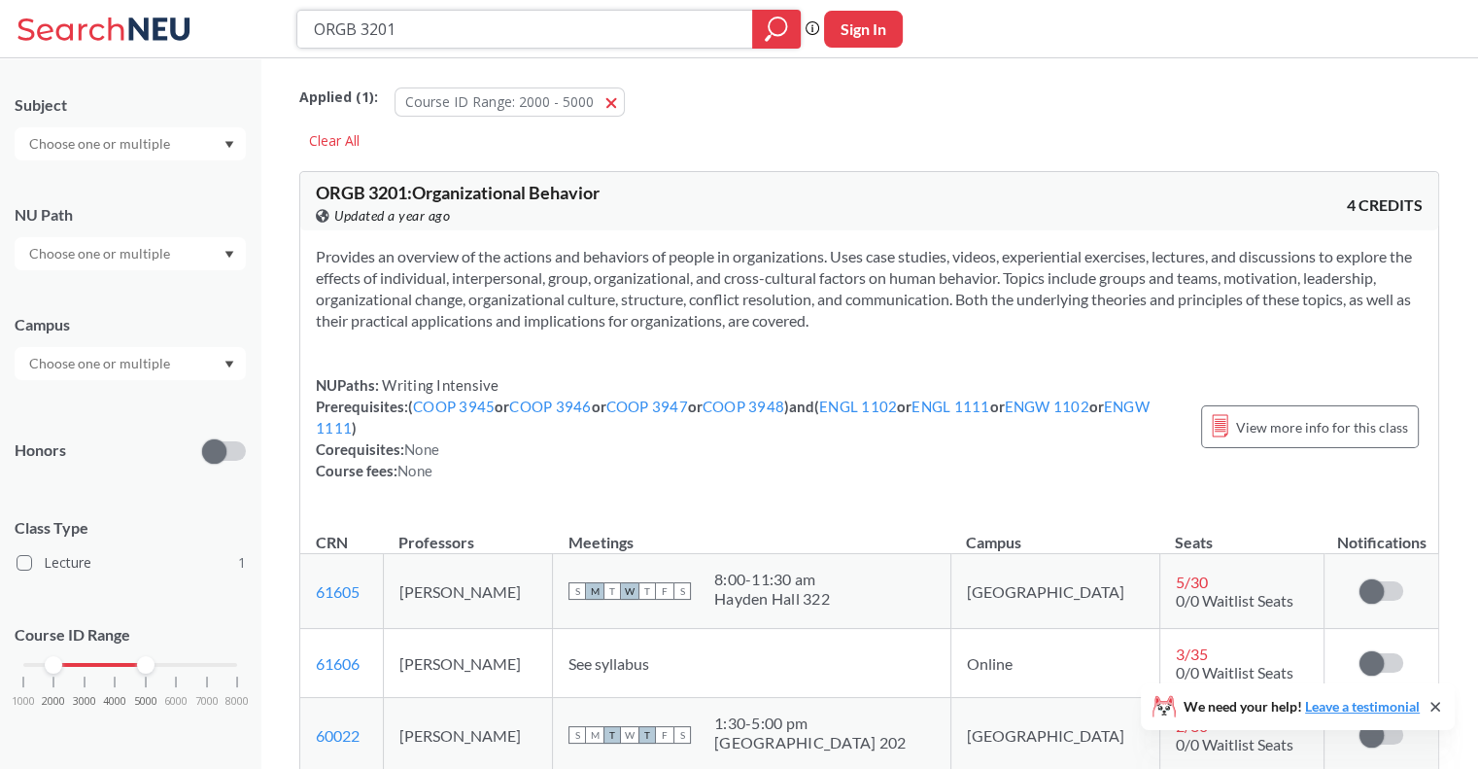
drag, startPoint x: 431, startPoint y: 43, endPoint x: 163, endPoint y: 41, distance: 267.3
click at [164, 41] on div "ORGB 3201 Phrase search guarantees the exact search appears in the results. Ex.…" at bounding box center [739, 29] width 1478 height 58
type input "ACCT 3304"
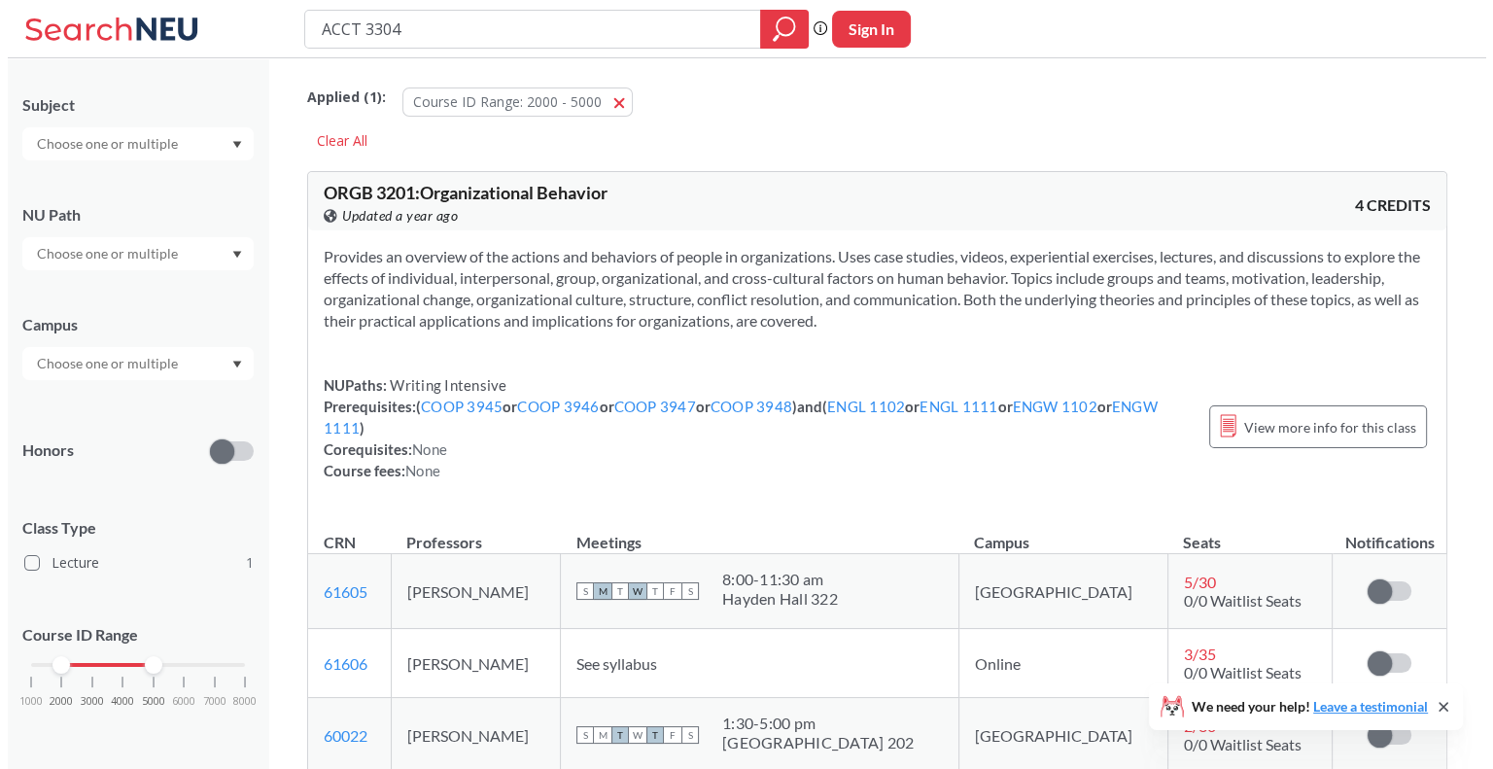
scroll to position [126, 0]
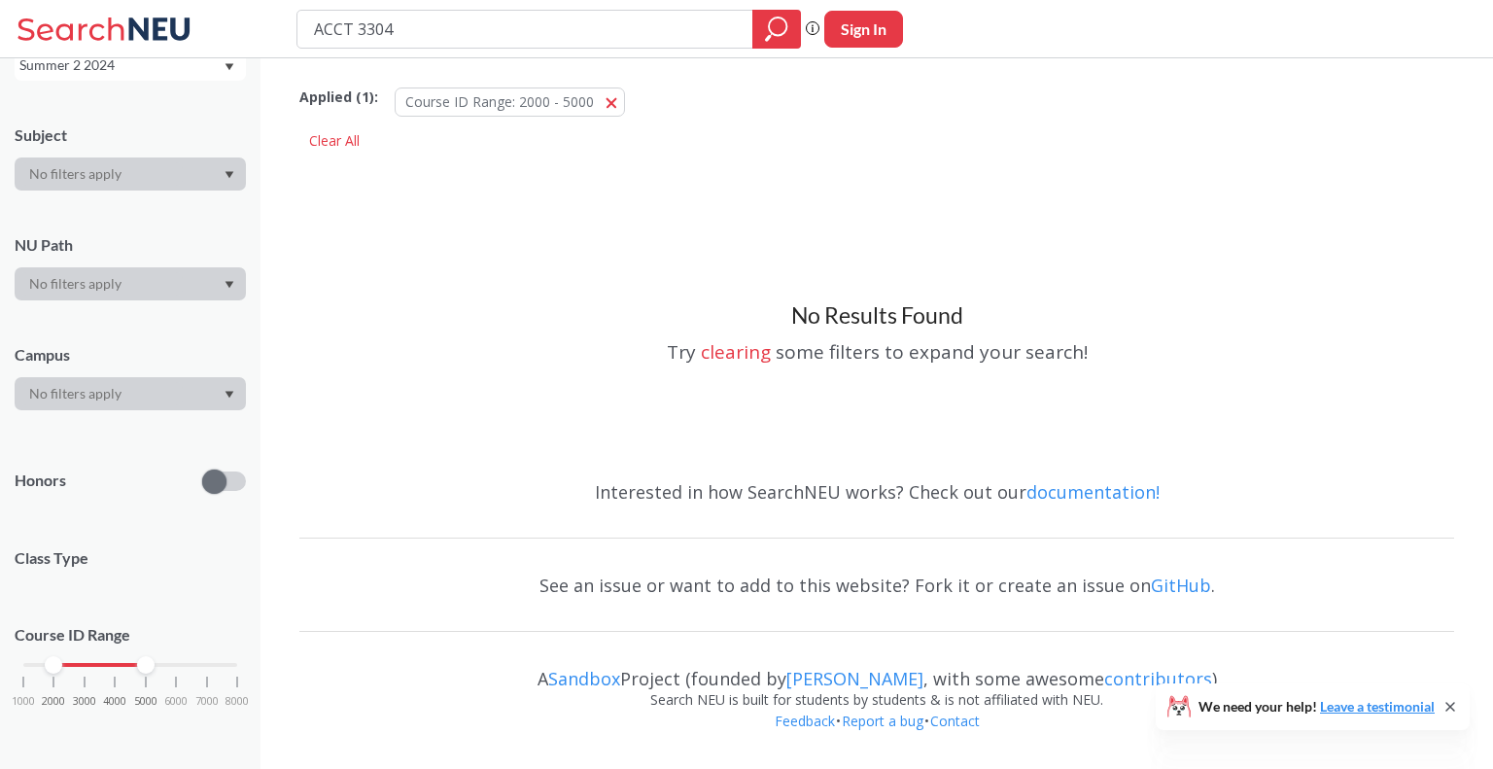
click at [109, 171] on div at bounding box center [130, 173] width 231 height 33
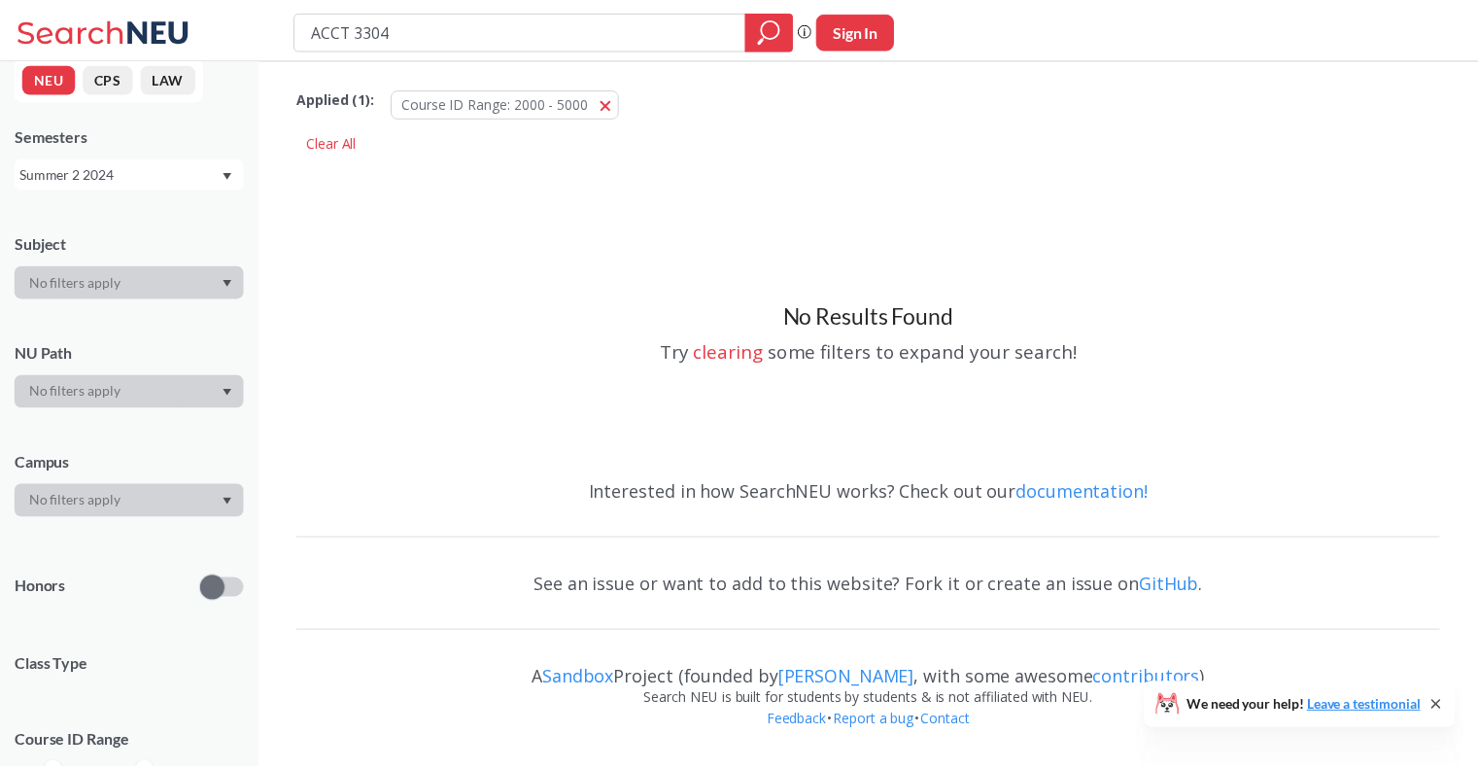
scroll to position [0, 0]
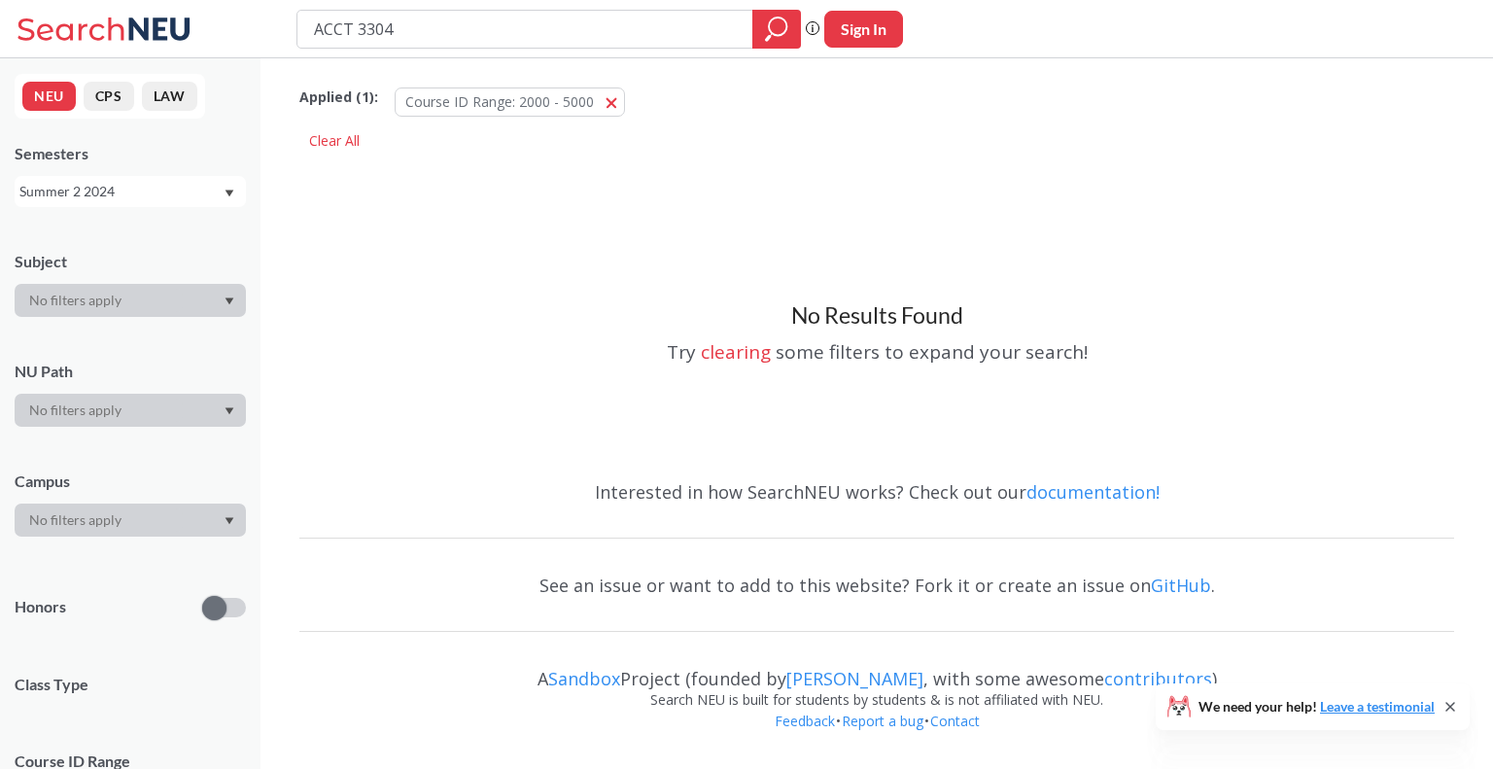
click at [164, 182] on div "Summer 2 2024" at bounding box center [120, 191] width 203 height 21
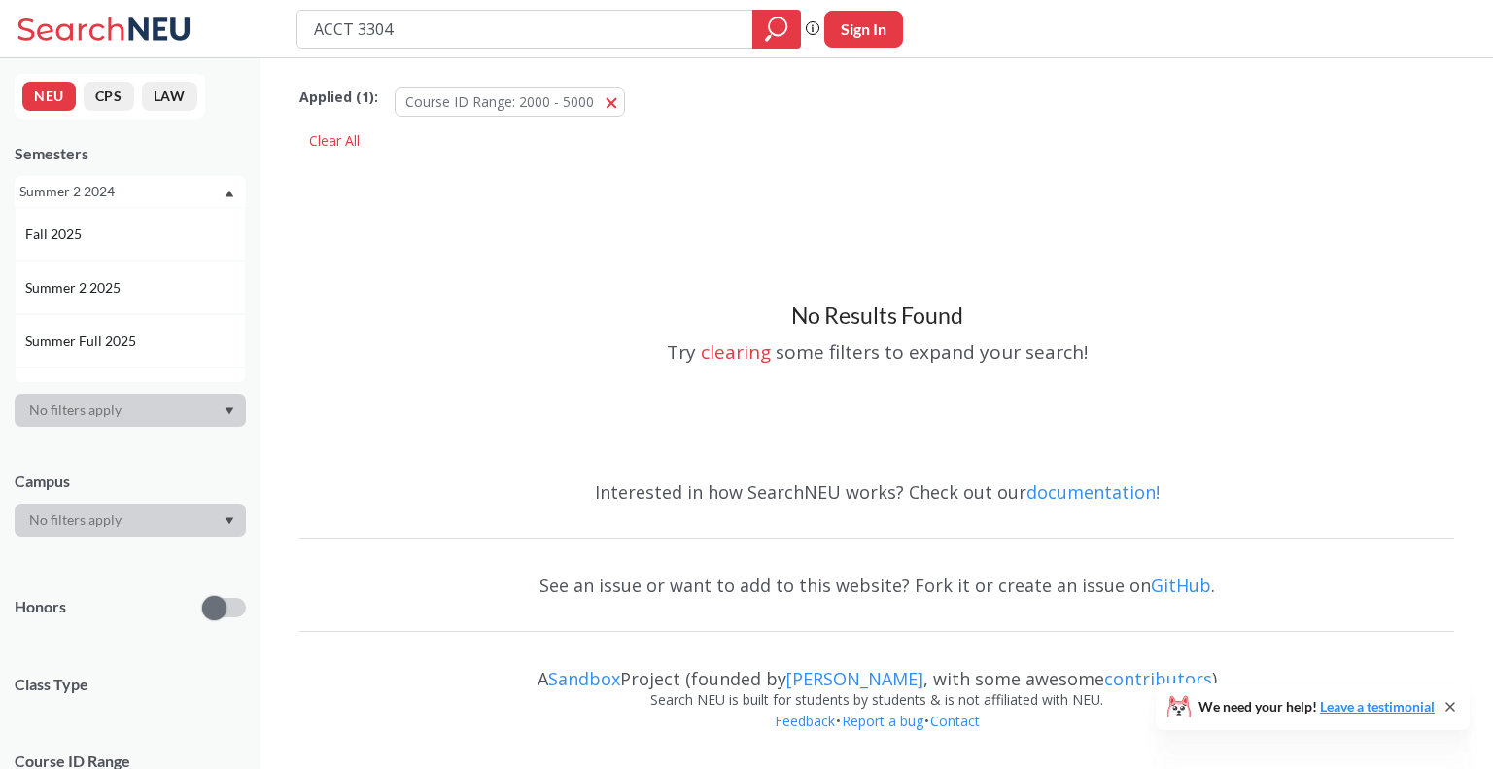
click at [118, 286] on span "Summer 2 2025" at bounding box center [74, 287] width 99 height 21
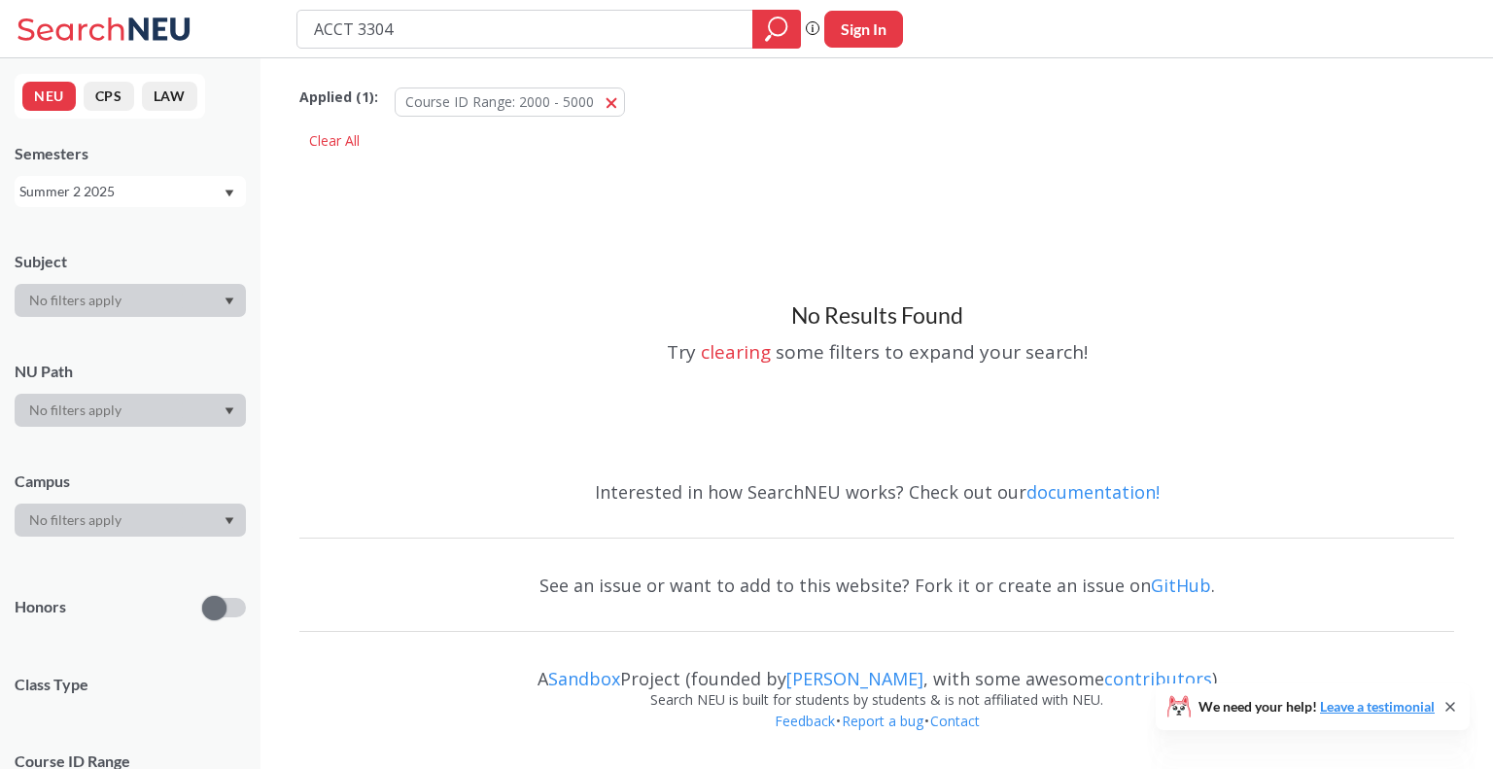
click at [145, 200] on div "Summer 2 2025" at bounding box center [130, 191] width 231 height 31
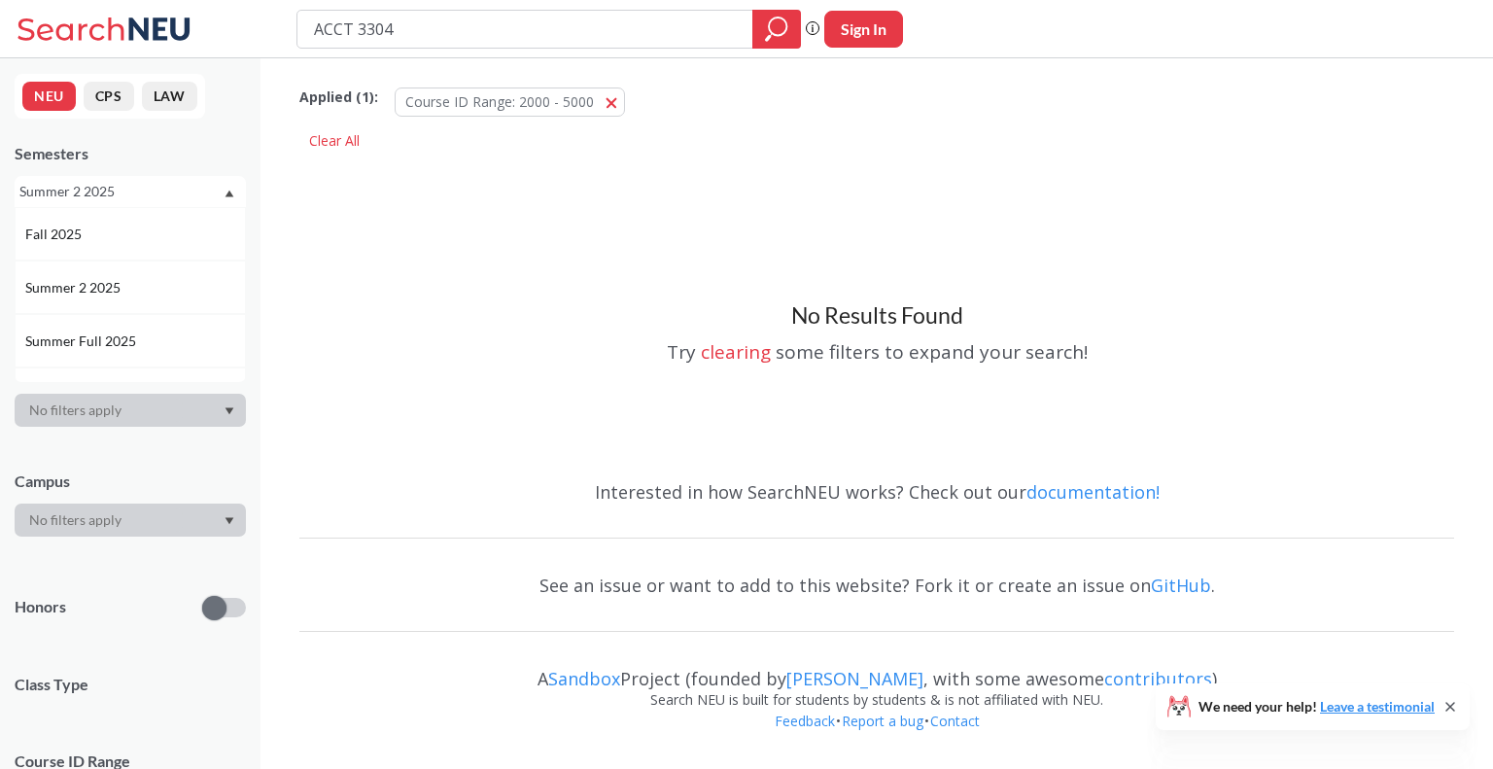
click at [97, 234] on div "Fall 2025" at bounding box center [135, 234] width 220 height 21
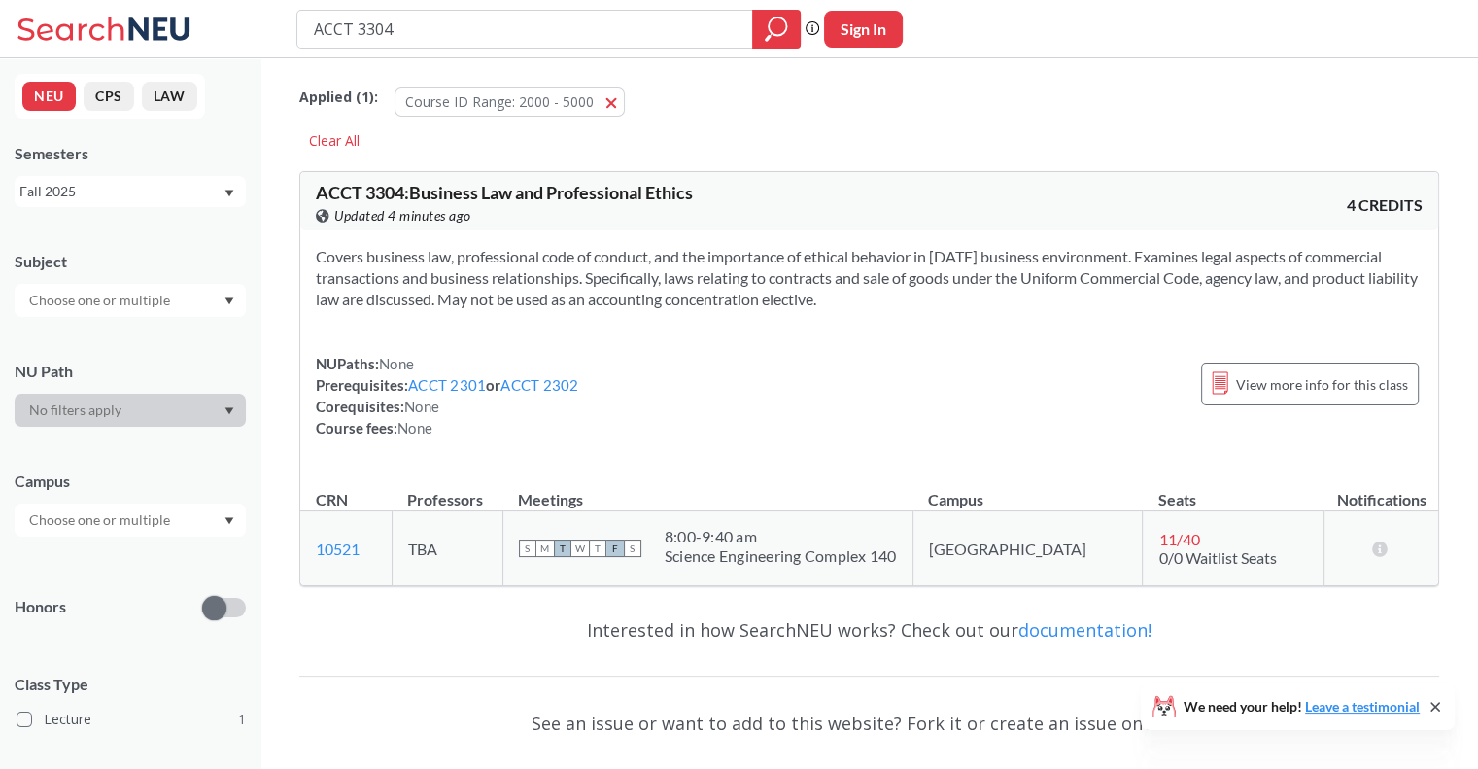
drag, startPoint x: 469, startPoint y: 33, endPoint x: 217, endPoint y: 20, distance: 253.0
click at [217, 20] on div "ACCT 3304 Phrase search guarantees the exact search appears in the results. Ex.…" at bounding box center [739, 29] width 1478 height 58
click at [202, 320] on div "Subject NU Path Campus Honors Class Type Lecture 1 Course ID Range 1000 2000 30…" at bounding box center [130, 566] width 231 height 671
click at [200, 306] on div at bounding box center [130, 300] width 231 height 33
click at [163, 300] on input "text" at bounding box center [100, 300] width 163 height 23
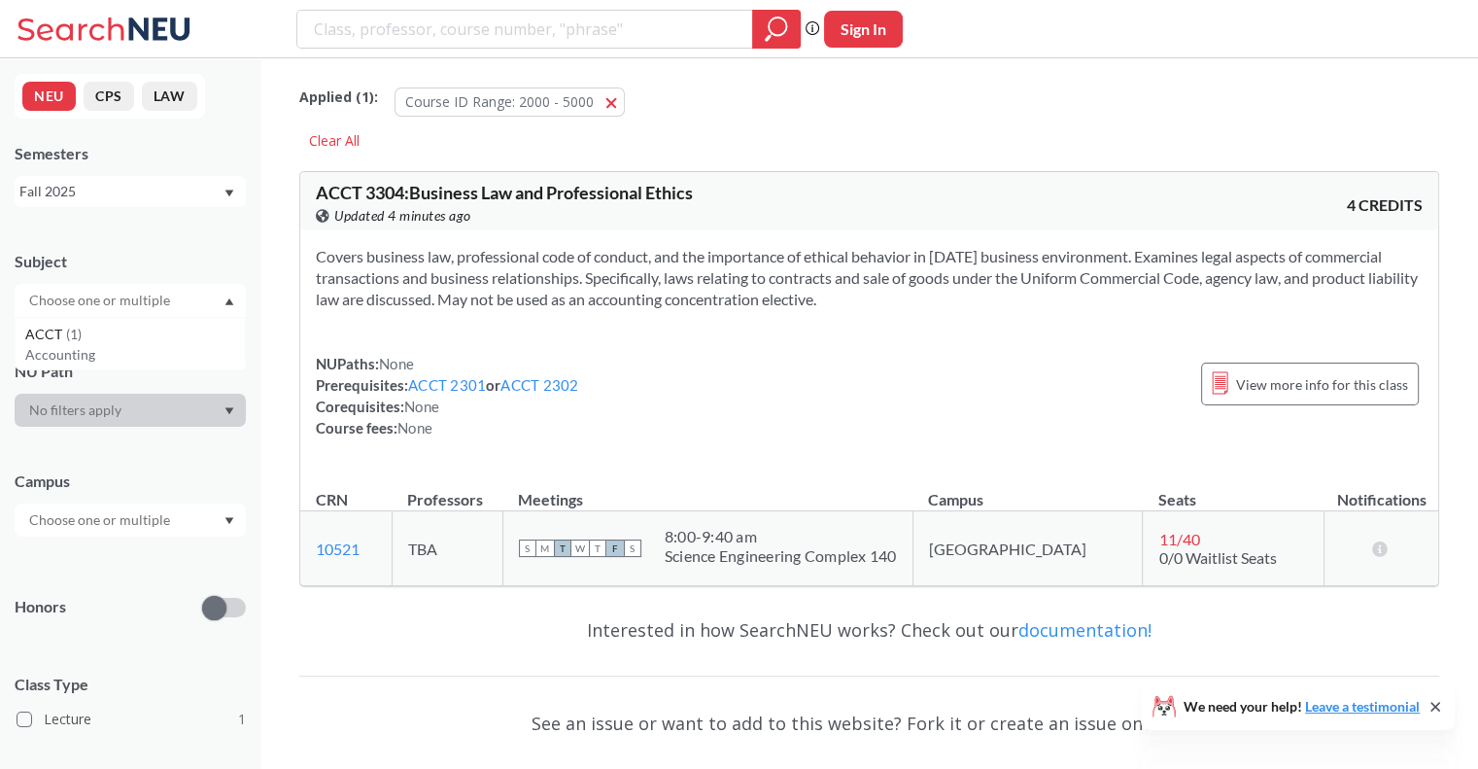
click at [109, 298] on input "text" at bounding box center [100, 300] width 163 height 23
click at [113, 189] on div "Fall 2025" at bounding box center [120, 191] width 203 height 21
click at [87, 299] on input "text" at bounding box center [100, 300] width 163 height 23
type input "FINA"
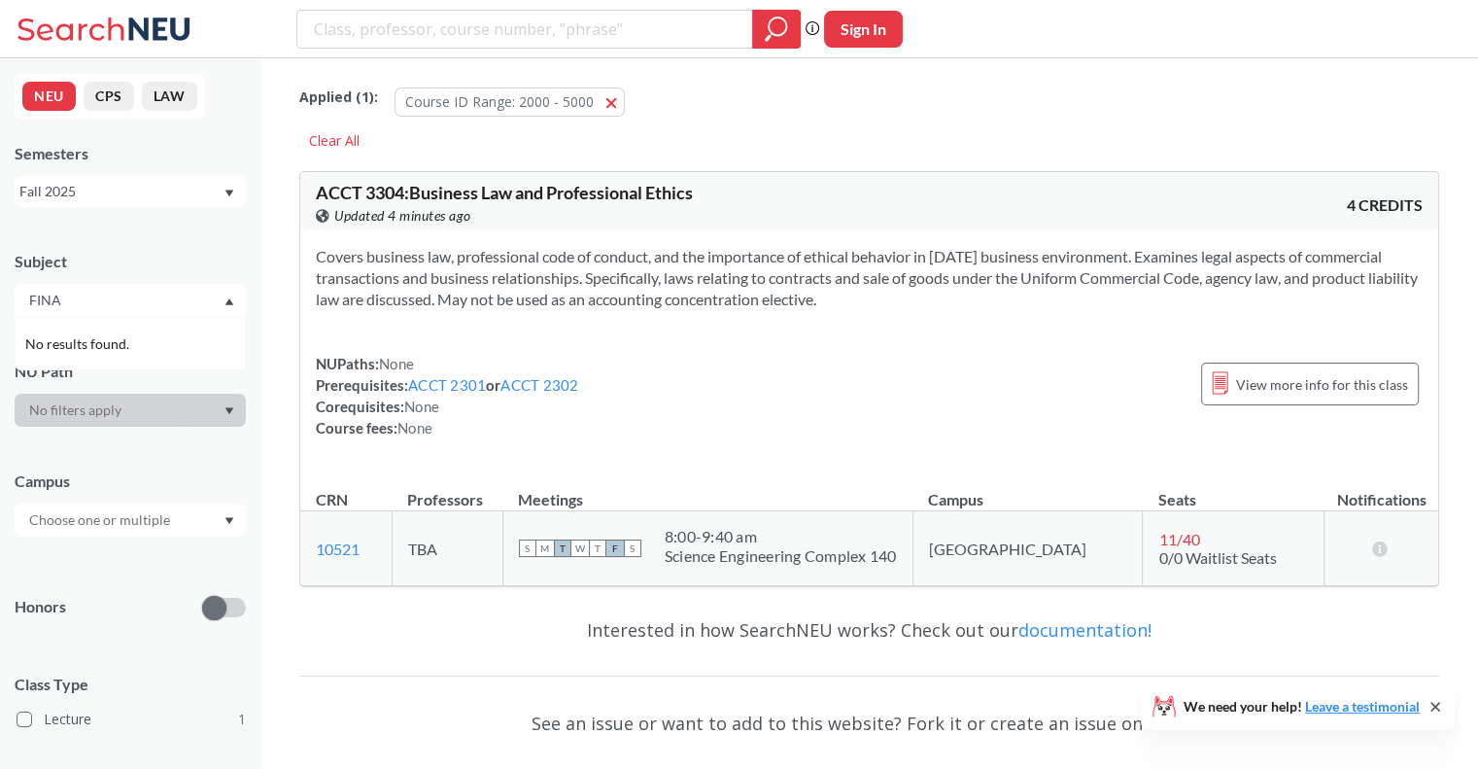
click at [514, 169] on div "ACCT 3304 : Business Law and Professional Ethics View this course on Banner. Up…" at bounding box center [869, 378] width 1140 height 446
click at [346, 143] on div "Clear All" at bounding box center [334, 140] width 70 height 29
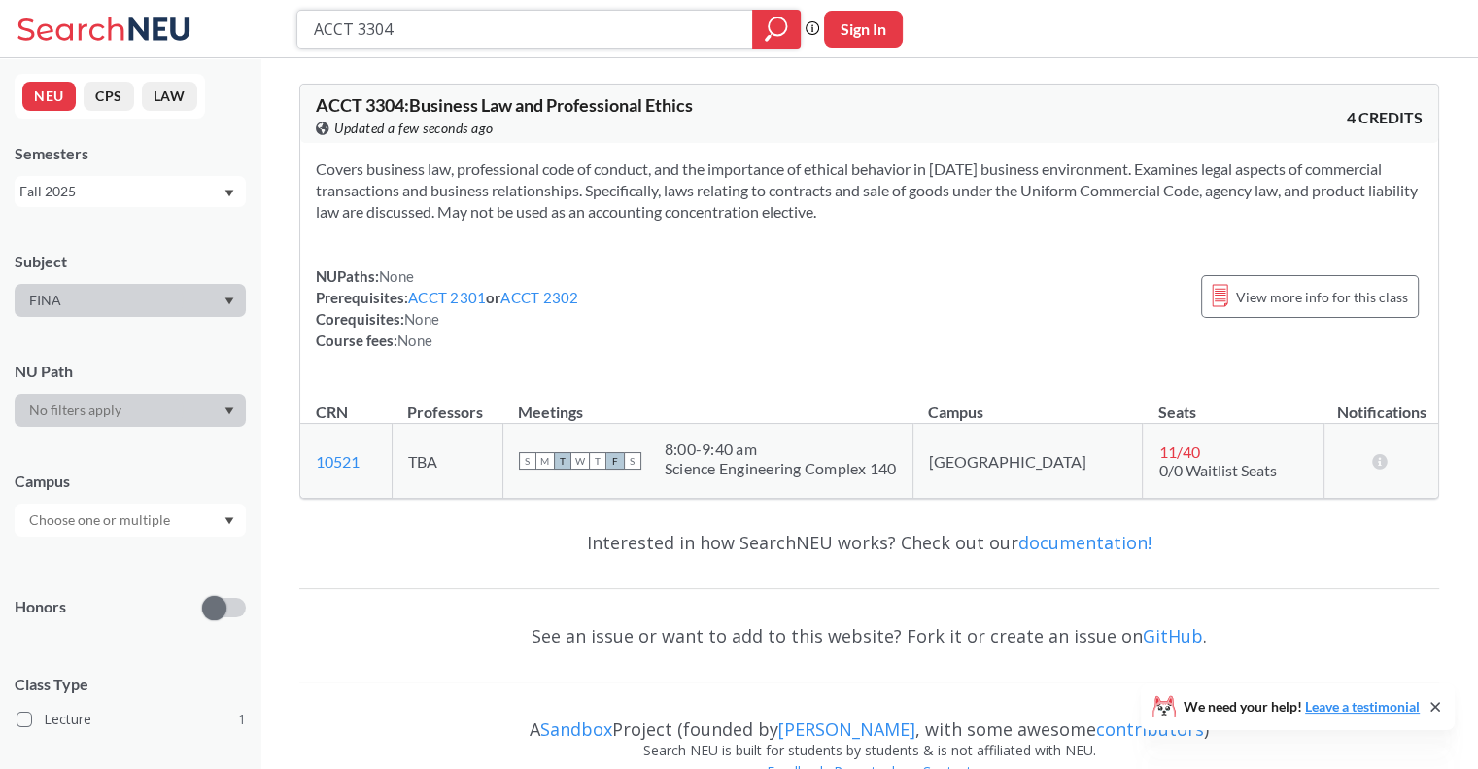
drag, startPoint x: 486, startPoint y: 46, endPoint x: 225, endPoint y: 30, distance: 260.9
click at [225, 30] on div "ACCT 3304 Phrase search guarantees the exact search appears in the results. Ex.…" at bounding box center [739, 29] width 1478 height 58
click at [227, 306] on div "FINA" at bounding box center [130, 300] width 231 height 33
click at [163, 244] on div "Subject FINA" at bounding box center [130, 274] width 231 height 86
click at [387, 33] on input "search" at bounding box center [525, 29] width 427 height 33
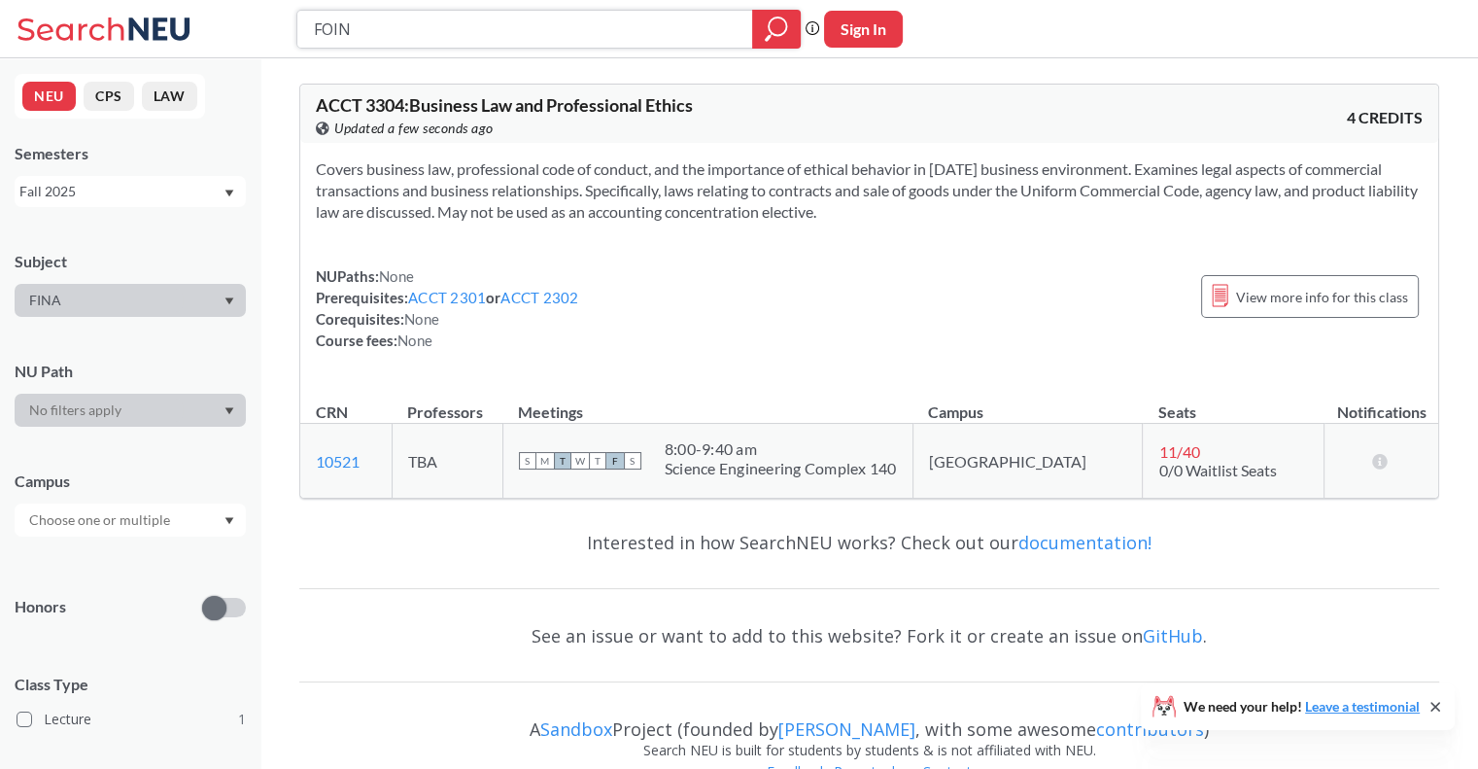
type input "FOINA"
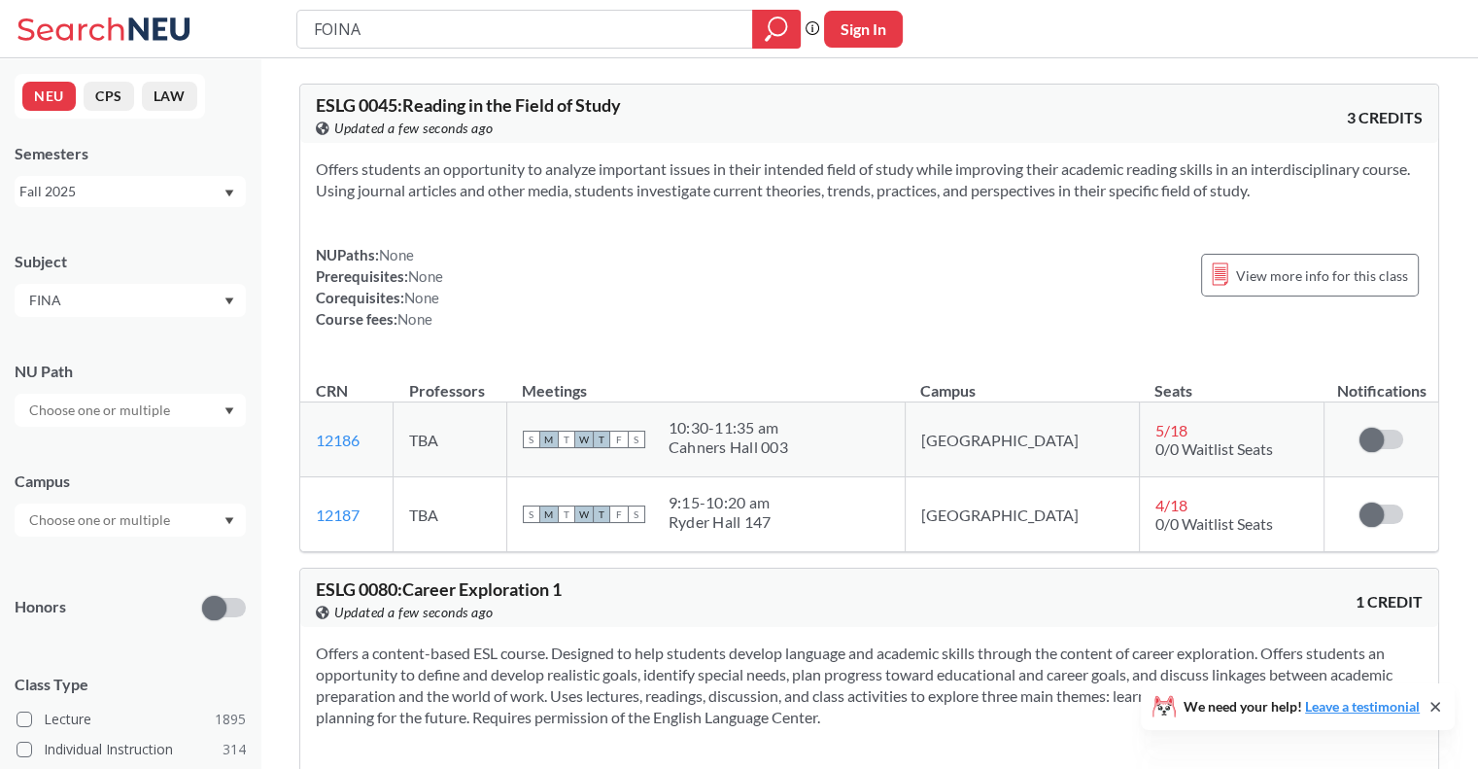
drag, startPoint x: 431, startPoint y: 27, endPoint x: 222, endPoint y: 18, distance: 209.1
click at [221, 19] on div "FOINA Phrase search guarantees the exact search appears in the results. Ex. If …" at bounding box center [739, 29] width 1478 height 58
type input "FINA"
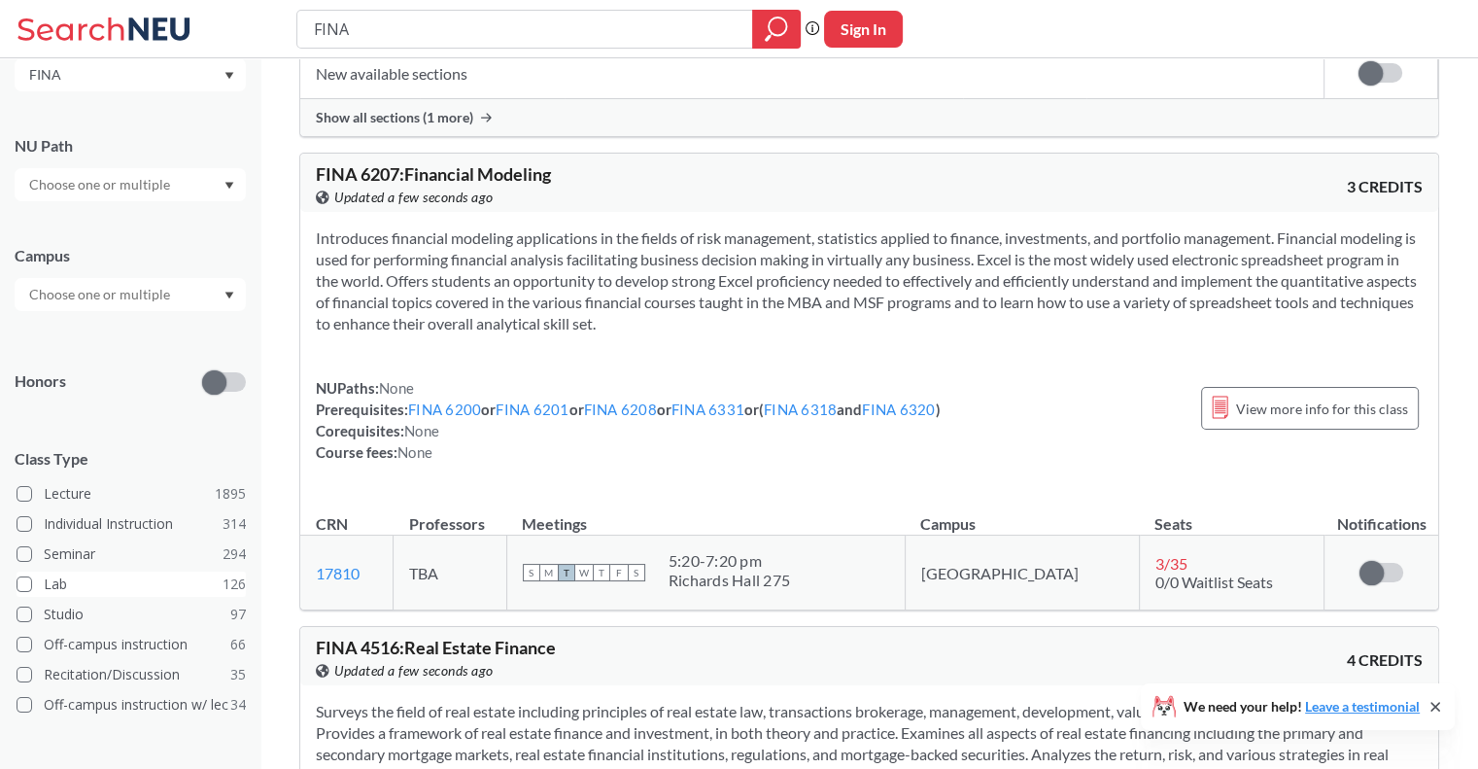
scroll to position [367, 0]
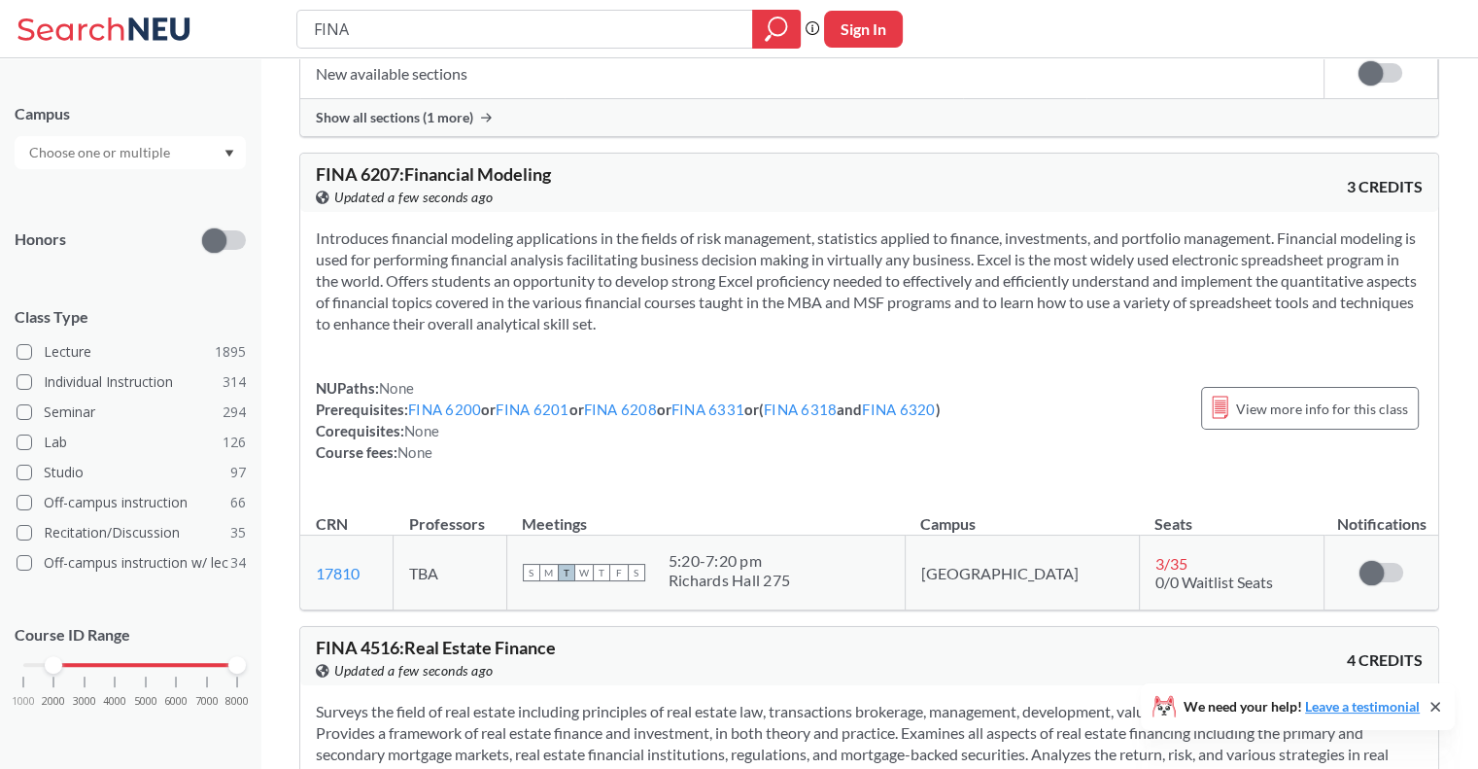
drag, startPoint x: 19, startPoint y: 669, endPoint x: 63, endPoint y: 680, distance: 45.3
click at [63, 680] on div "1000 2000 3000 4000 5000 6000 7000 8000" at bounding box center [130, 701] width 231 height 87
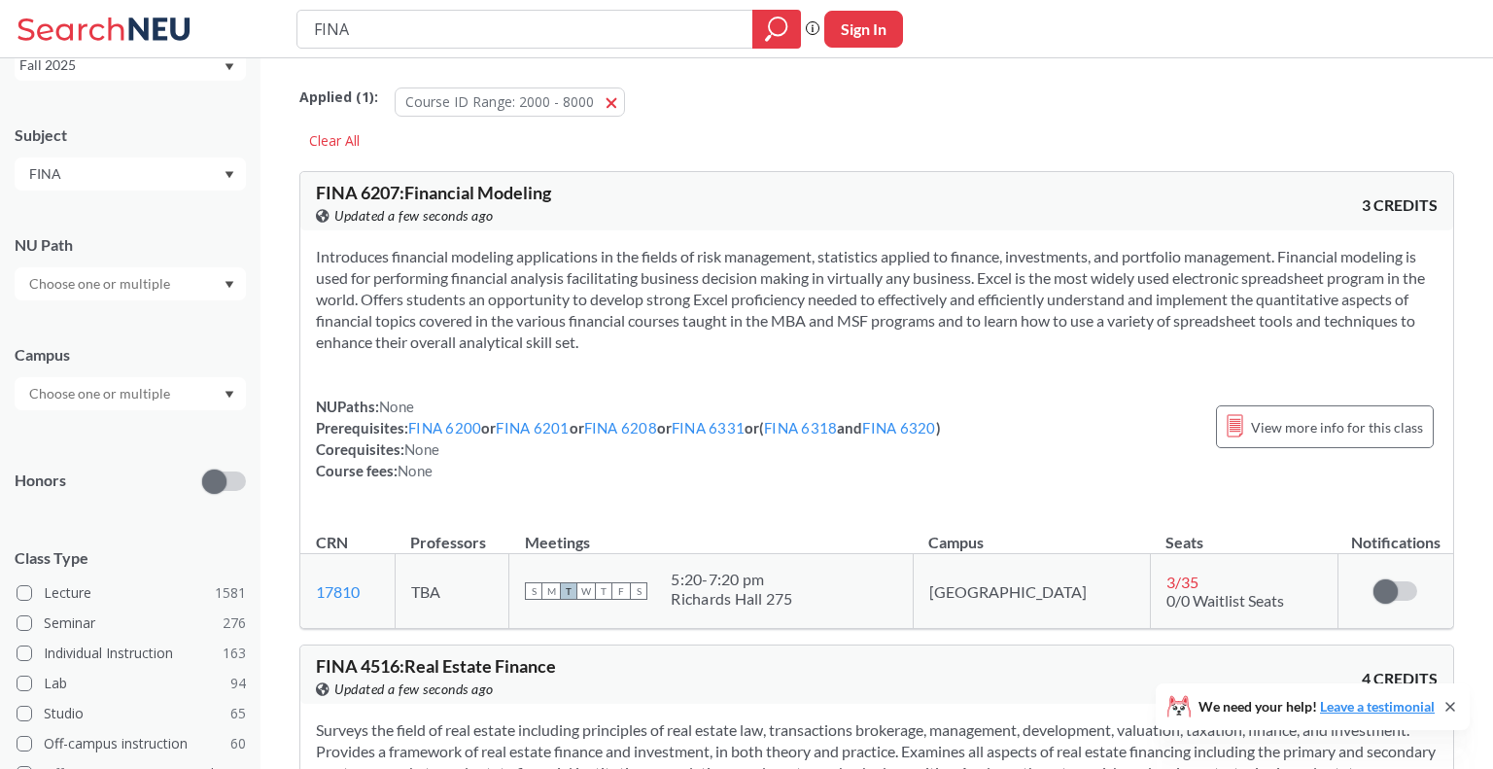
scroll to position [367, 0]
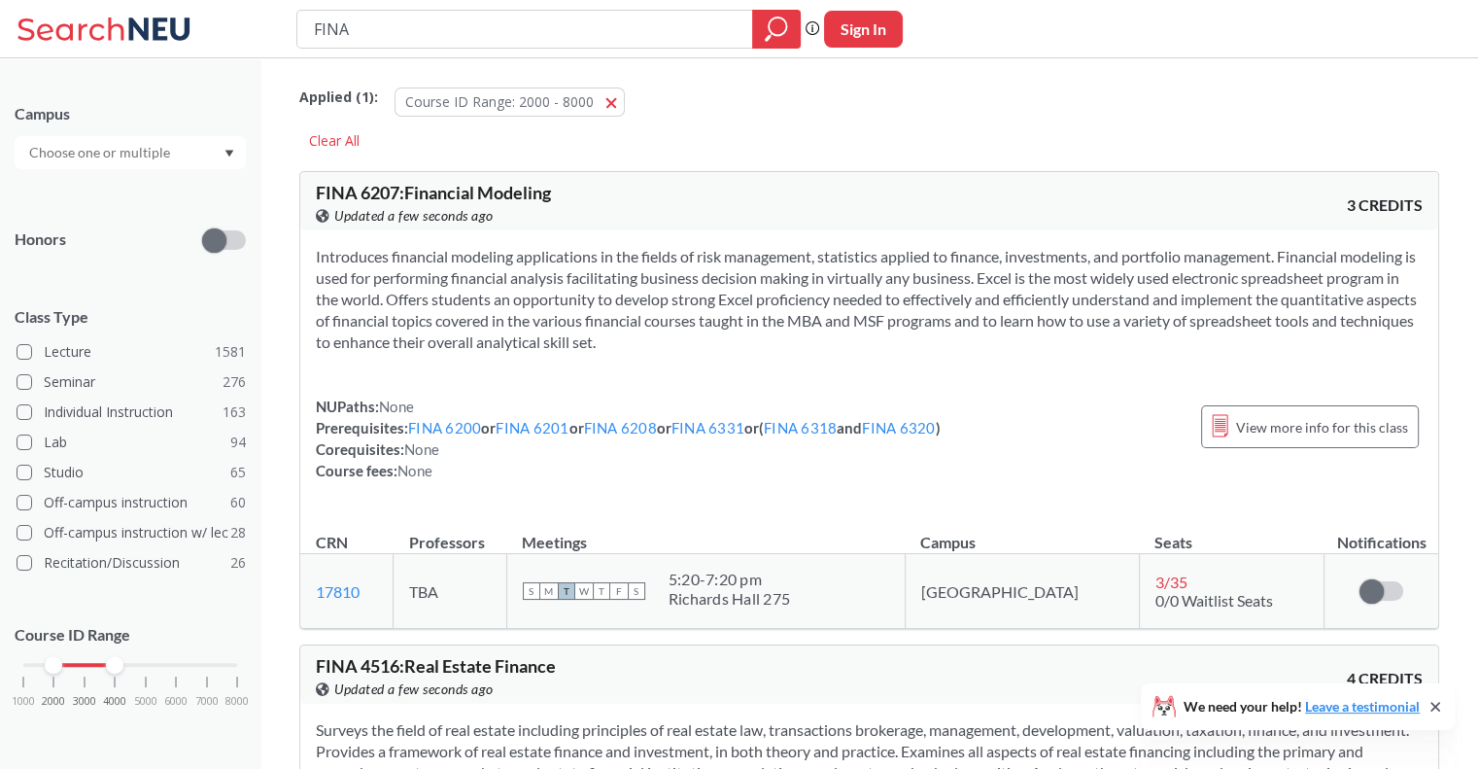
drag, startPoint x: 244, startPoint y: 664, endPoint x: 121, endPoint y: 670, distance: 122.6
click at [121, 670] on div at bounding box center [114, 664] width 17 height 17
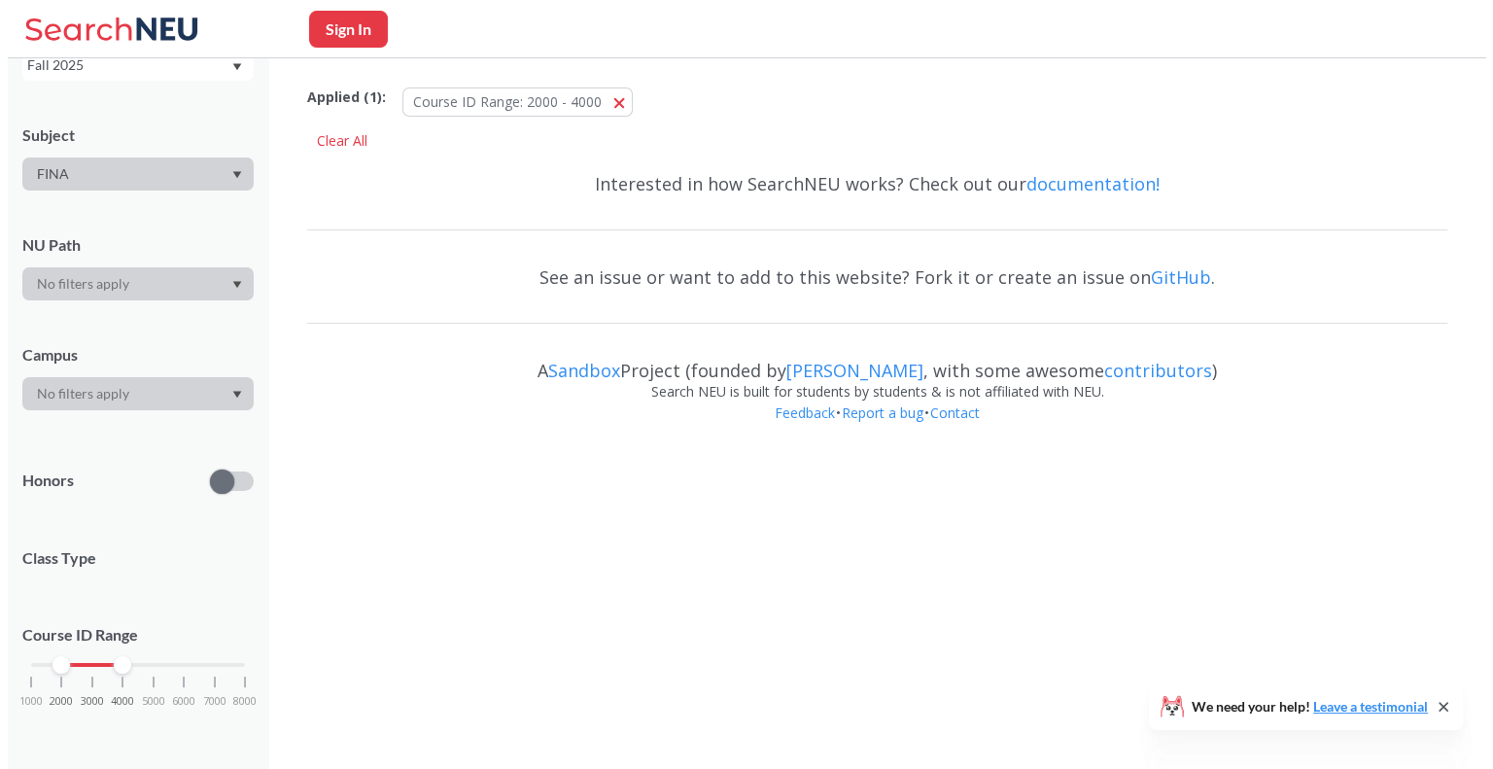
scroll to position [367, 0]
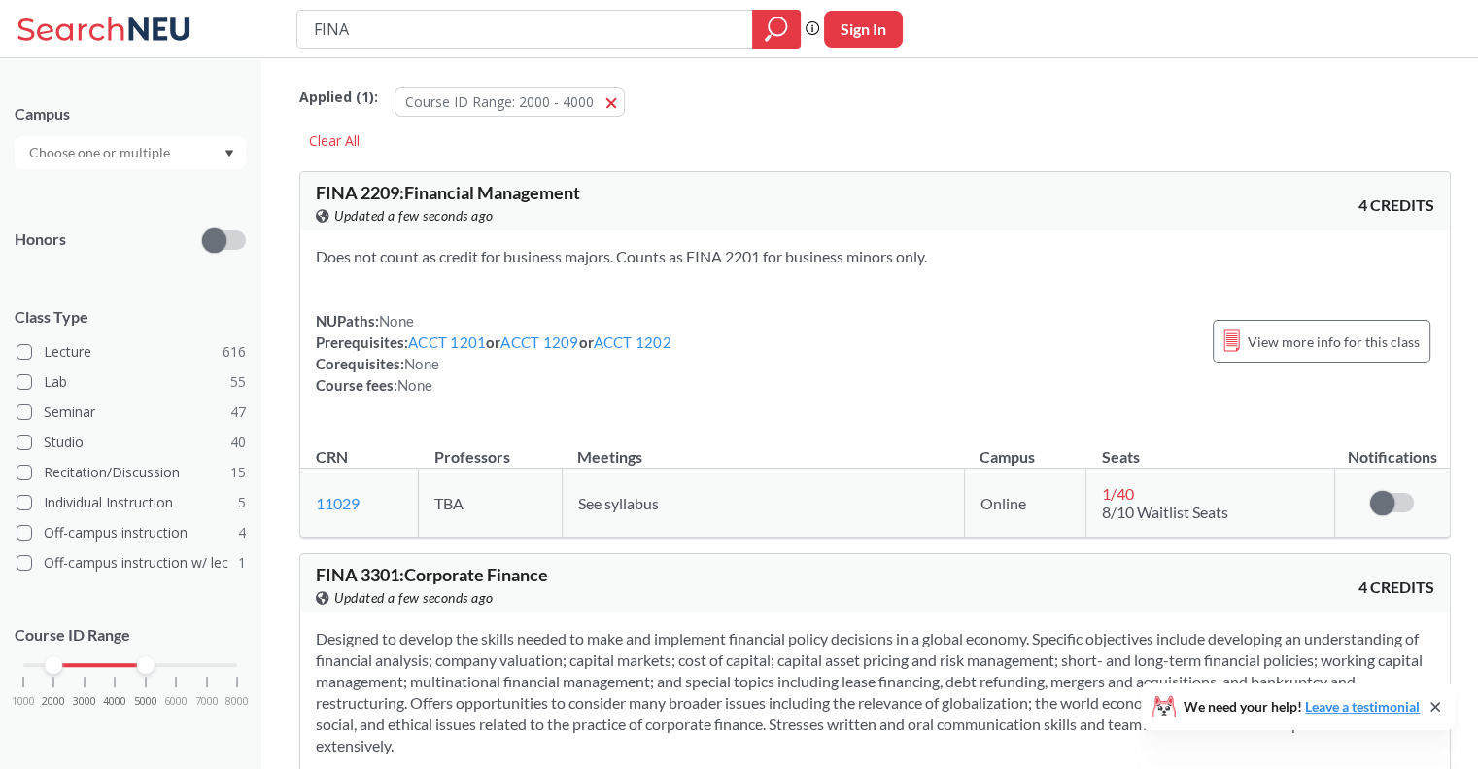
drag, startPoint x: 115, startPoint y: 672, endPoint x: 151, endPoint y: 675, distance: 36.2
click at [151, 675] on div "1000 2000 3000 4000 5000 6000 7000 8000" at bounding box center [130, 701] width 231 height 87
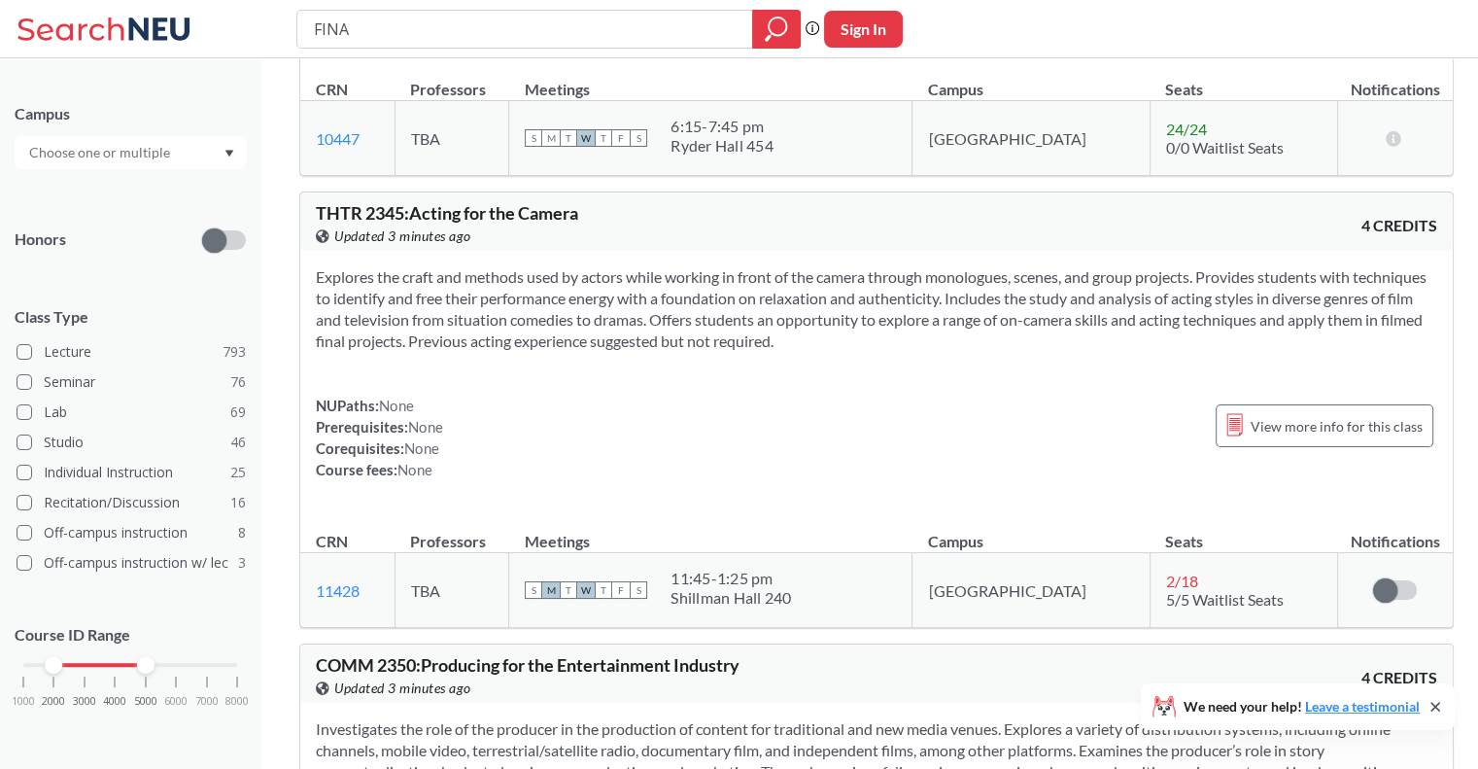
scroll to position [157592, 0]
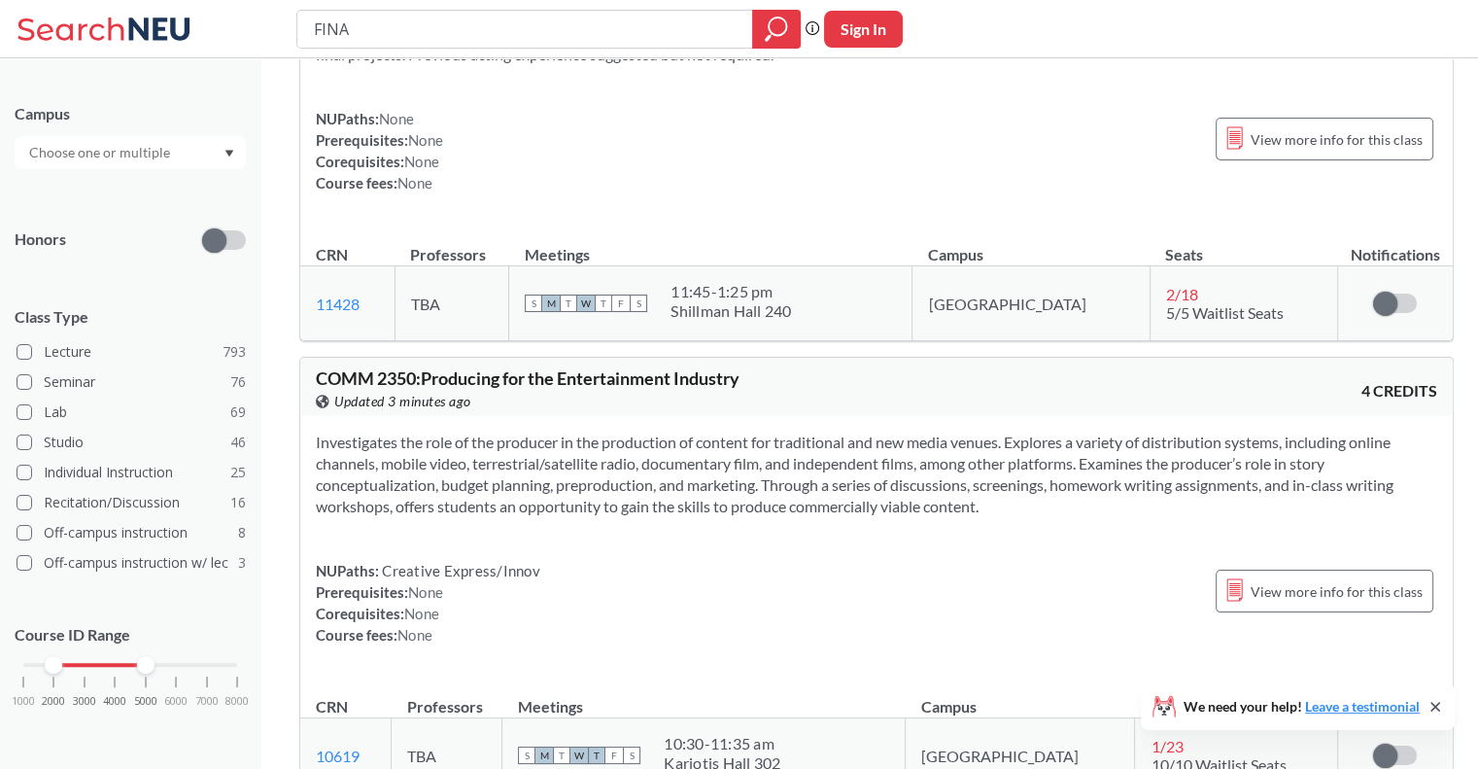
click at [380, 31] on input "FINA" at bounding box center [525, 29] width 427 height 33
click at [753, 28] on div at bounding box center [776, 29] width 49 height 39
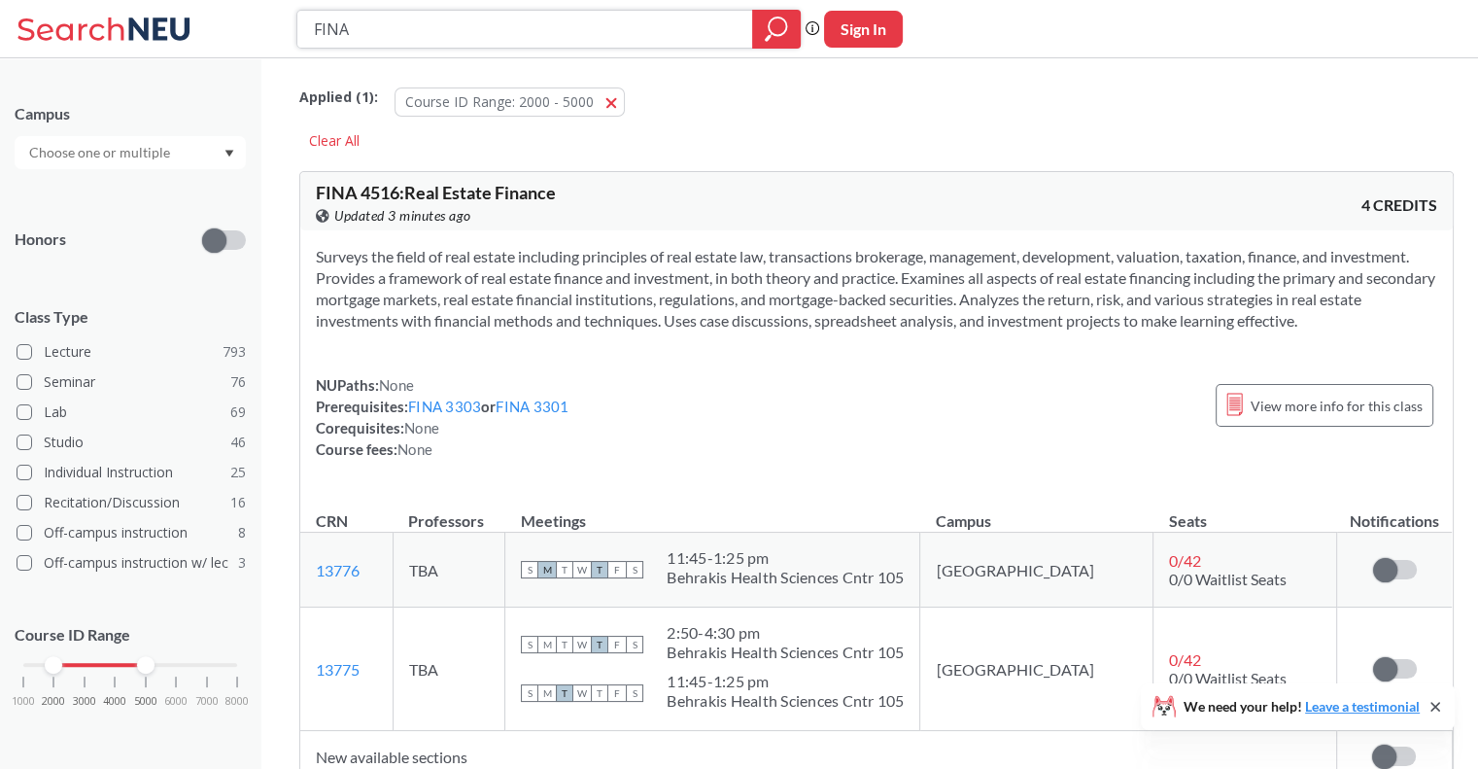
click at [778, 30] on icon "magnifying glass" at bounding box center [776, 29] width 23 height 27
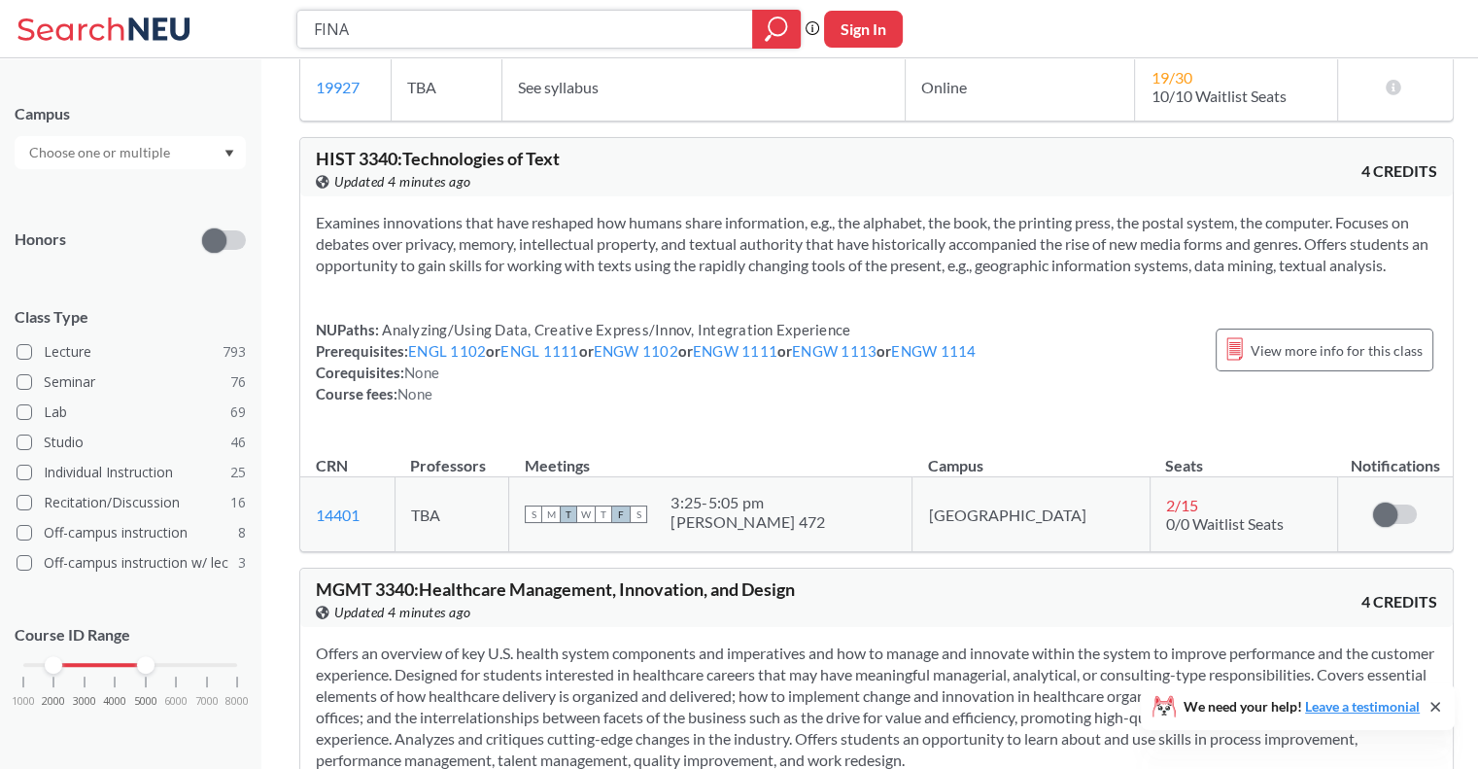
scroll to position [319205, 0]
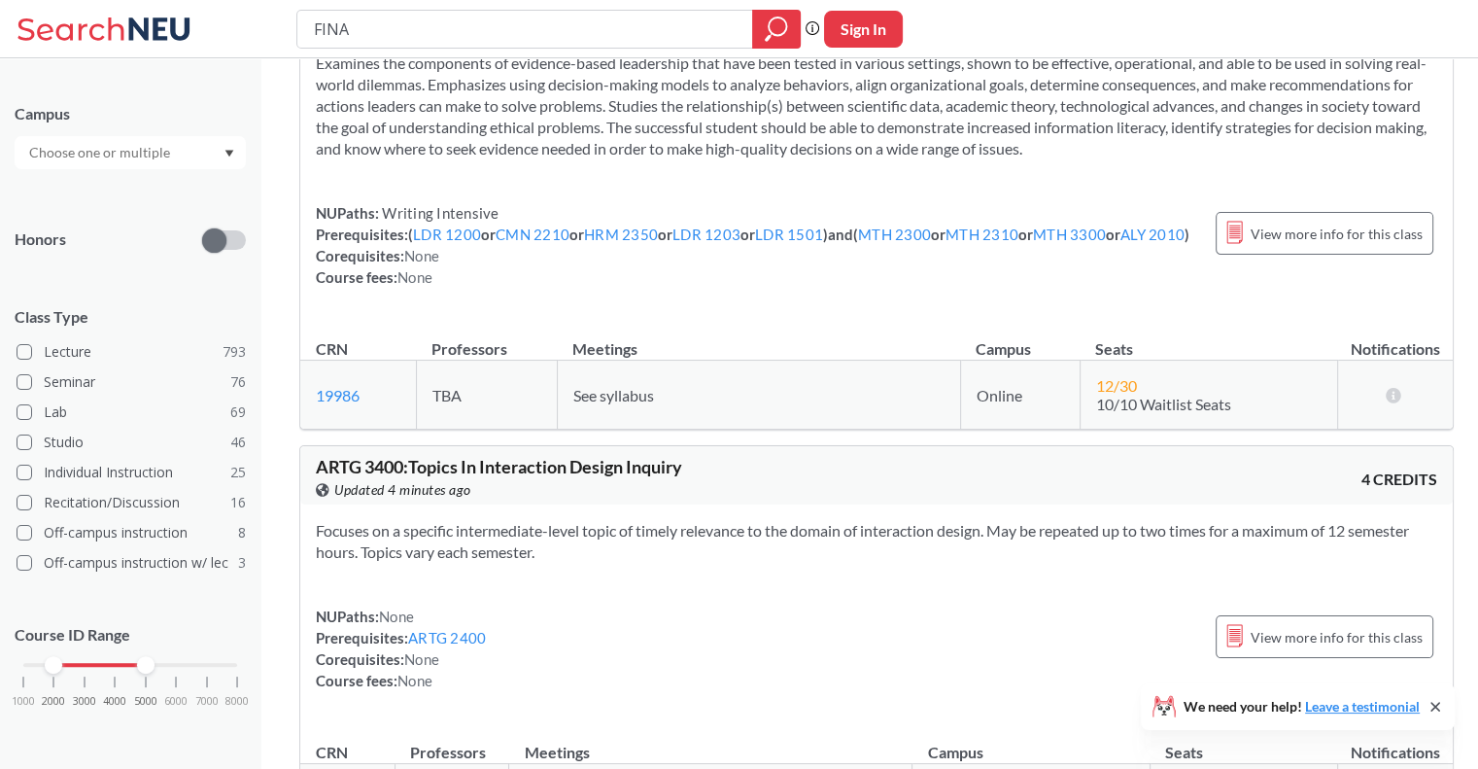
click at [1437, 710] on icon at bounding box center [1436, 707] width 16 height 16
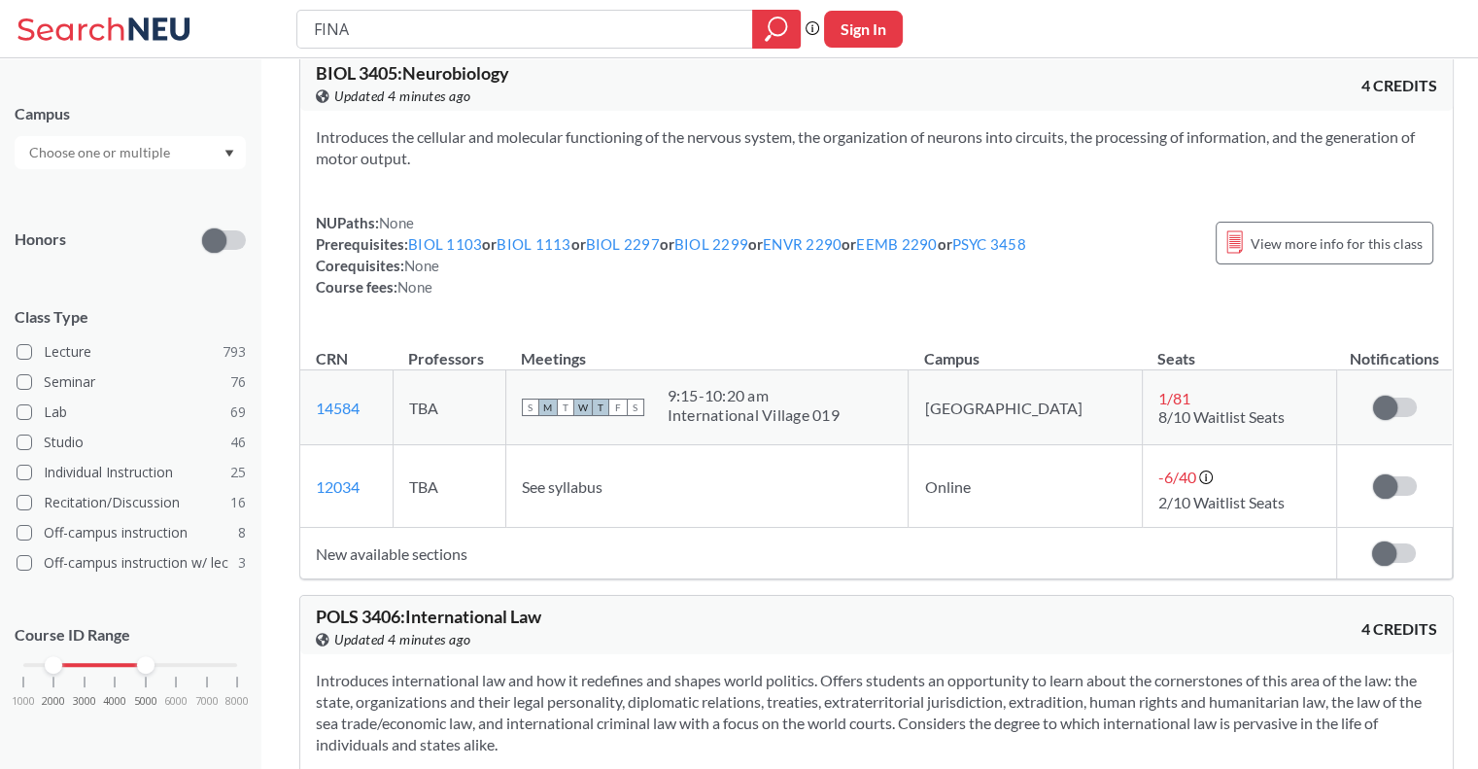
scroll to position [340947, 0]
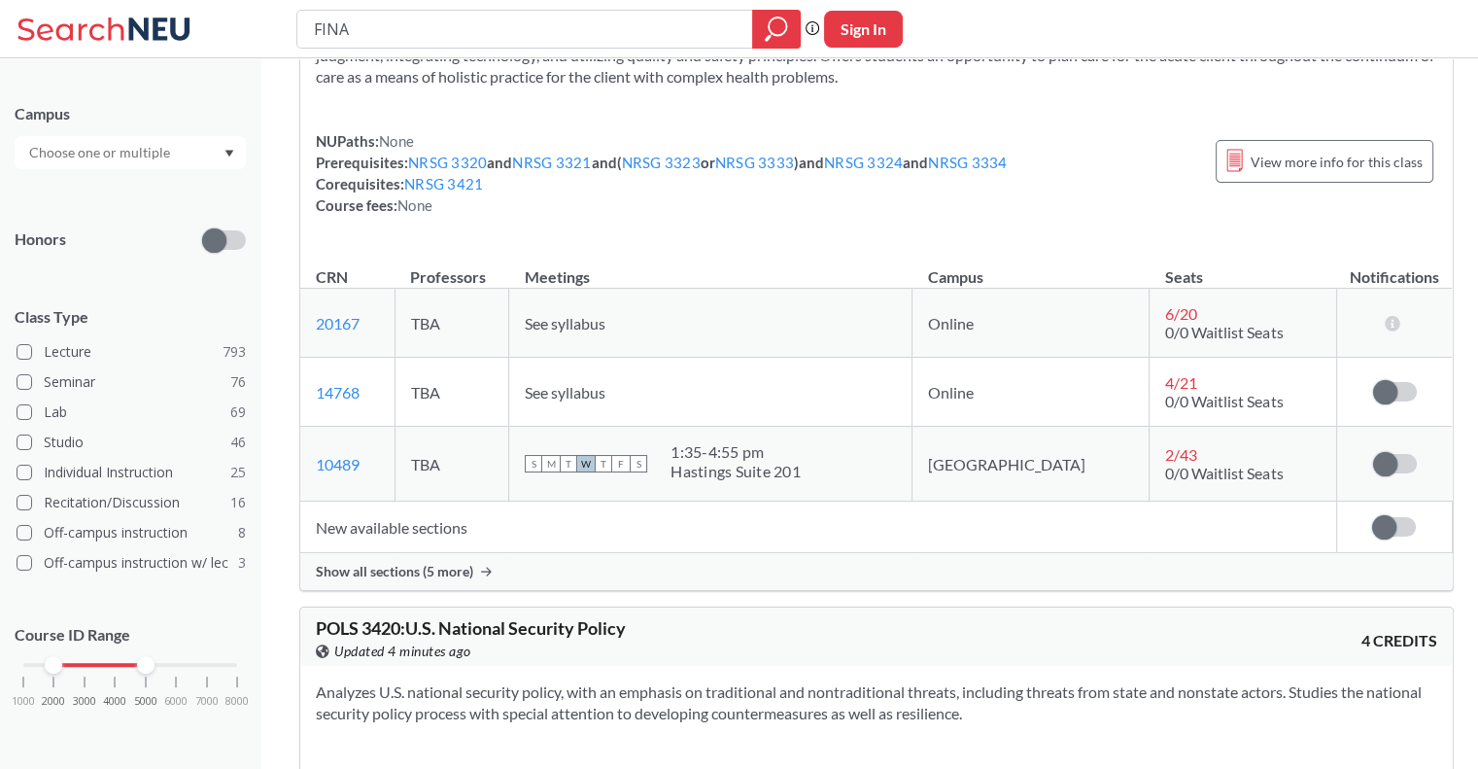
click at [177, 158] on input "text" at bounding box center [100, 152] width 163 height 23
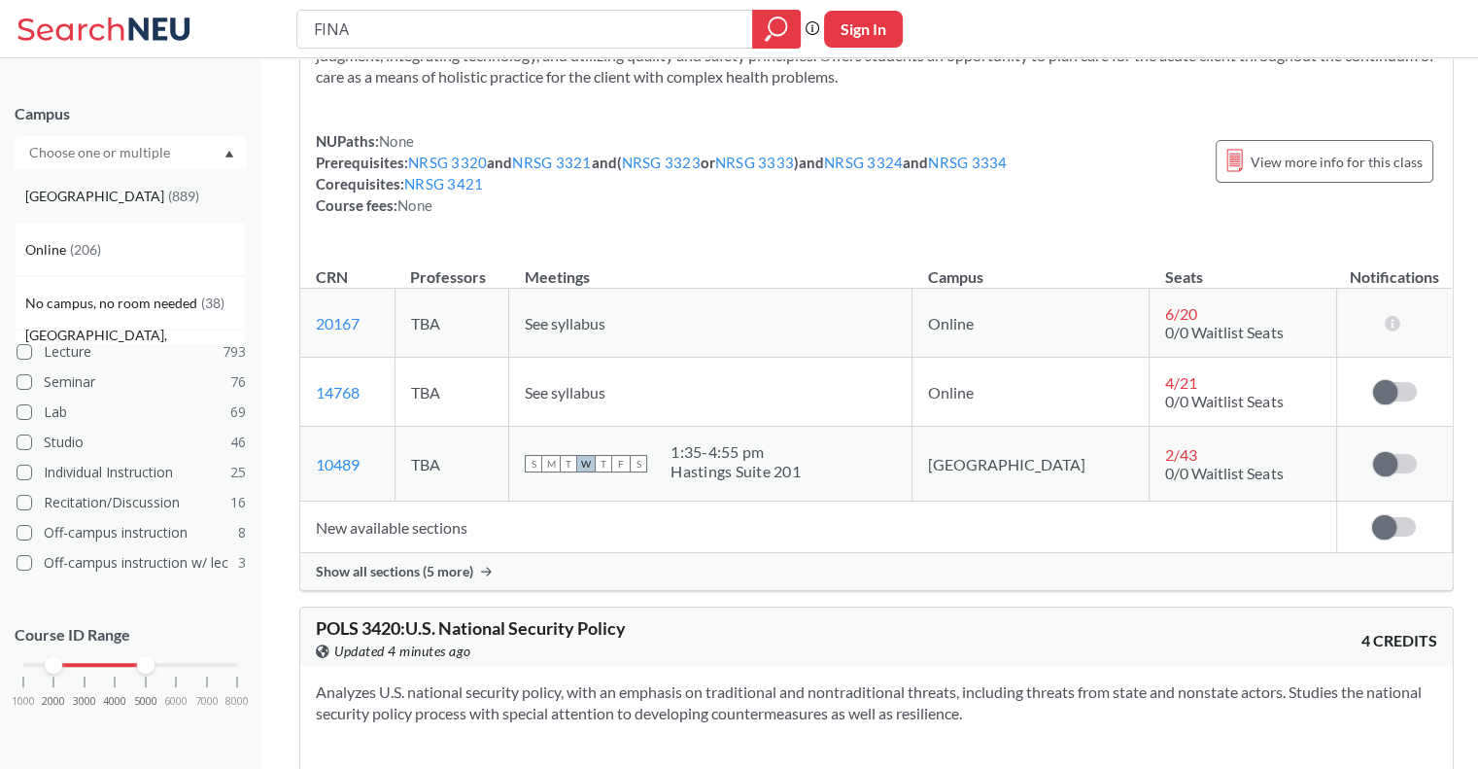
scroll to position [0, 0]
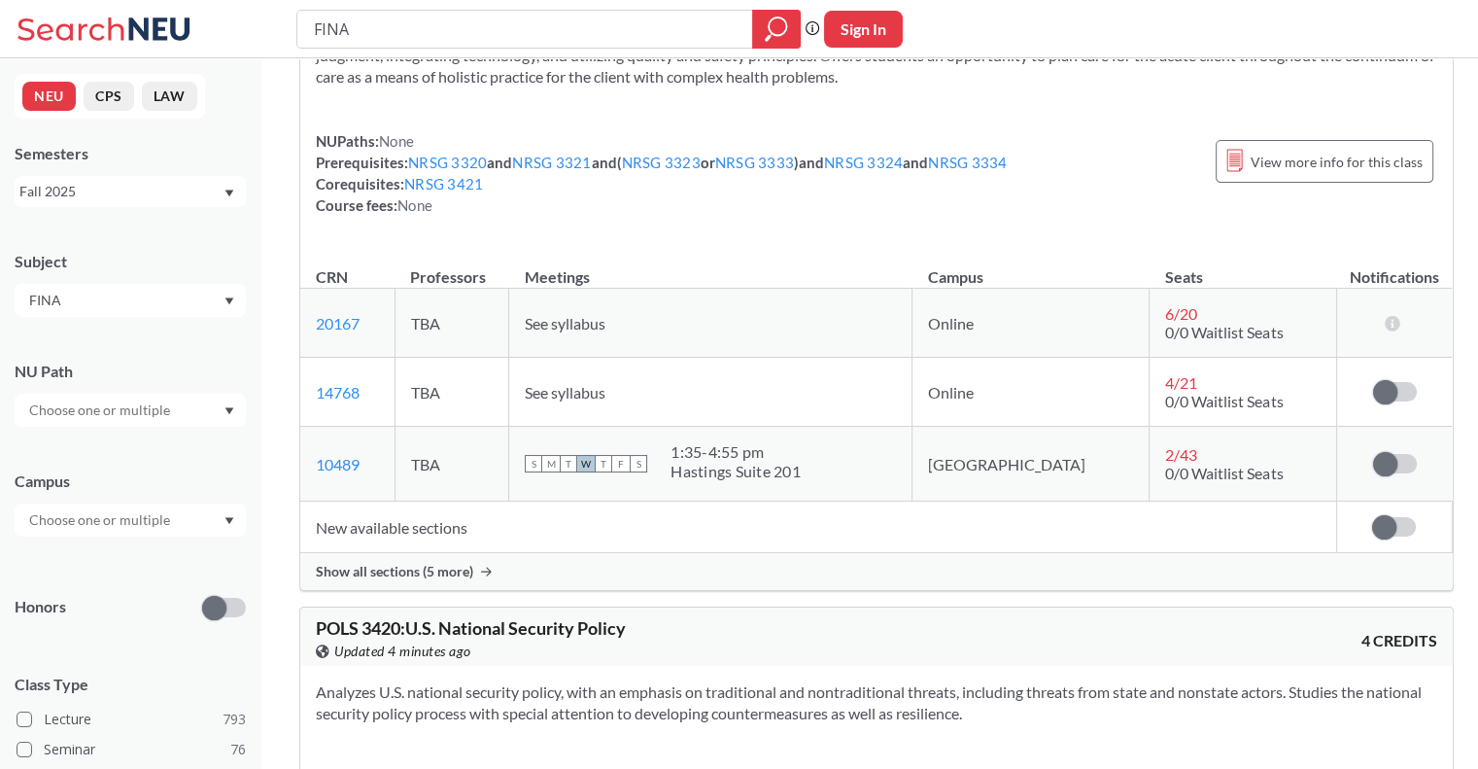
click at [120, 190] on div "Fall 2025" at bounding box center [120, 191] width 203 height 21
click at [136, 291] on div "Summer 2 2025" at bounding box center [135, 287] width 220 height 21
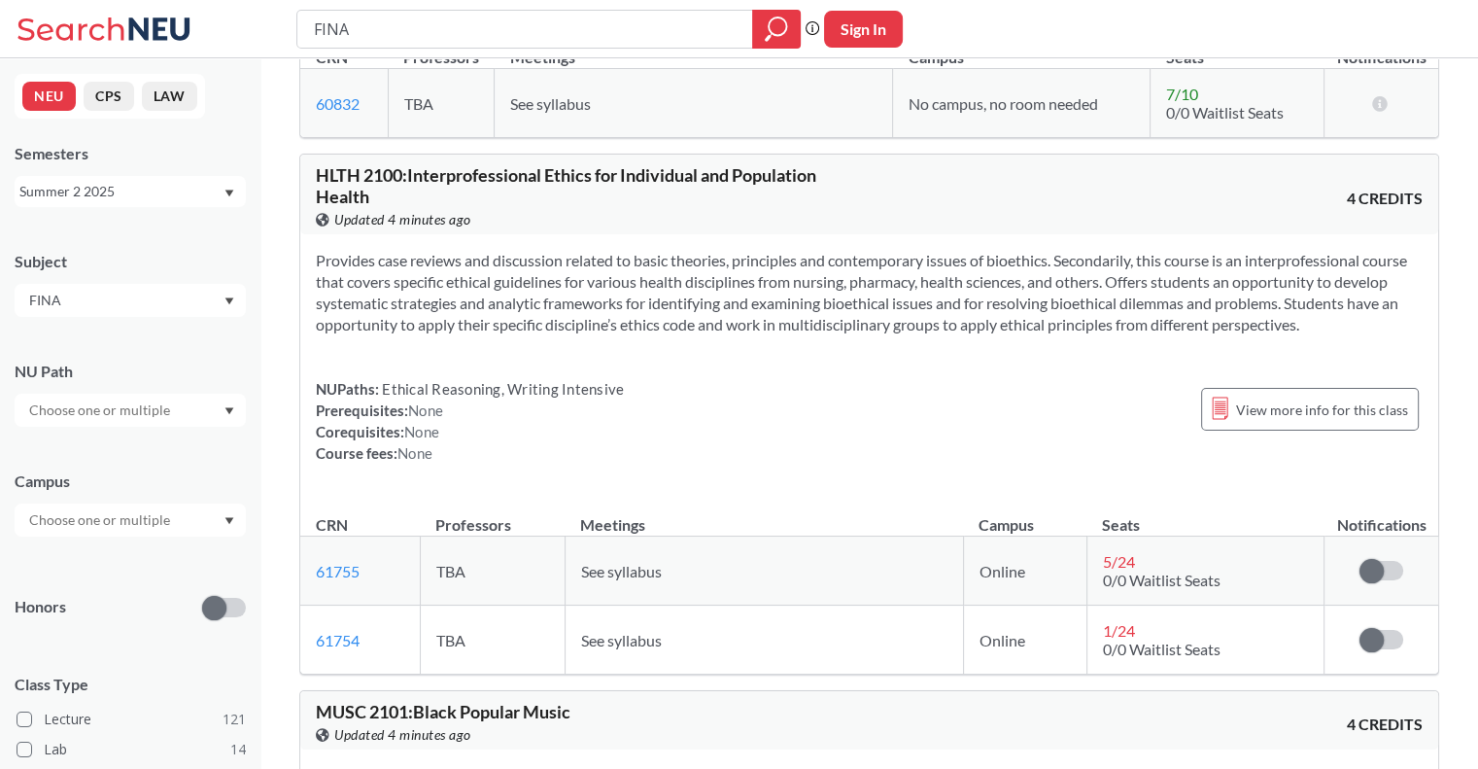
scroll to position [3984, 0]
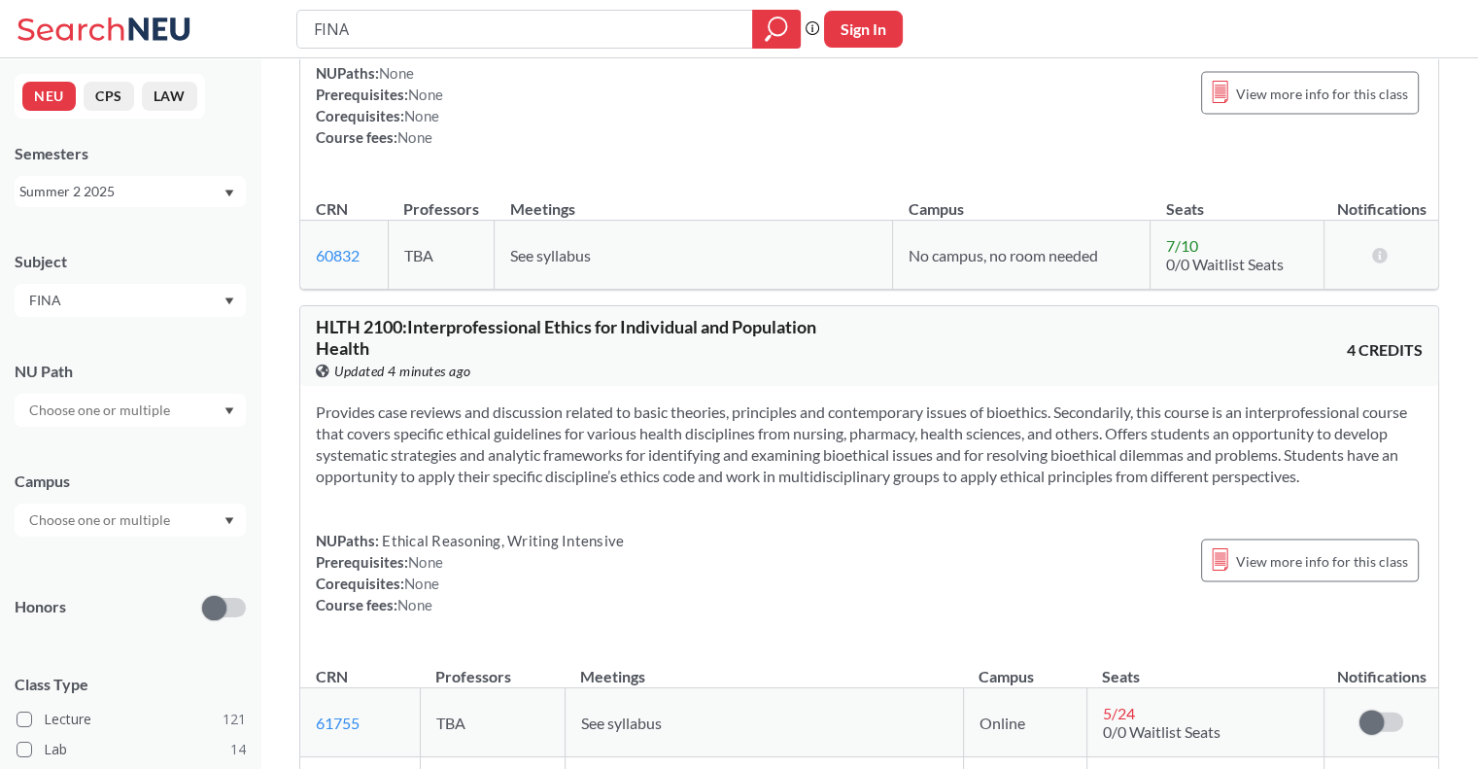
click at [444, 23] on input "FINA" at bounding box center [525, 29] width 427 height 33
type input "F"
click at [781, 46] on div at bounding box center [776, 29] width 49 height 39
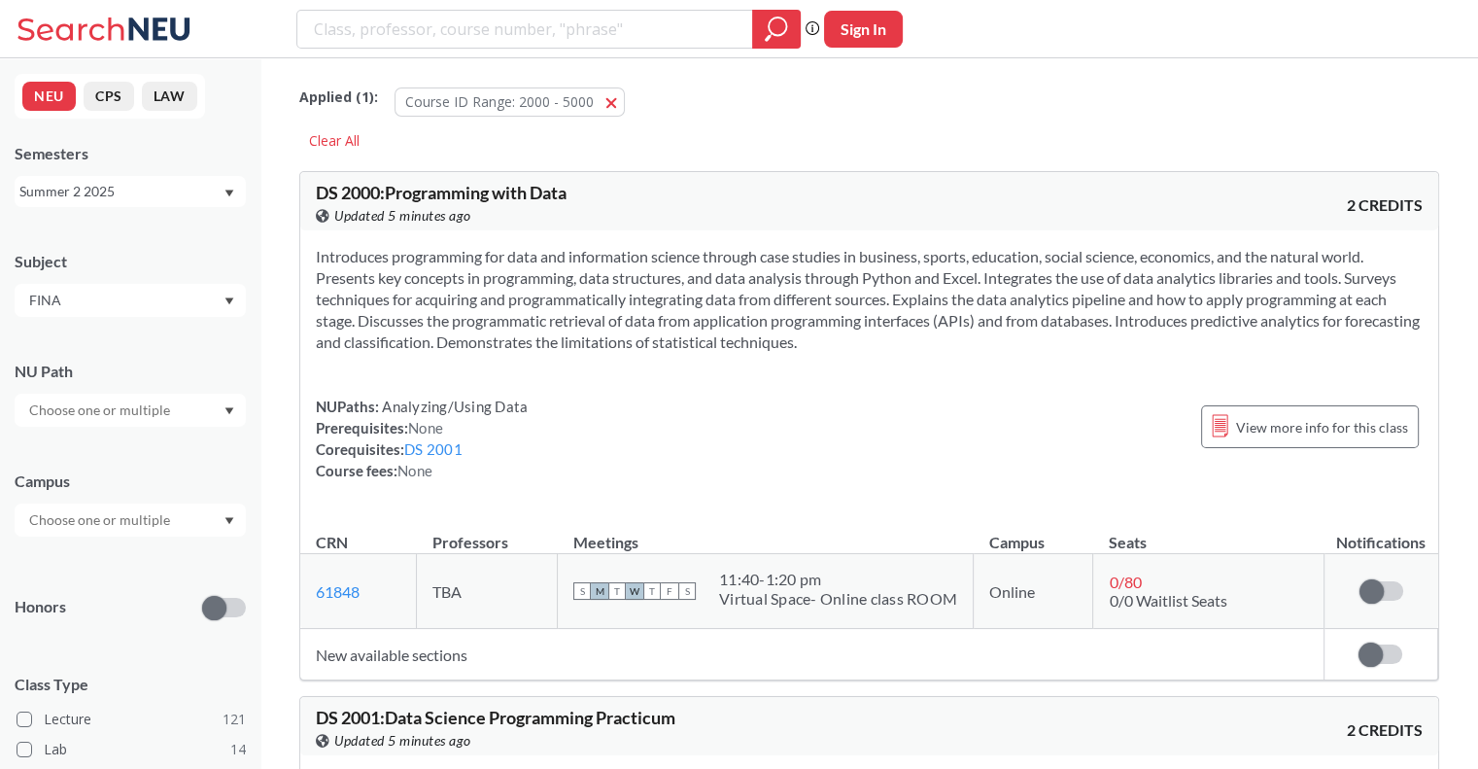
click at [131, 275] on div "Subject FINA" at bounding box center [130, 274] width 231 height 86
click at [91, 304] on input "FINA" at bounding box center [100, 300] width 163 height 23
click at [51, 335] on span "FINA" at bounding box center [43, 334] width 36 height 21
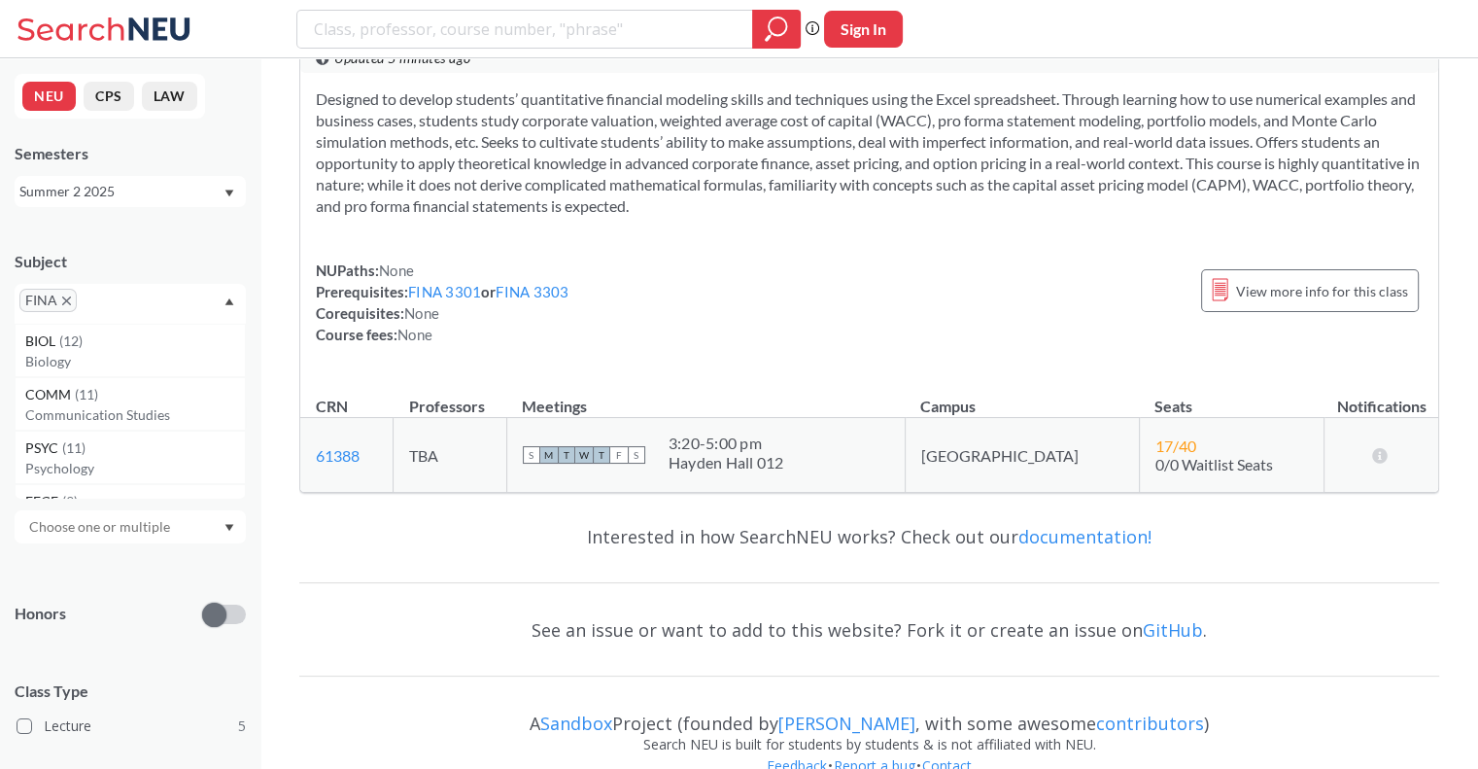
scroll to position [2403, 0]
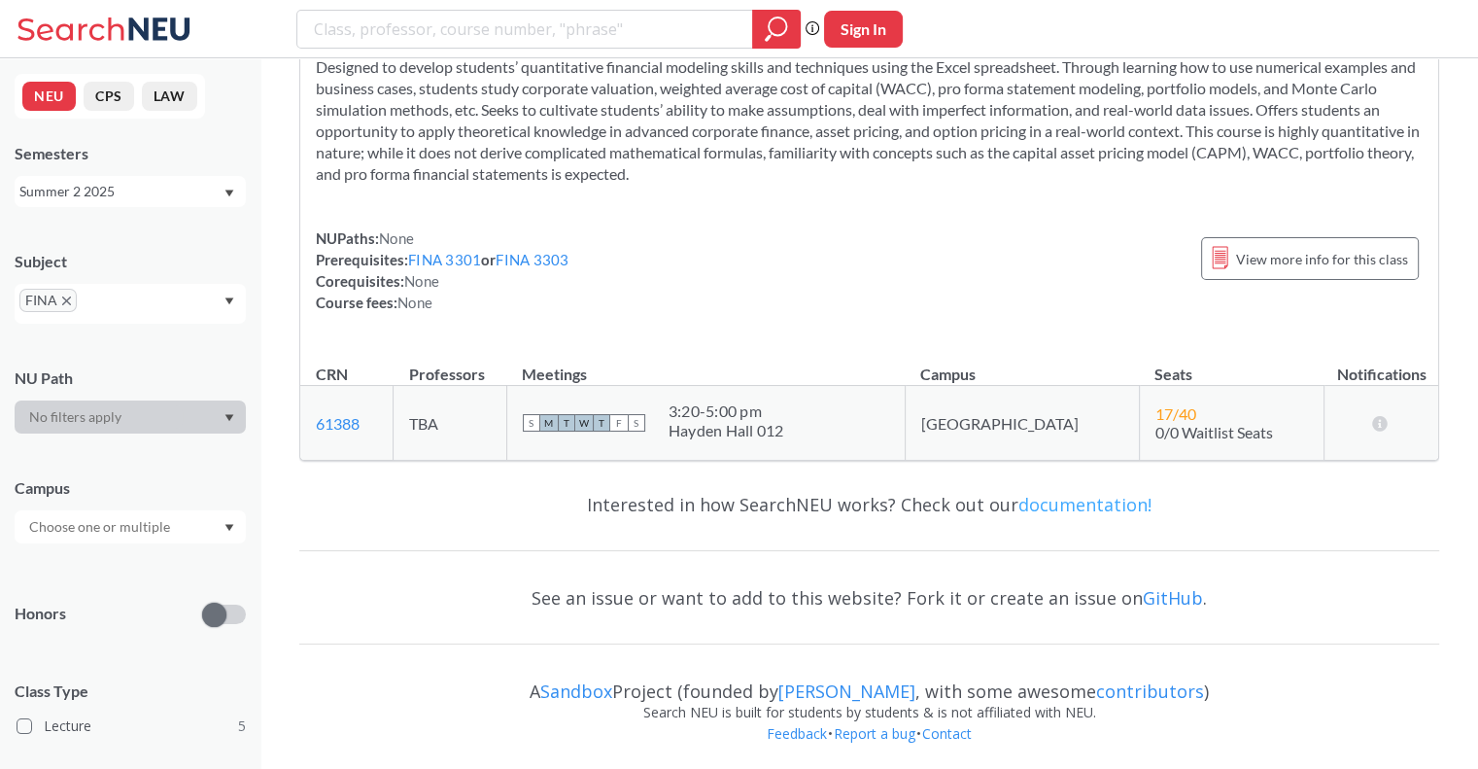
click at [1091, 500] on link "documentation!" at bounding box center [1084, 504] width 133 height 23
